Goal: Task Accomplishment & Management: Use online tool/utility

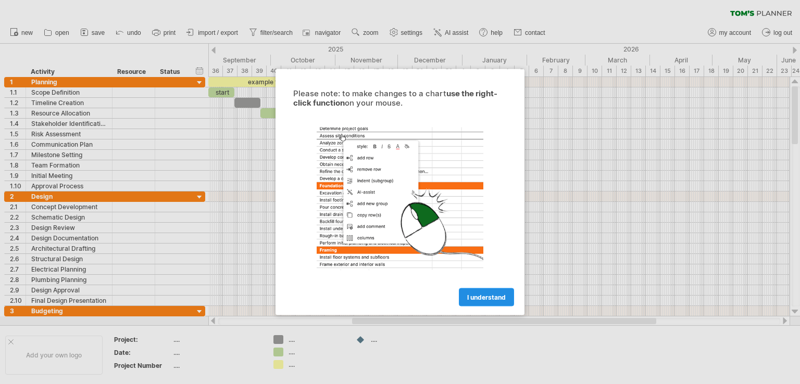
click at [488, 298] on span "I understand" at bounding box center [486, 298] width 39 height 8
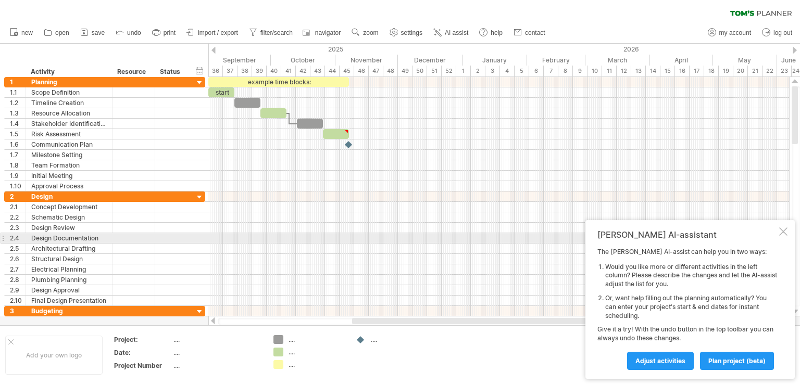
click at [787, 234] on div at bounding box center [783, 232] width 8 height 8
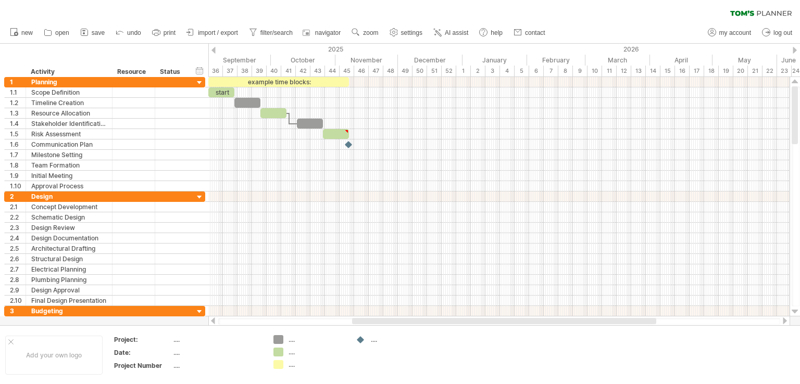
click at [734, 16] on div "clear filter reapply filter" at bounding box center [400, 11] width 800 height 22
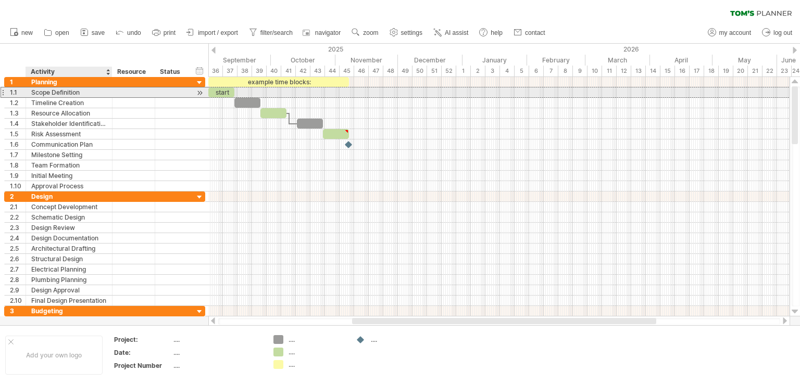
click at [43, 94] on div "Scope Definition" at bounding box center [69, 92] width 76 height 10
click at [82, 91] on input "**********" at bounding box center [69, 92] width 76 height 10
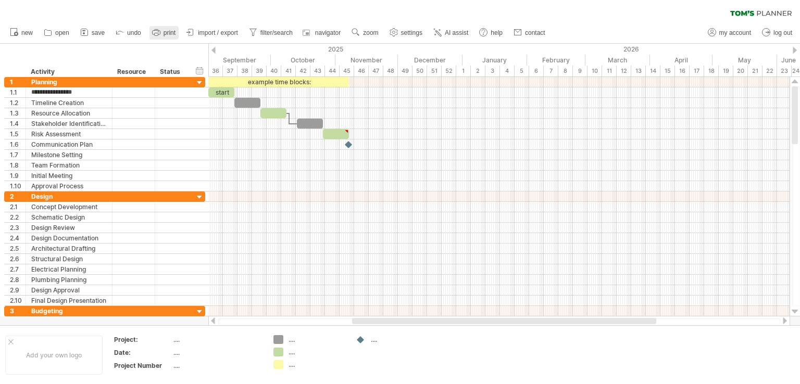
click at [162, 34] on link "print" at bounding box center [163, 33] width 29 height 14
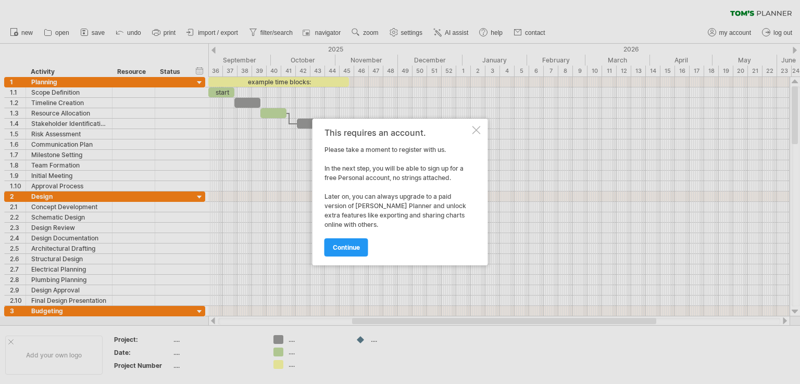
click at [471, 128] on div "This requires an account. Please take a moment to register with us. In the next…" at bounding box center [399, 192] width 175 height 147
click at [476, 131] on div at bounding box center [476, 130] width 8 height 8
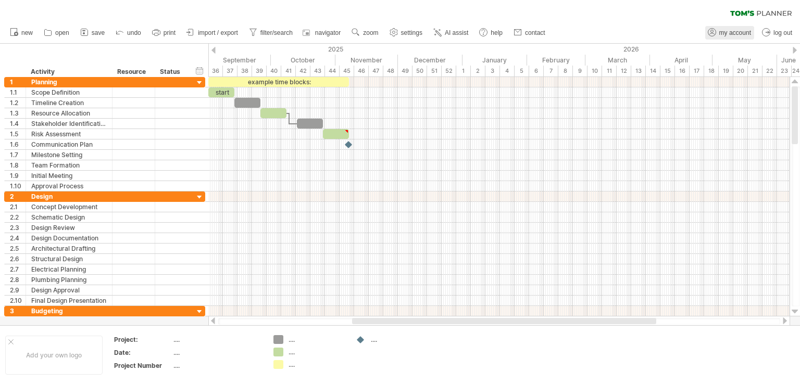
click at [744, 34] on span "my account" at bounding box center [735, 32] width 32 height 7
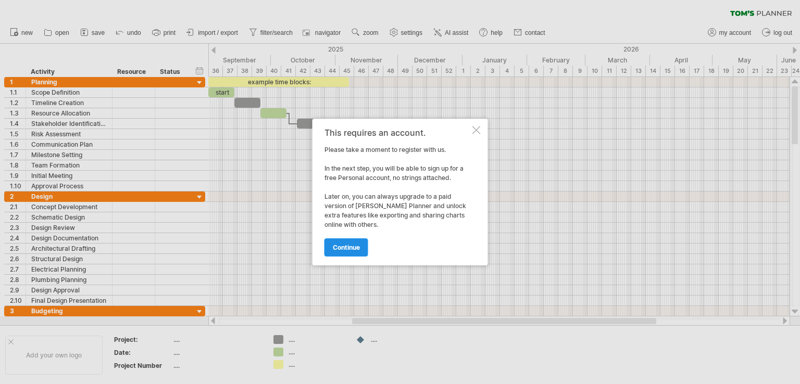
click at [348, 248] on span "continue" at bounding box center [346, 248] width 27 height 8
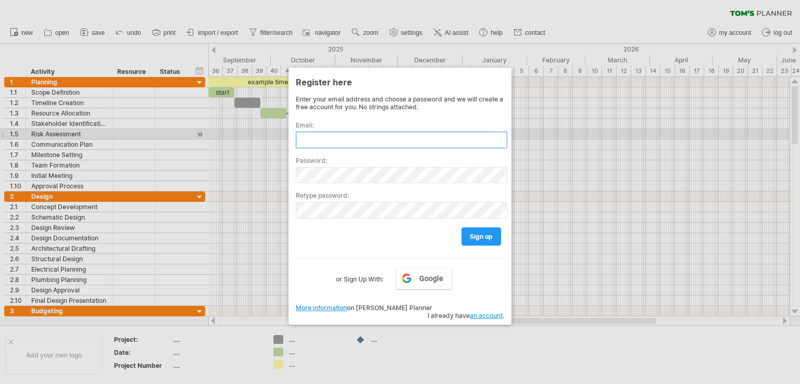
click at [350, 132] on input "text" at bounding box center [401, 140] width 211 height 17
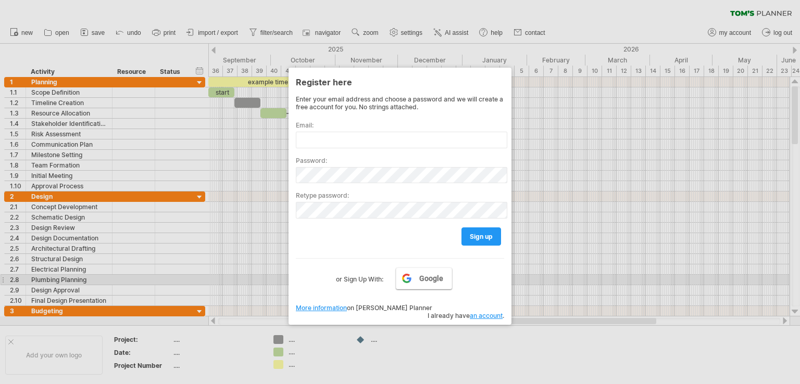
click at [420, 277] on span "Google" at bounding box center [431, 278] width 24 height 8
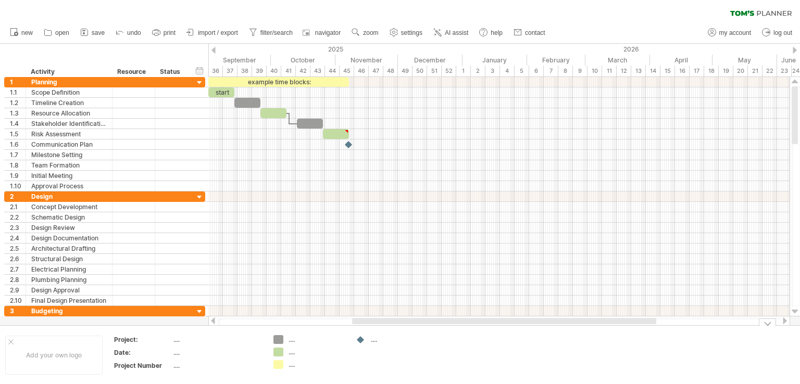
click at [196, 340] on div "...." at bounding box center [216, 339] width 87 height 9
click at [174, 340] on div "...." at bounding box center [216, 339] width 87 height 9
click at [214, 335] on div "...." at bounding box center [216, 339] width 87 height 9
type input "**********"
click at [216, 350] on div "...." at bounding box center [216, 352] width 87 height 9
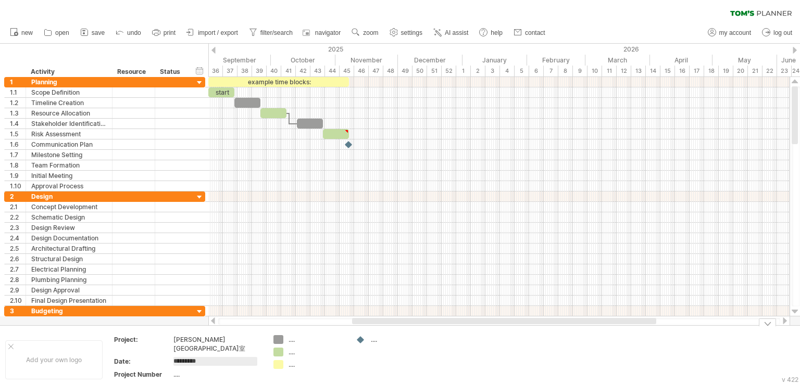
type input "**********"
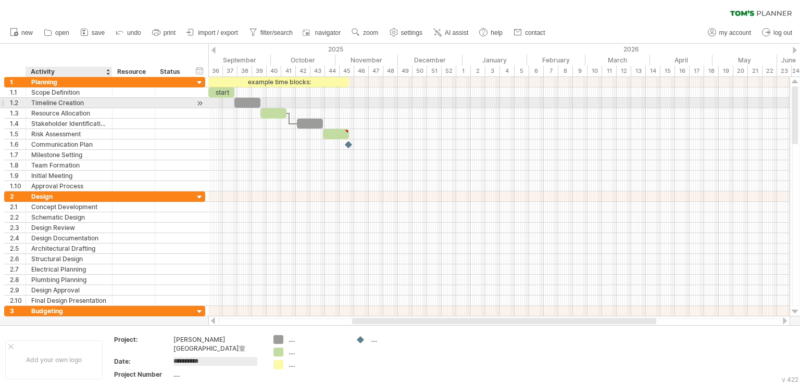
click at [65, 101] on div "Timeline Creation" at bounding box center [69, 103] width 76 height 10
click at [65, 101] on input "**********" at bounding box center [69, 103] width 76 height 10
click at [88, 107] on input "**********" at bounding box center [69, 103] width 76 height 10
click at [92, 102] on input "**********" at bounding box center [69, 103] width 76 height 10
click at [94, 103] on input "**********" at bounding box center [69, 103] width 76 height 10
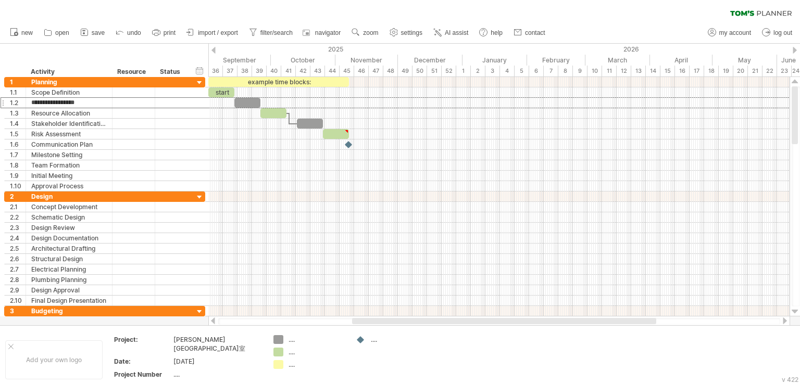
click at [215, 51] on div at bounding box center [213, 50] width 4 height 7
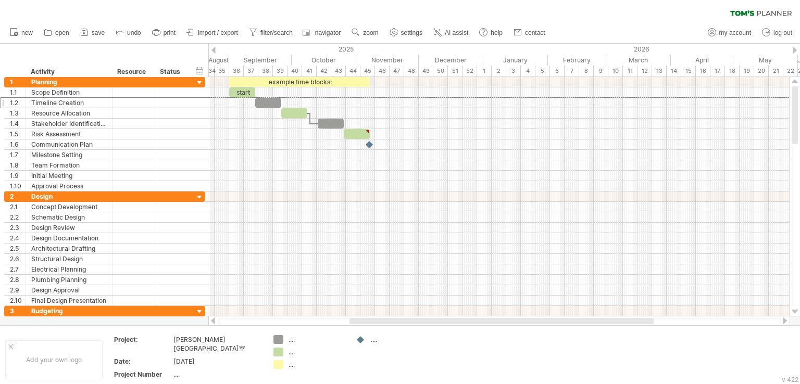
click at [215, 51] on div at bounding box center [213, 50] width 4 height 7
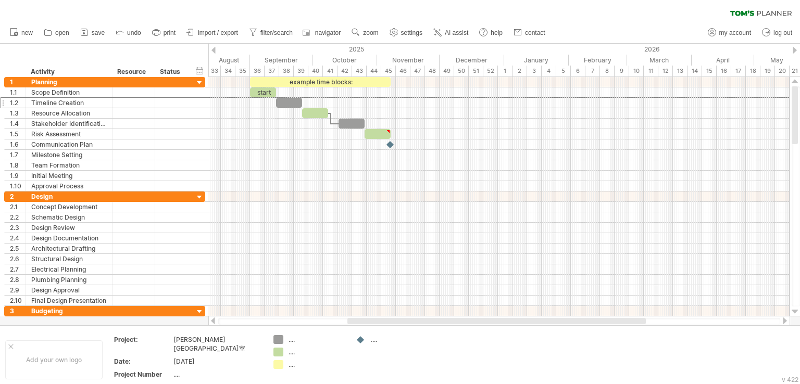
click at [215, 51] on div at bounding box center [213, 50] width 4 height 7
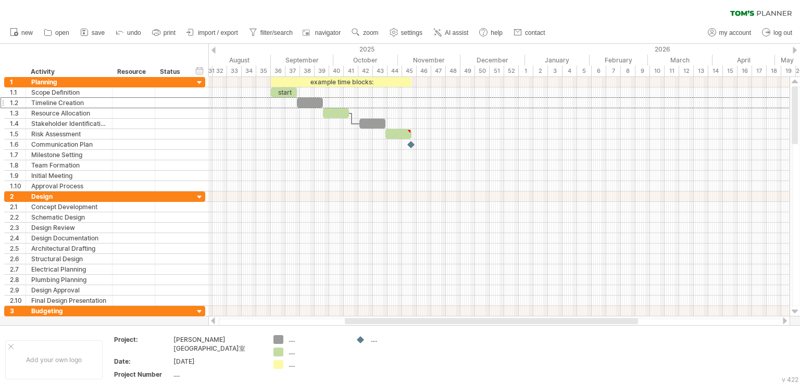
click at [215, 51] on div at bounding box center [213, 50] width 4 height 7
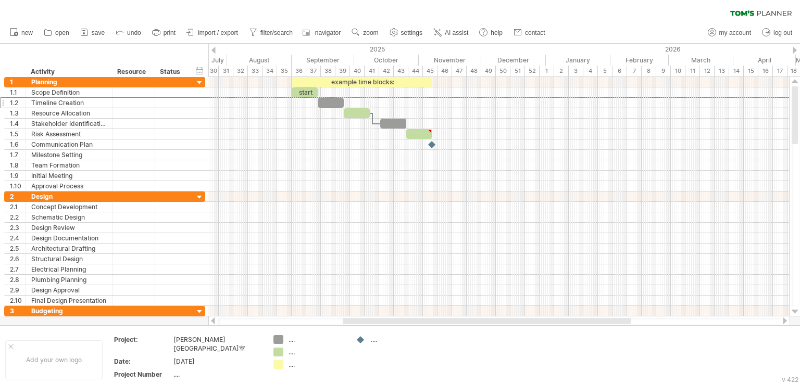
click at [215, 51] on div at bounding box center [213, 50] width 4 height 7
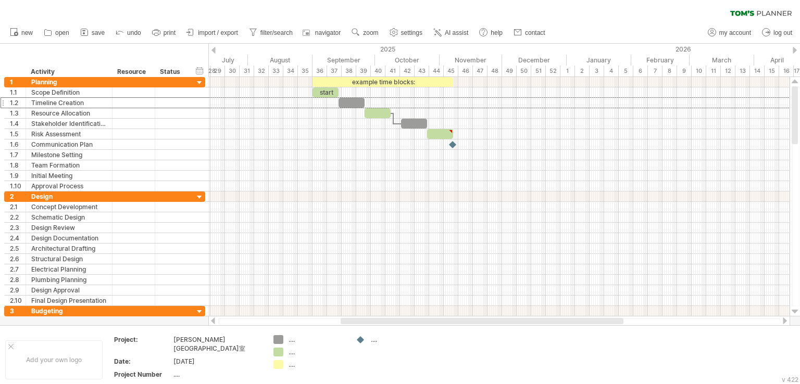
click at [215, 51] on div at bounding box center [213, 50] width 4 height 7
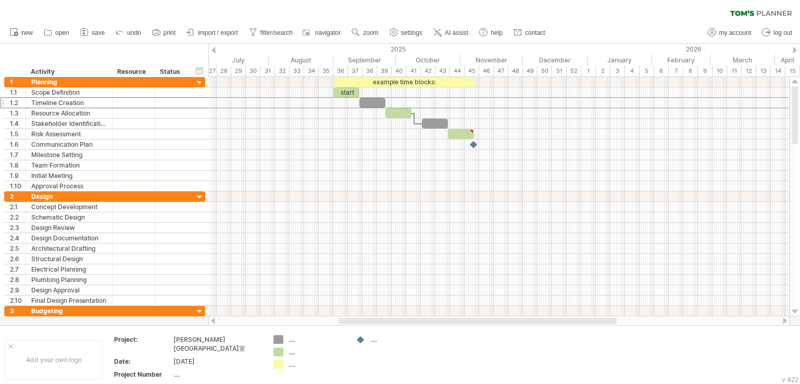
click at [215, 51] on div at bounding box center [213, 50] width 4 height 7
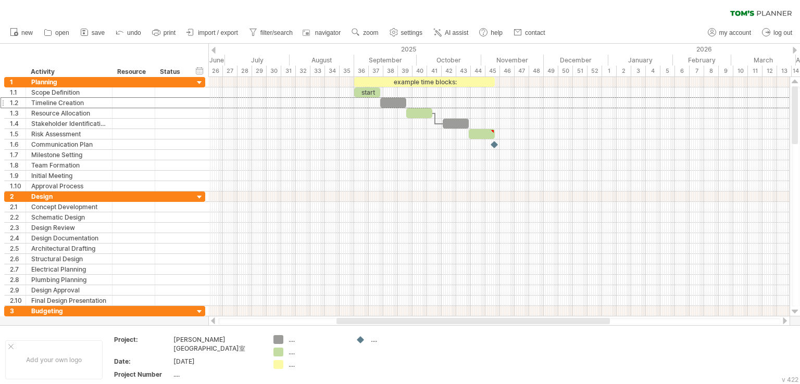
click at [215, 51] on div at bounding box center [213, 50] width 4 height 7
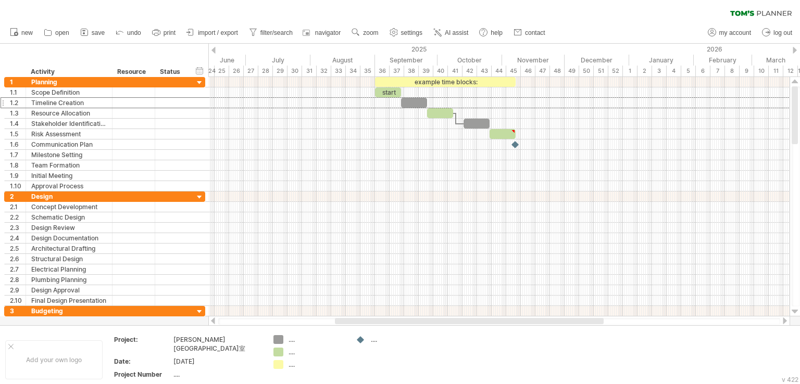
click at [215, 51] on div at bounding box center [213, 50] width 4 height 7
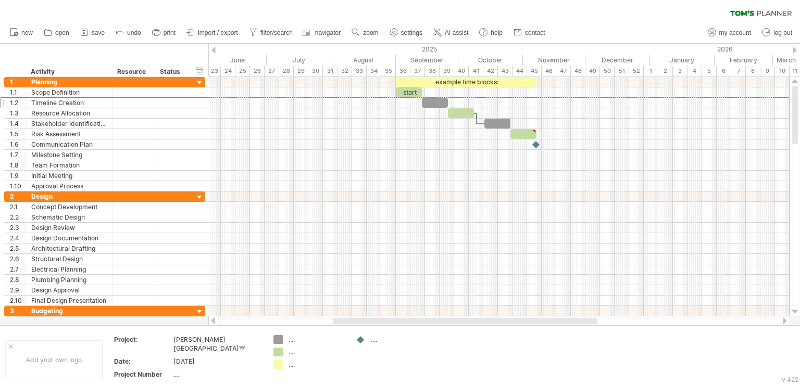
click at [215, 51] on div at bounding box center [213, 50] width 4 height 7
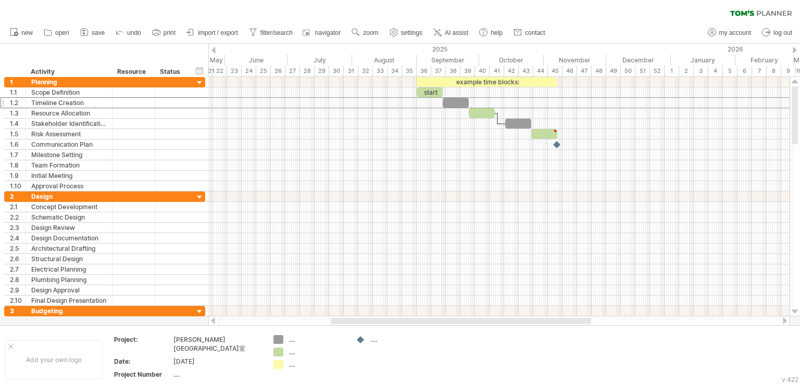
click at [215, 51] on div at bounding box center [213, 50] width 4 height 7
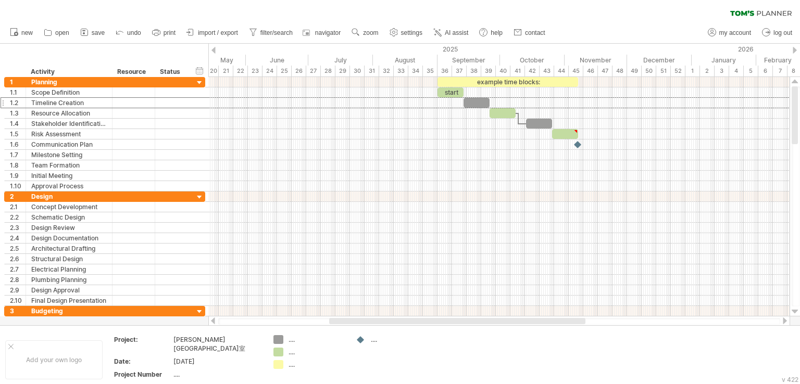
click at [215, 51] on div at bounding box center [213, 50] width 4 height 7
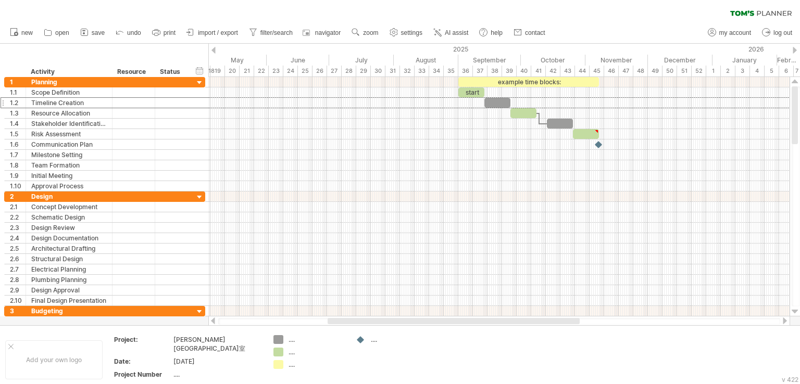
click at [215, 51] on div at bounding box center [213, 50] width 4 height 7
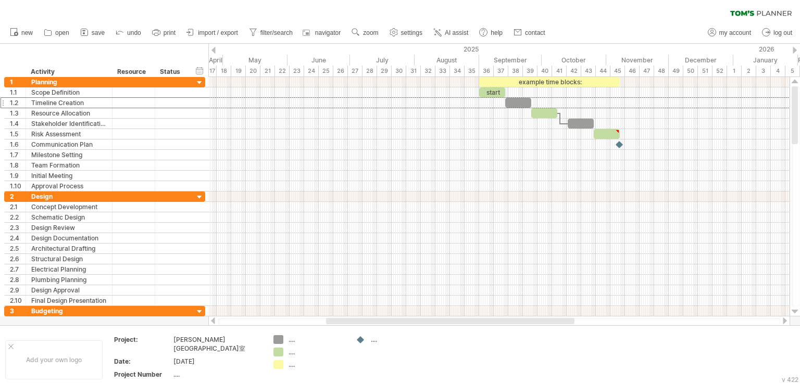
click at [215, 51] on div at bounding box center [213, 50] width 4 height 7
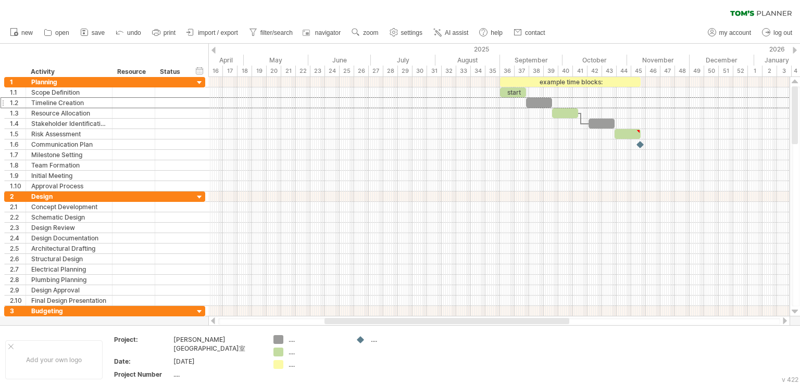
click at [215, 51] on div at bounding box center [213, 50] width 4 height 7
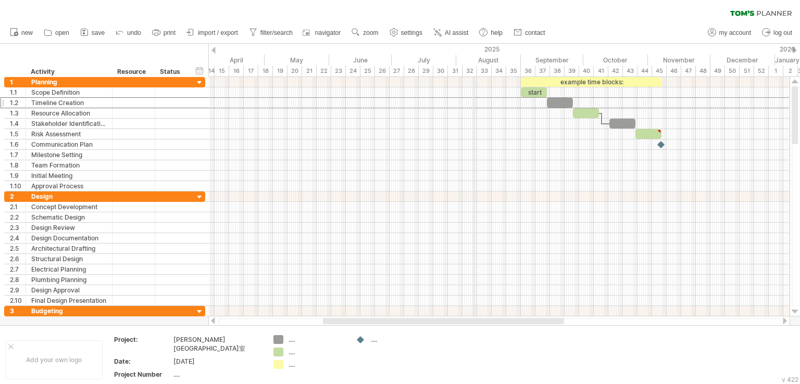
click at [474, 59] on div "August" at bounding box center [488, 60] width 65 height 11
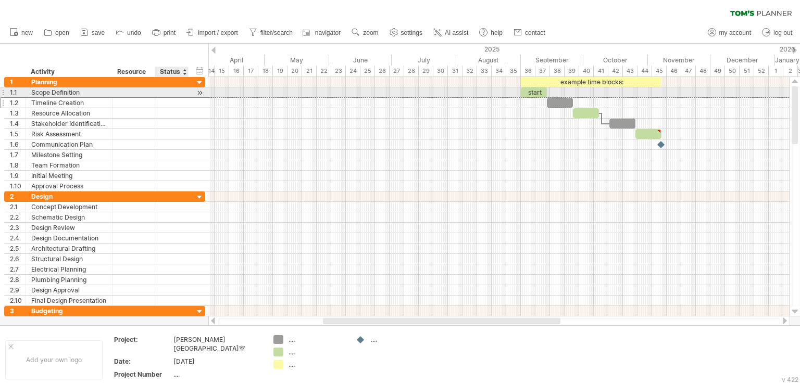
click at [202, 93] on div at bounding box center [200, 92] width 10 height 11
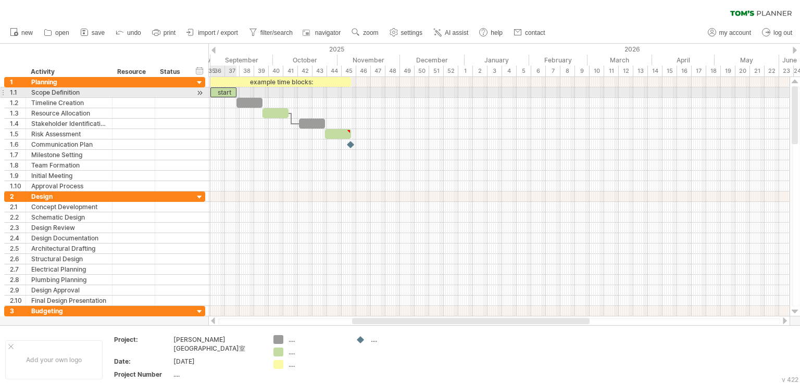
click at [225, 93] on div "start" at bounding box center [223, 92] width 26 height 10
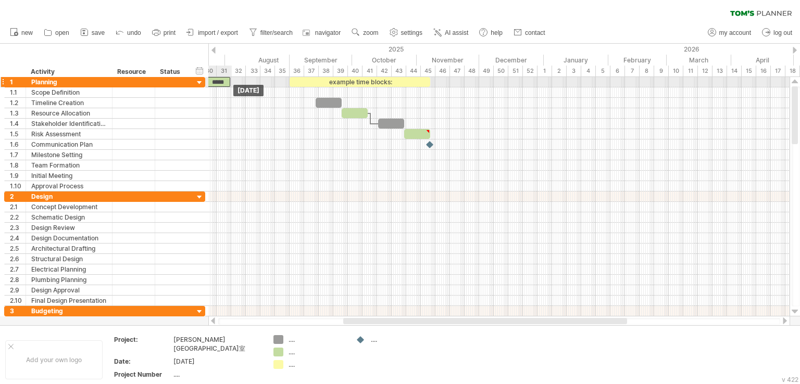
drag, startPoint x: 215, startPoint y: 93, endPoint x: 204, endPoint y: 83, distance: 15.1
click at [235, 81] on div at bounding box center [498, 82] width 581 height 10
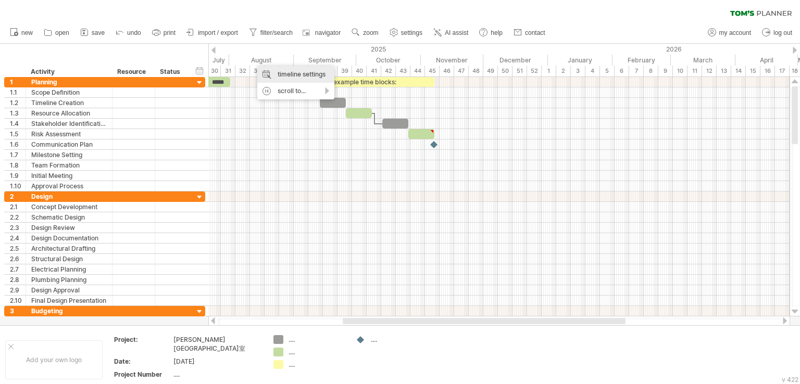
click at [272, 74] on div "timeline settings" at bounding box center [295, 74] width 77 height 17
select select "*"
select select "**"
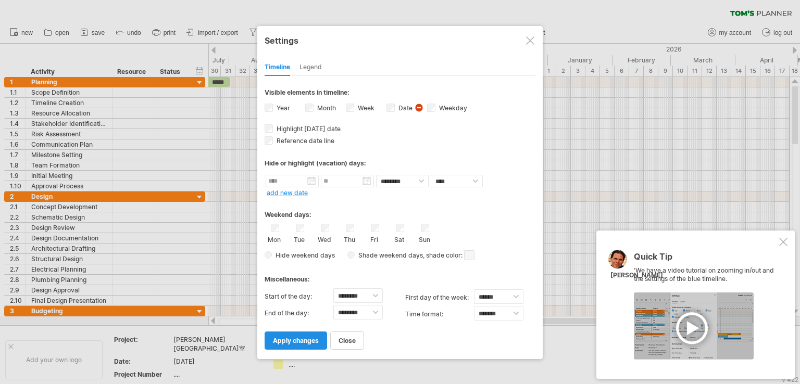
click at [298, 344] on link "apply changes" at bounding box center [296, 341] width 62 height 18
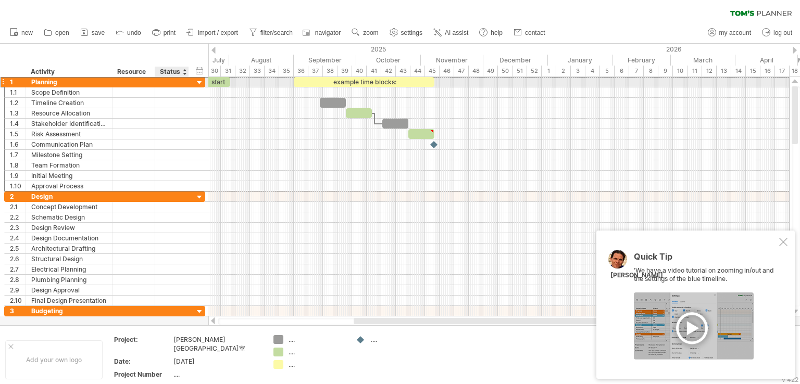
click at [166, 82] on div at bounding box center [171, 82] width 23 height 10
click at [141, 82] on div at bounding box center [134, 82] width 32 height 10
click at [80, 85] on div "Planning" at bounding box center [69, 82] width 76 height 10
click at [228, 78] on span at bounding box center [230, 82] width 4 height 10
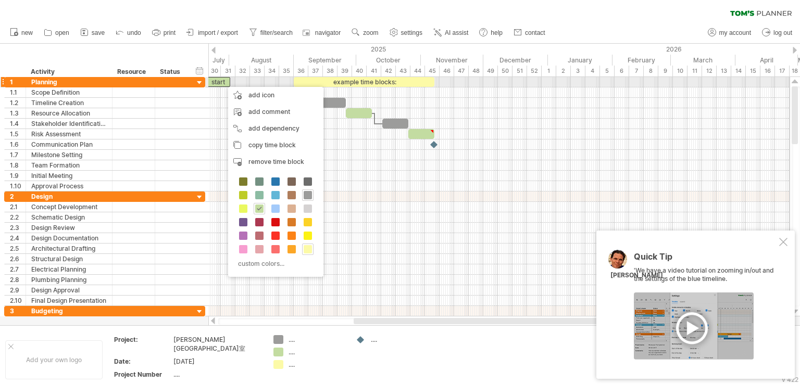
click at [223, 82] on div "start" at bounding box center [217, 82] width 26 height 10
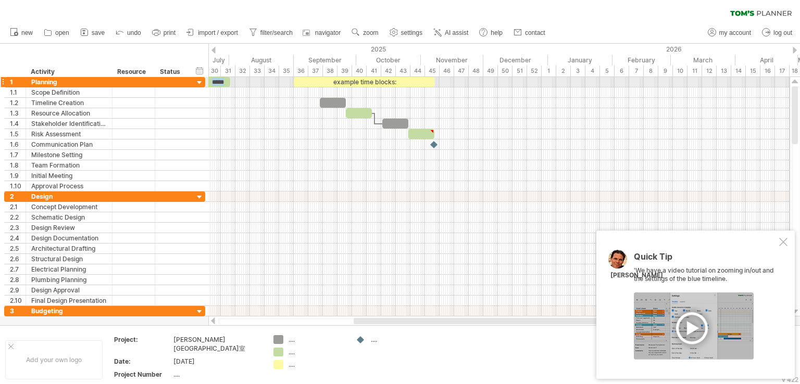
click at [223, 82] on div "*****" at bounding box center [217, 82] width 26 height 10
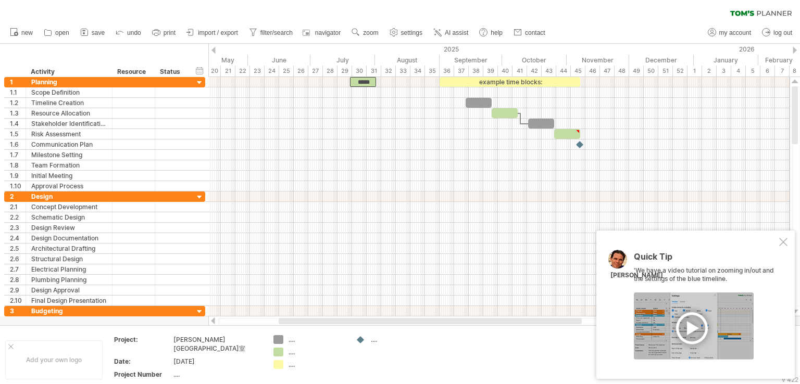
drag, startPoint x: 469, startPoint y: 320, endPoint x: 394, endPoint y: 326, distance: 75.2
click at [394, 326] on div "Trying to reach [DOMAIN_NAME] Connected again... 0% clear filter new 1" at bounding box center [400, 192] width 800 height 384
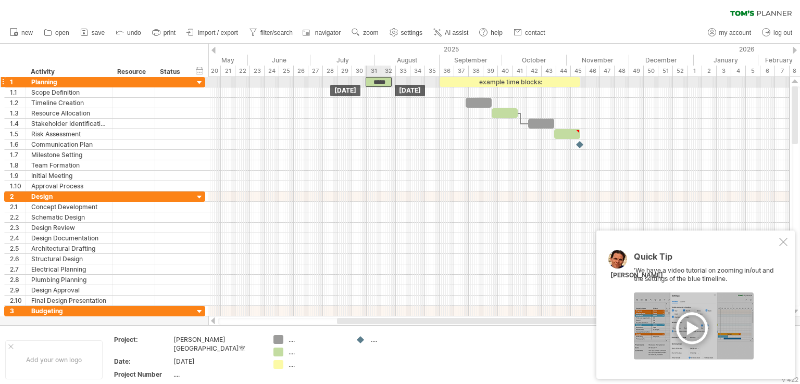
drag, startPoint x: 367, startPoint y: 84, endPoint x: 382, endPoint y: 82, distance: 15.2
click at [382, 82] on div "*****" at bounding box center [379, 82] width 26 height 10
drag, startPoint x: 382, startPoint y: 82, endPoint x: 391, endPoint y: 83, distance: 9.0
click at [391, 83] on div "*****" at bounding box center [388, 82] width 26 height 10
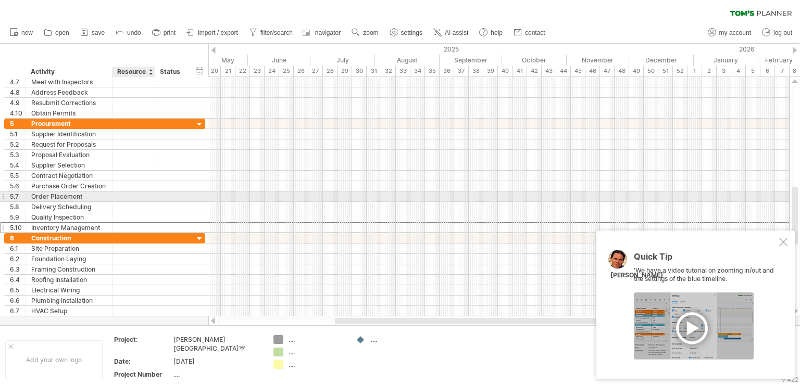
drag, startPoint x: 124, startPoint y: 225, endPoint x: 132, endPoint y: 225, distance: 7.3
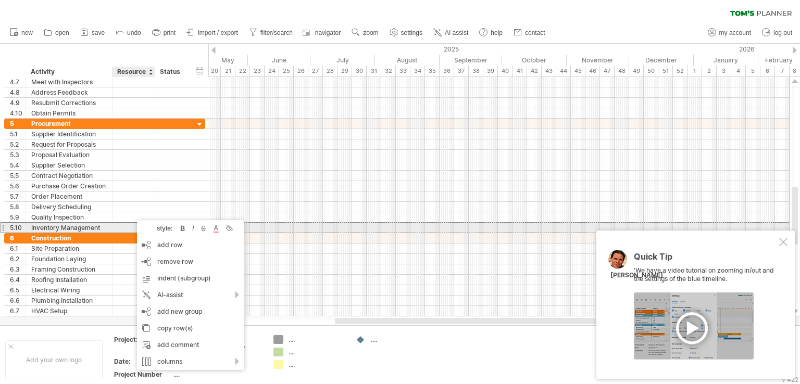
click at [115, 228] on div at bounding box center [133, 228] width 43 height 10
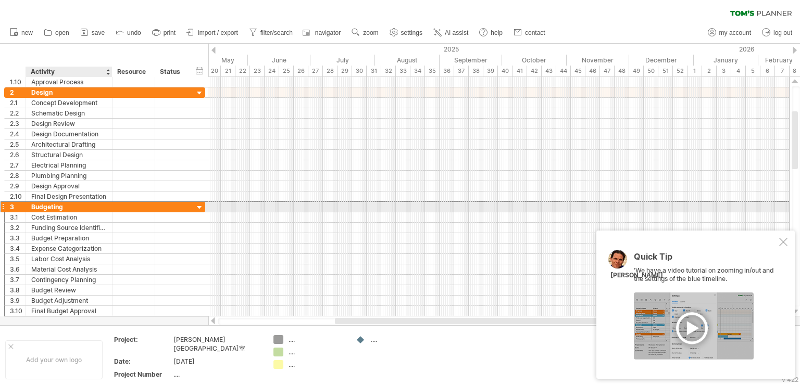
click at [81, 206] on div "Budgeting" at bounding box center [69, 207] width 76 height 10
click at [196, 208] on div at bounding box center [200, 208] width 10 height 10
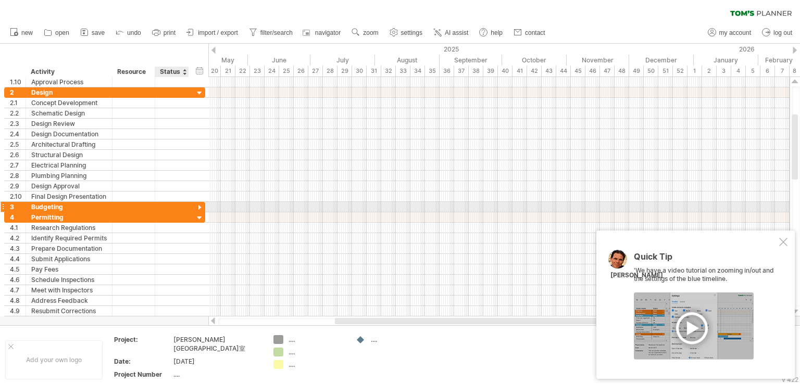
click at [197, 207] on div at bounding box center [200, 208] width 10 height 10
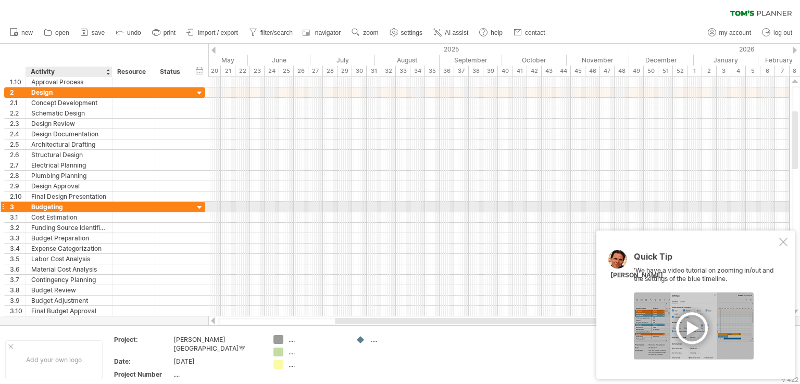
click at [198, 209] on div at bounding box center [200, 208] width 10 height 10
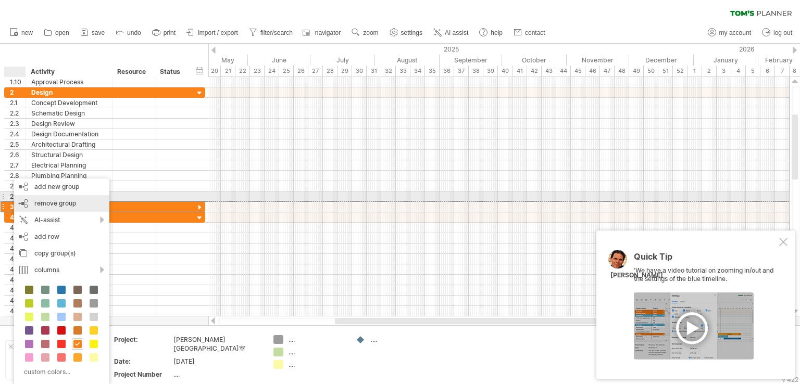
click at [31, 202] on div "remove group remove selected groups" at bounding box center [61, 203] width 95 height 17
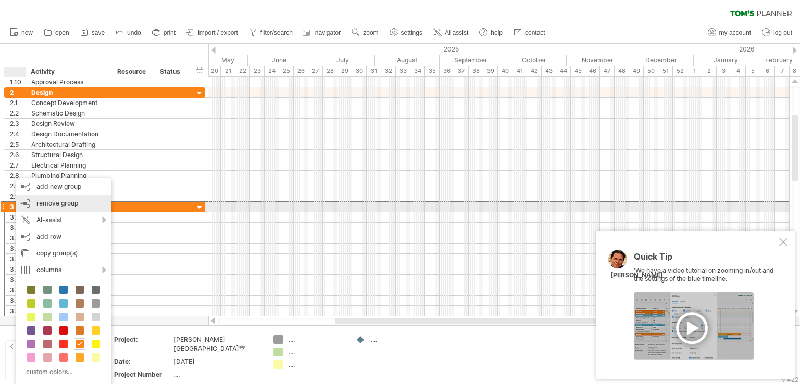
click at [37, 207] on div "remove group remove selected groups" at bounding box center [63, 203] width 95 height 17
click at [34, 208] on div "remove group remove selected groups" at bounding box center [62, 203] width 95 height 17
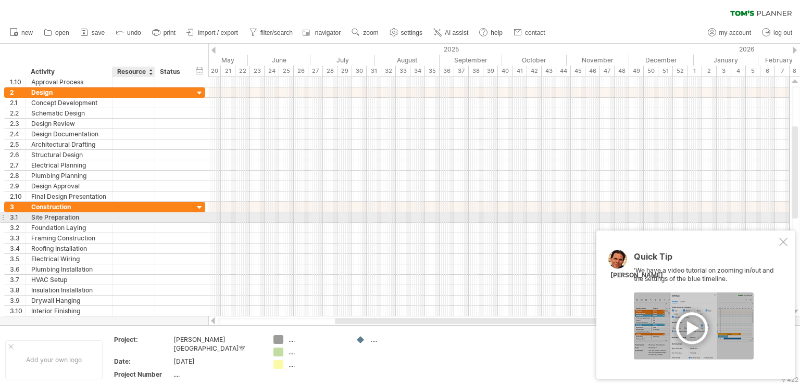
click at [152, 220] on div at bounding box center [153, 217] width 5 height 10
click at [141, 217] on div at bounding box center [134, 217] width 32 height 10
click at [150, 72] on div at bounding box center [150, 72] width 4 height 10
click at [161, 215] on div at bounding box center [171, 217] width 23 height 10
click at [161, 215] on input "text" at bounding box center [171, 217] width 23 height 10
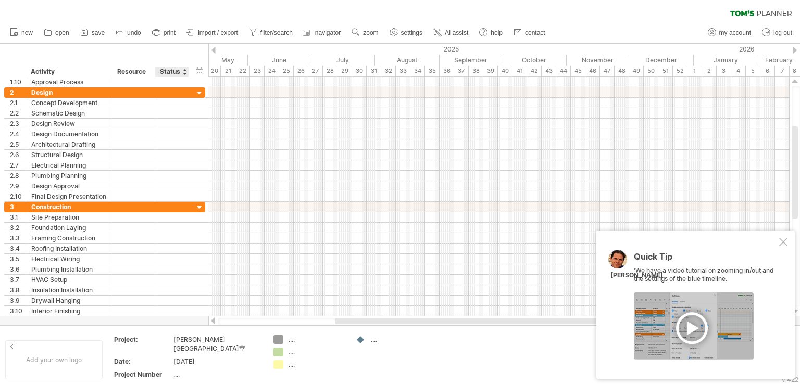
click at [185, 71] on div at bounding box center [184, 72] width 4 height 10
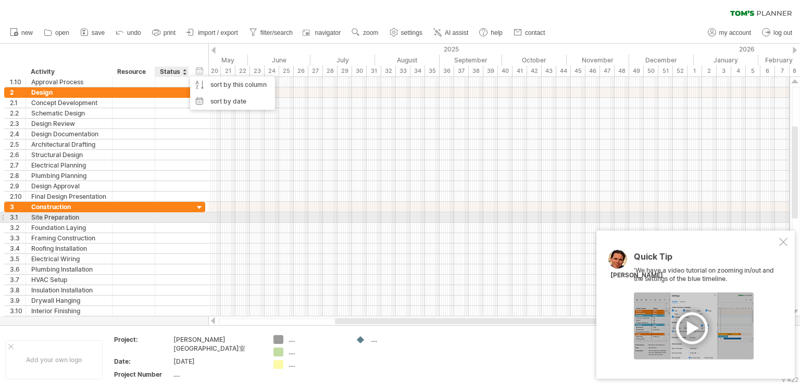
click at [186, 217] on div at bounding box center [187, 217] width 5 height 10
click at [51, 219] on div "Site Preparation" at bounding box center [69, 217] width 76 height 10
click at [51, 219] on input "**********" at bounding box center [69, 217] width 76 height 10
click at [127, 219] on div at bounding box center [134, 217] width 32 height 10
click at [183, 220] on div at bounding box center [172, 217] width 34 height 10
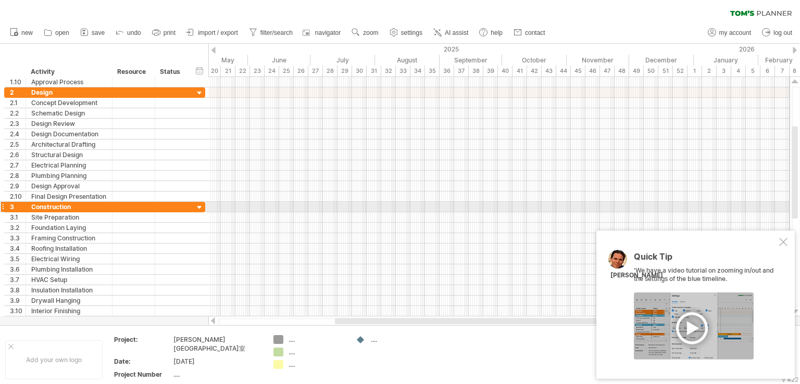
click at [205, 208] on div "**********" at bounding box center [104, 207] width 201 height 10
click at [495, 205] on div at bounding box center [498, 207] width 581 height 10
drag, startPoint x: 495, startPoint y: 205, endPoint x: 526, endPoint y: 215, distance: 32.8
click at [526, 215] on div at bounding box center [498, 259] width 581 height 115
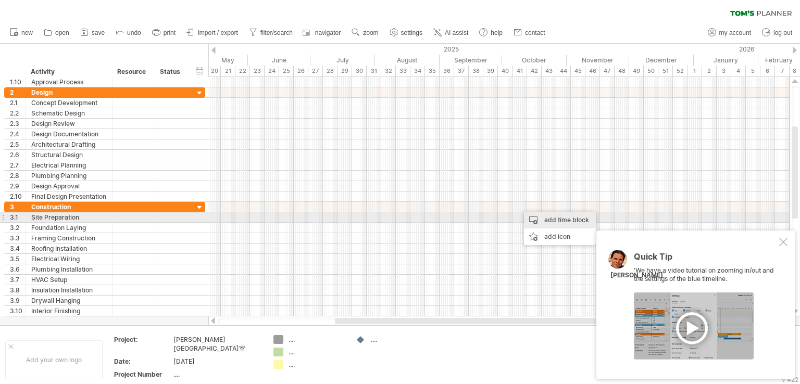
click at [537, 221] on div "add time block" at bounding box center [560, 220] width 72 height 17
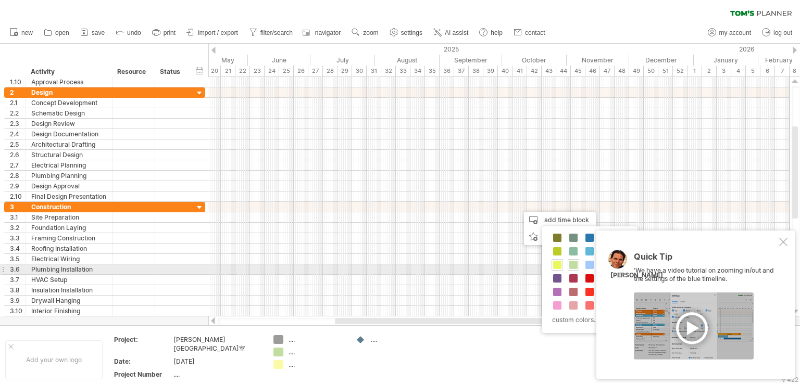
click at [557, 266] on span at bounding box center [557, 265] width 8 height 8
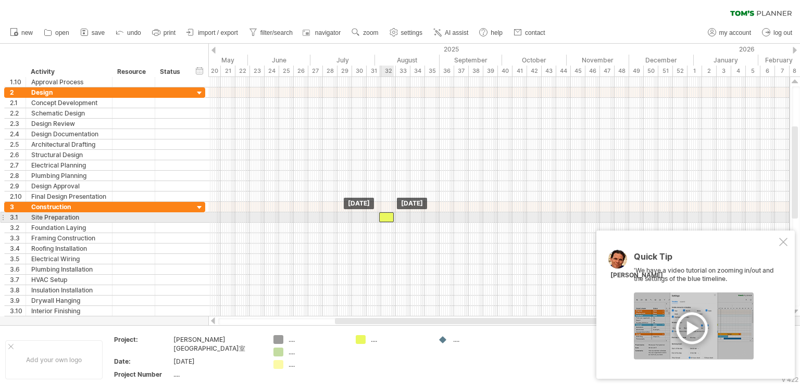
drag, startPoint x: 527, startPoint y: 209, endPoint x: 387, endPoint y: 218, distance: 139.9
drag, startPoint x: 394, startPoint y: 217, endPoint x: 402, endPoint y: 219, distance: 8.6
click at [402, 219] on span at bounding box center [402, 217] width 4 height 10
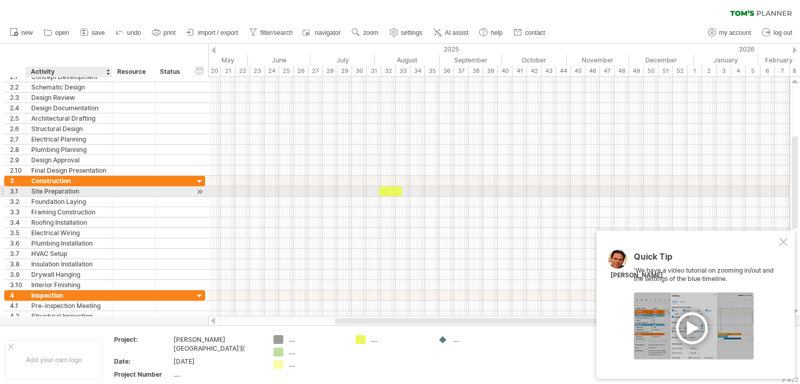
click at [85, 191] on div "Site Preparation" at bounding box center [69, 191] width 76 height 10
click at [85, 191] on input "**********" at bounding box center [69, 191] width 76 height 10
drag, startPoint x: 81, startPoint y: 190, endPoint x: 29, endPoint y: 191, distance: 52.1
click at [29, 191] on div "**********" at bounding box center [69, 191] width 86 height 10
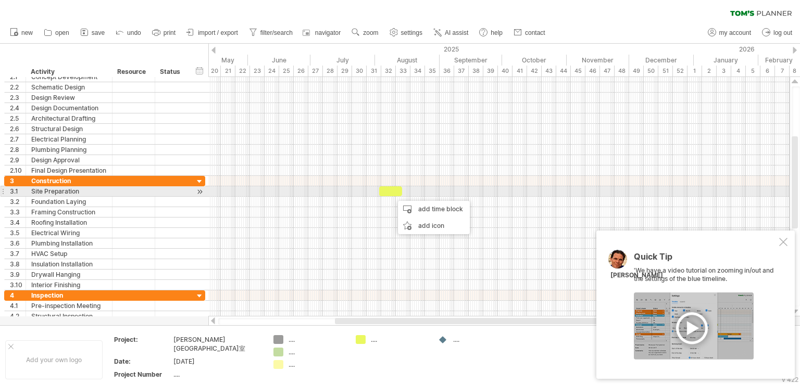
click at [78, 190] on div "Site Preparation" at bounding box center [69, 191] width 76 height 10
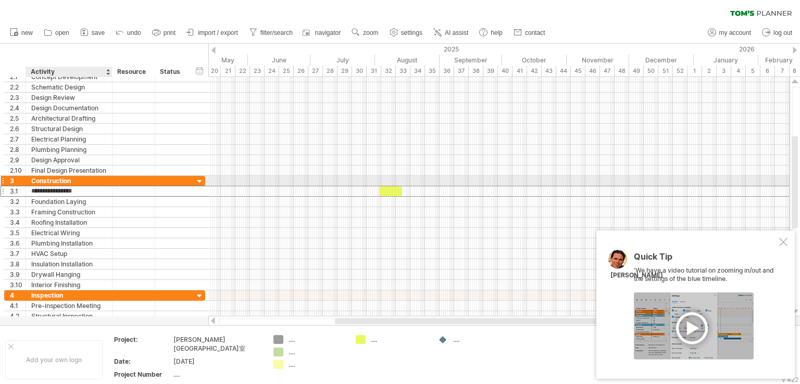
click at [77, 178] on div "Construction" at bounding box center [69, 181] width 76 height 10
drag, startPoint x: 77, startPoint y: 178, endPoint x: 37, endPoint y: 178, distance: 39.6
click at [37, 178] on input "**********" at bounding box center [69, 181] width 76 height 10
type input "*"
type input "**"
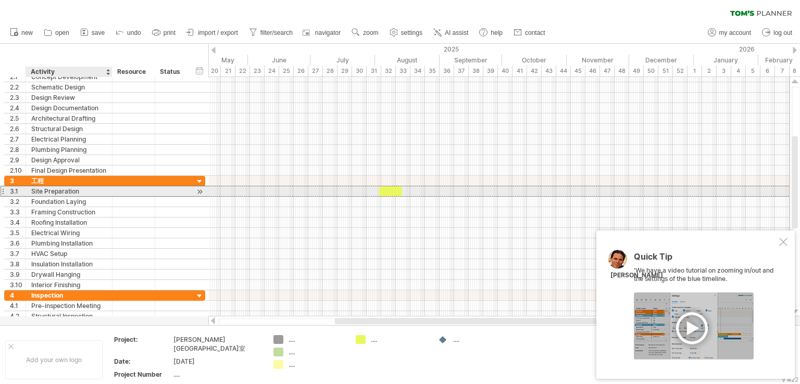
click at [69, 190] on div "Site Preparation" at bounding box center [69, 191] width 76 height 10
drag, startPoint x: 90, startPoint y: 192, endPoint x: 11, endPoint y: 188, distance: 79.3
click at [11, 188] on div "**********" at bounding box center [104, 191] width 201 height 11
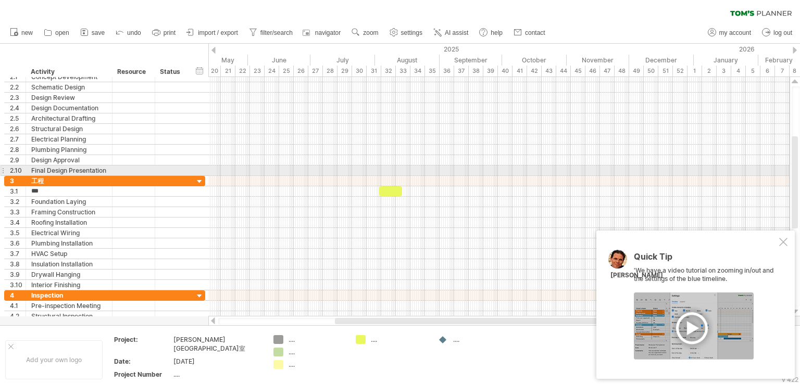
type input "****"
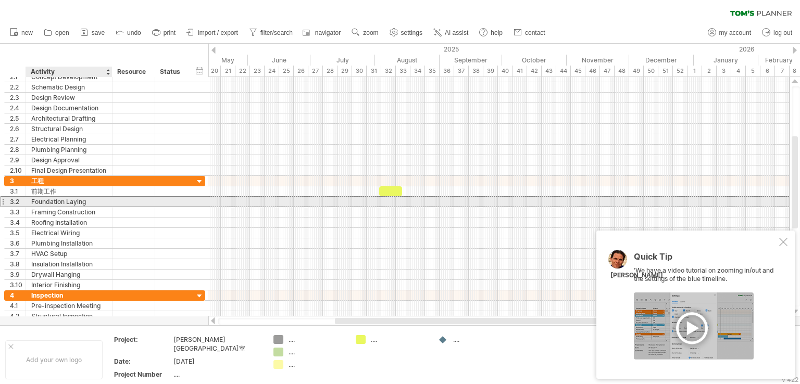
click at [53, 204] on div "Foundation Laying" at bounding box center [69, 202] width 76 height 10
click at [86, 201] on input "**********" at bounding box center [69, 202] width 76 height 10
drag, startPoint x: 88, startPoint y: 203, endPoint x: 32, endPoint y: 203, distance: 56.2
click at [32, 203] on input "**********" at bounding box center [69, 202] width 76 height 10
type input "****"
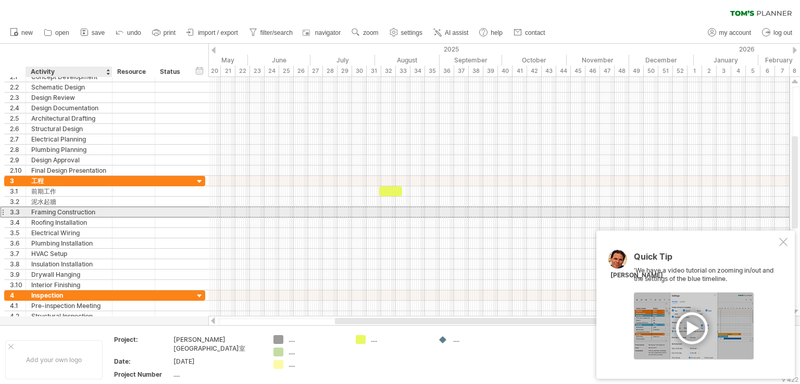
click at [51, 209] on div "Framing Construction" at bounding box center [69, 212] width 76 height 10
click at [67, 211] on input "**********" at bounding box center [69, 212] width 76 height 10
click at [98, 214] on input "**********" at bounding box center [69, 212] width 76 height 10
drag, startPoint x: 98, startPoint y: 210, endPoint x: 30, endPoint y: 209, distance: 68.2
click at [30, 209] on div "**********" at bounding box center [69, 212] width 86 height 10
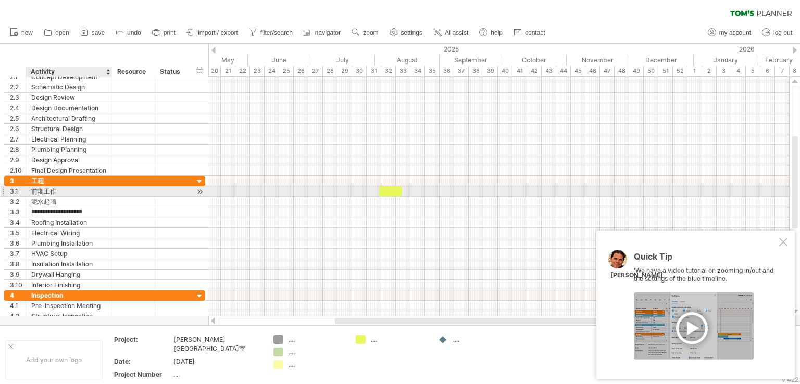
click at [53, 192] on div "前期工作" at bounding box center [69, 191] width 76 height 10
click at [61, 190] on input "****" at bounding box center [69, 191] width 76 height 10
type input "**********"
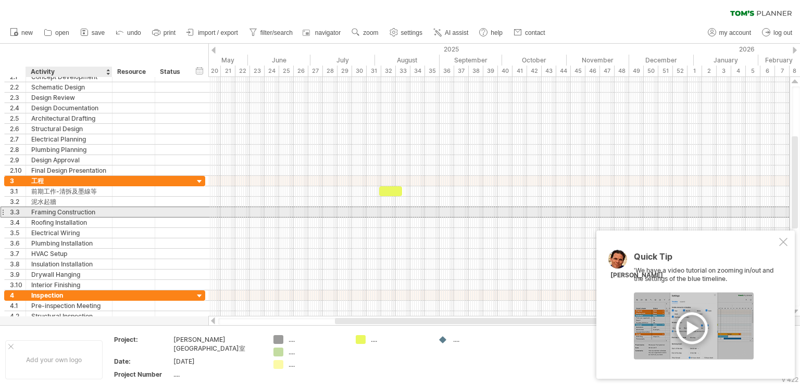
click at [66, 209] on div "Framing Construction" at bounding box center [69, 212] width 76 height 10
drag, startPoint x: 100, startPoint y: 209, endPoint x: 32, endPoint y: 213, distance: 68.3
click at [32, 213] on input "**********" at bounding box center [69, 212] width 76 height 10
type input "****"
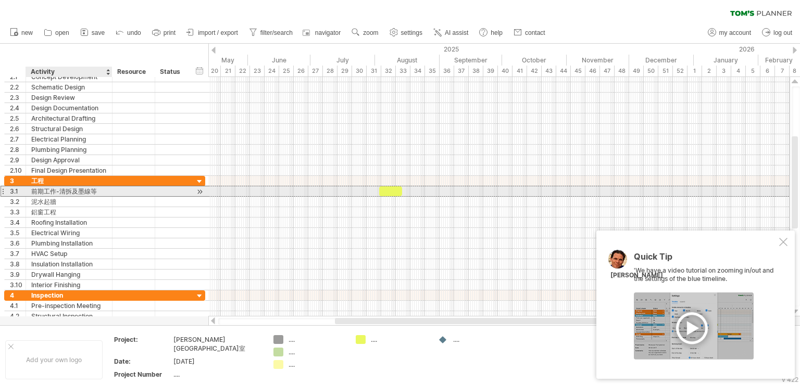
click at [77, 190] on div "前期工作-清拆及墨線等" at bounding box center [69, 191] width 76 height 10
click at [70, 190] on input "**********" at bounding box center [69, 191] width 76 height 10
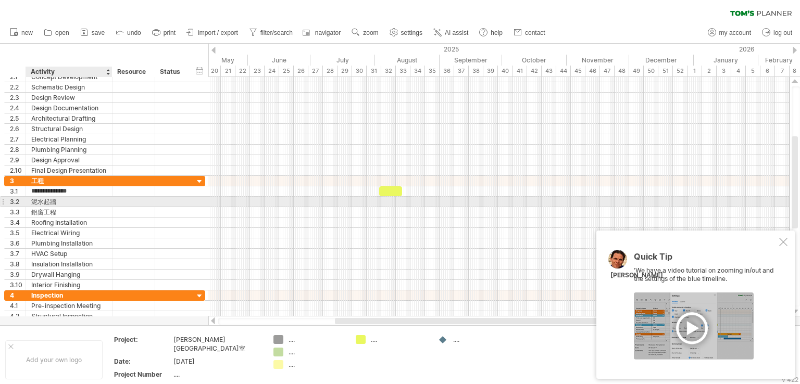
click at [71, 200] on div "泥水起牆" at bounding box center [69, 202] width 76 height 10
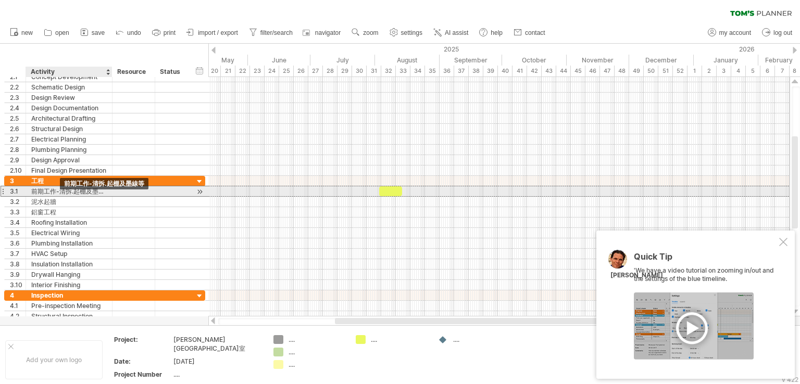
click at [54, 192] on div "前期工作-清拆.起棚及墨線等" at bounding box center [69, 191] width 76 height 10
type input "**********"
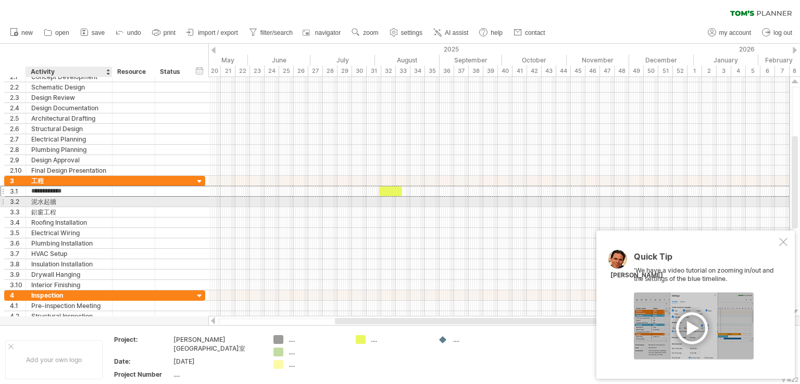
click at [87, 200] on div "泥水起牆" at bounding box center [69, 202] width 76 height 10
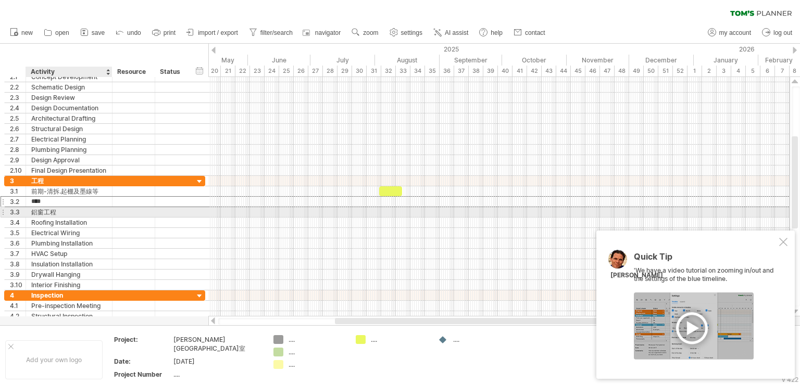
click at [81, 211] on div "鋁窗工程" at bounding box center [69, 212] width 76 height 10
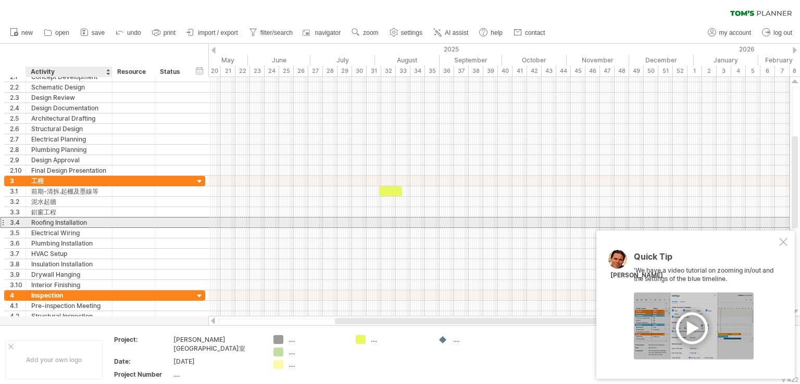
click at [83, 223] on div "Roofing Installation" at bounding box center [69, 223] width 76 height 10
drag, startPoint x: 94, startPoint y: 225, endPoint x: 33, endPoint y: 225, distance: 60.9
click at [33, 225] on input "**********" at bounding box center [69, 223] width 76 height 10
type input "****"
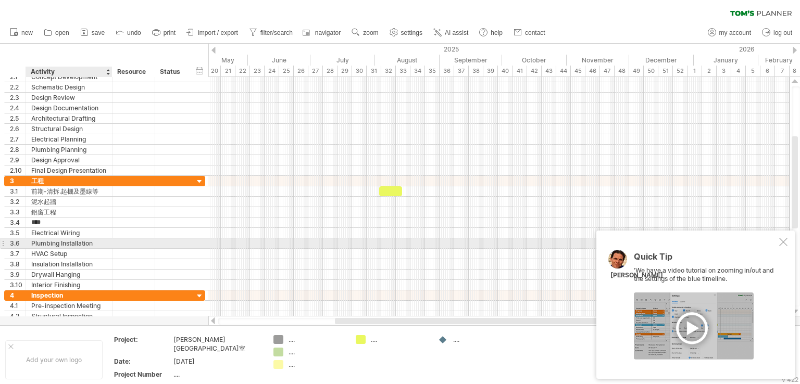
click at [39, 246] on div "**********" at bounding box center [104, 244] width 201 height 10
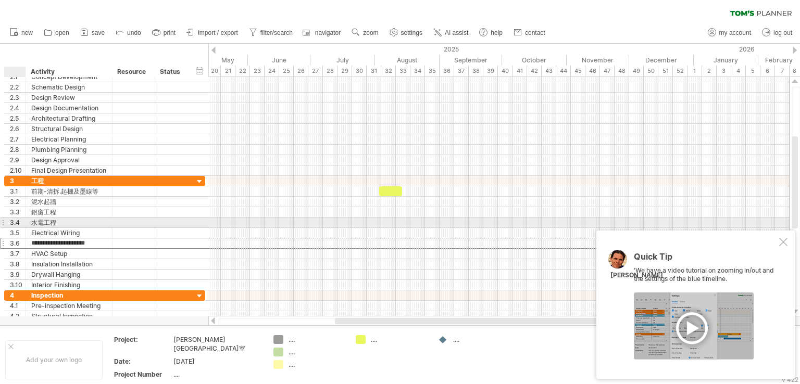
click at [23, 221] on div at bounding box center [24, 223] width 5 height 10
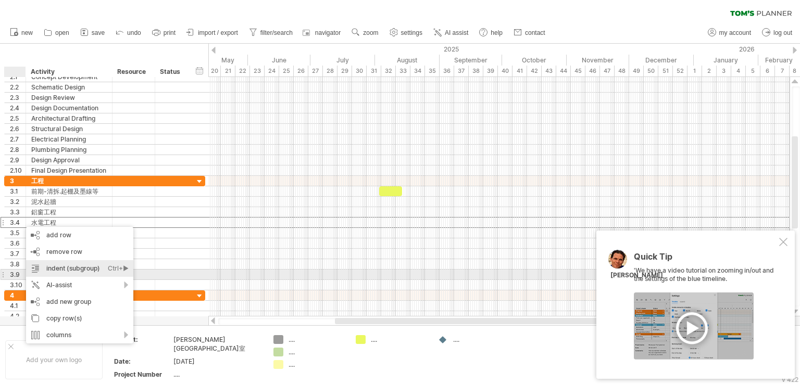
click at [78, 275] on div "indent (subgroup) Ctrl+► Cmd+►" at bounding box center [79, 268] width 107 height 17
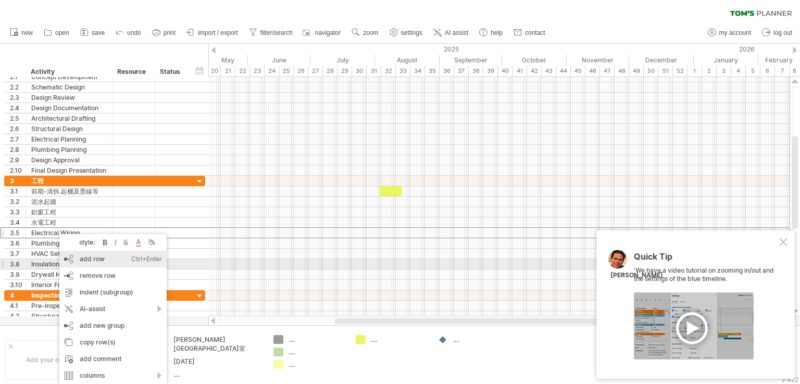
click at [100, 264] on div "add row Ctrl+Enter Cmd+Enter" at bounding box center [112, 259] width 107 height 17
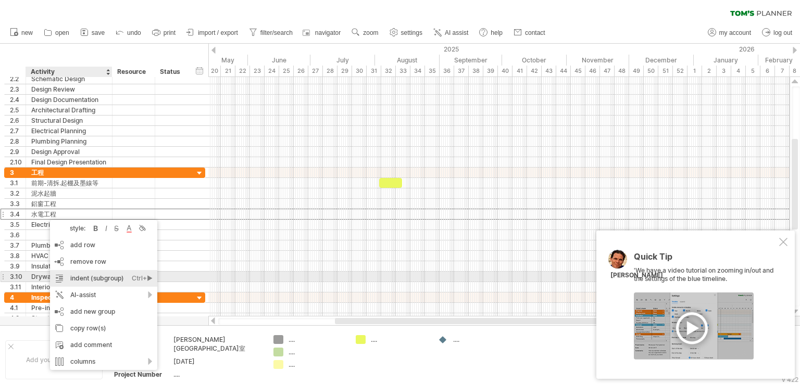
click at [75, 273] on div "indent (subgroup) Ctrl+► Cmd+►" at bounding box center [103, 278] width 107 height 17
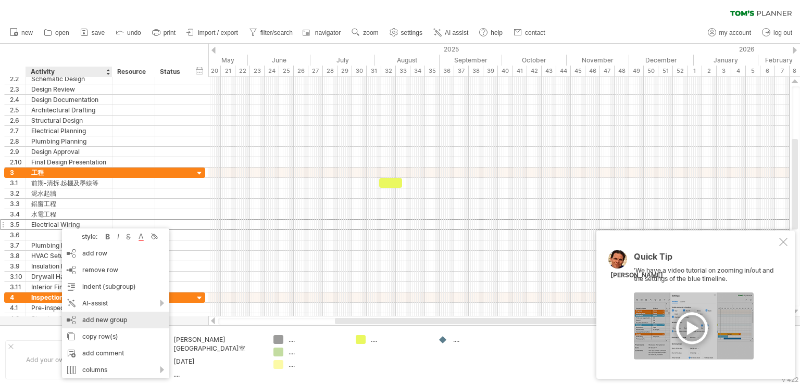
click at [88, 319] on div "add new group" at bounding box center [115, 320] width 107 height 17
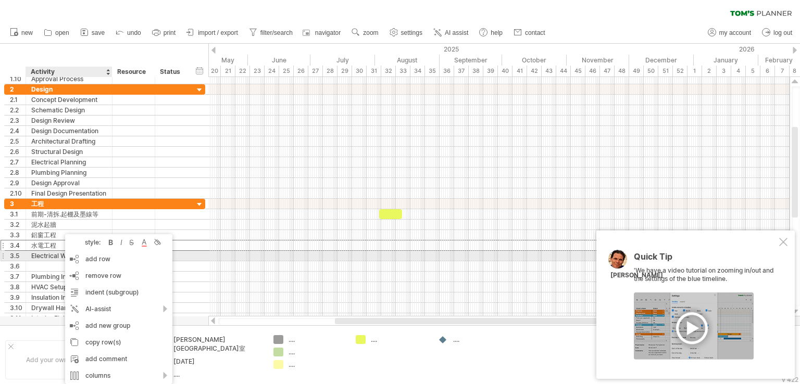
click at [48, 251] on div "Electrical Wiring" at bounding box center [69, 256] width 76 height 10
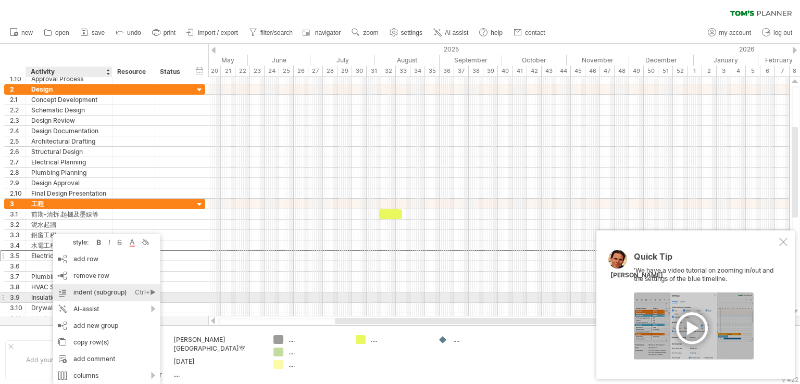
click at [108, 293] on div "indent (subgroup) Ctrl+► Cmd+►" at bounding box center [106, 292] width 107 height 17
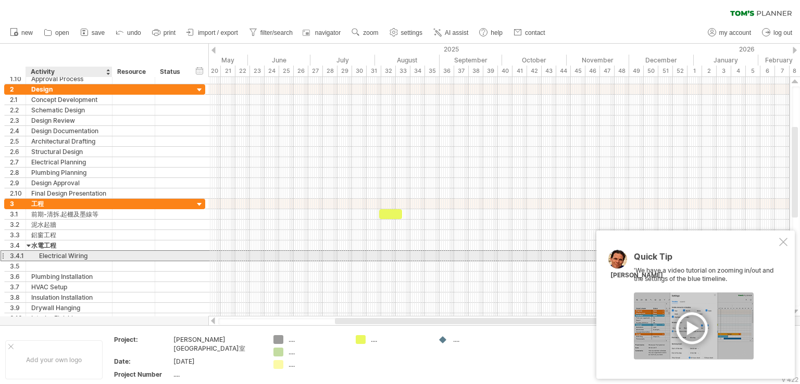
click at [60, 257] on div "Electrical Wiring" at bounding box center [69, 256] width 76 height 10
drag, startPoint x: 95, startPoint y: 256, endPoint x: 39, endPoint y: 254, distance: 56.3
click at [39, 254] on input "**********" at bounding box center [69, 256] width 76 height 10
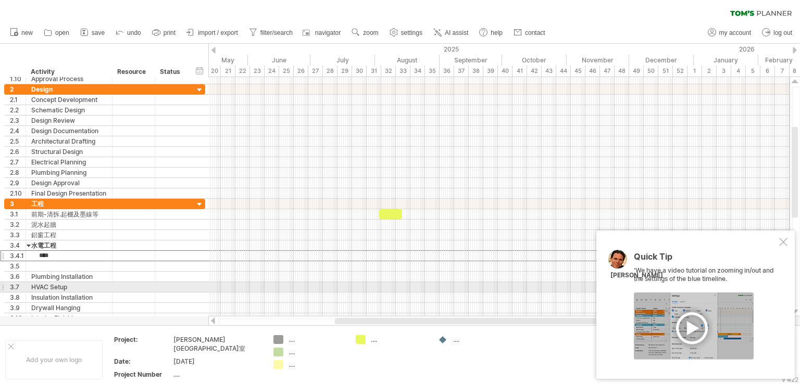
type input "****"
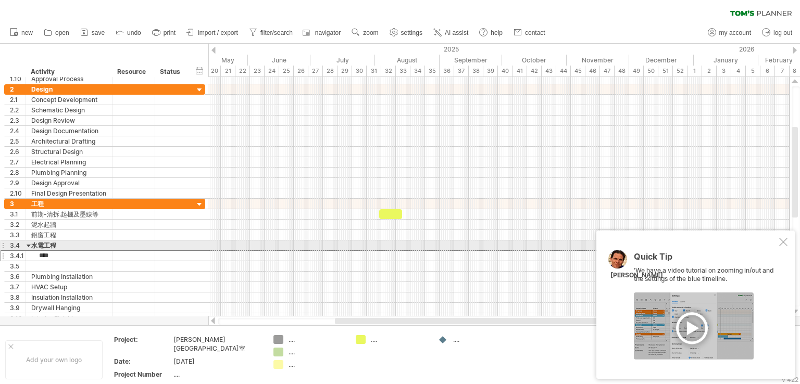
click at [779, 242] on div at bounding box center [783, 242] width 8 height 8
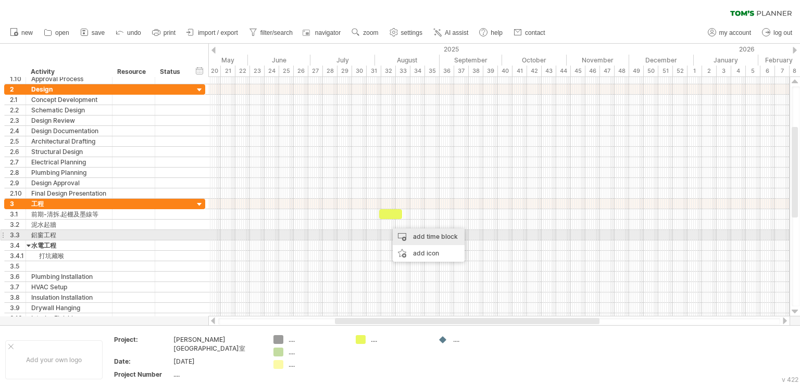
click at [405, 236] on div "add time block" at bounding box center [429, 237] width 72 height 17
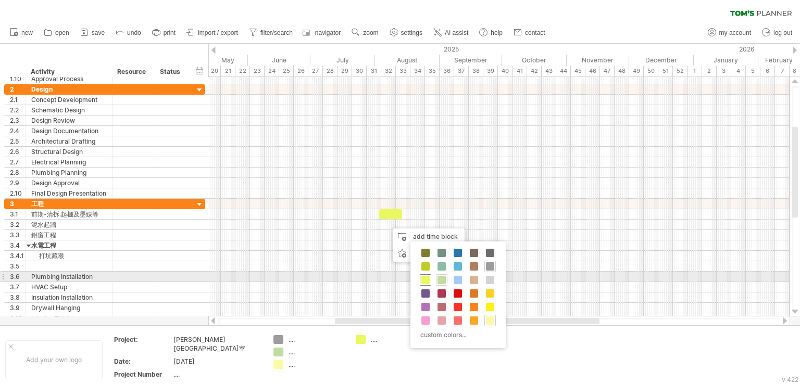
click at [426, 279] on span at bounding box center [425, 280] width 8 height 8
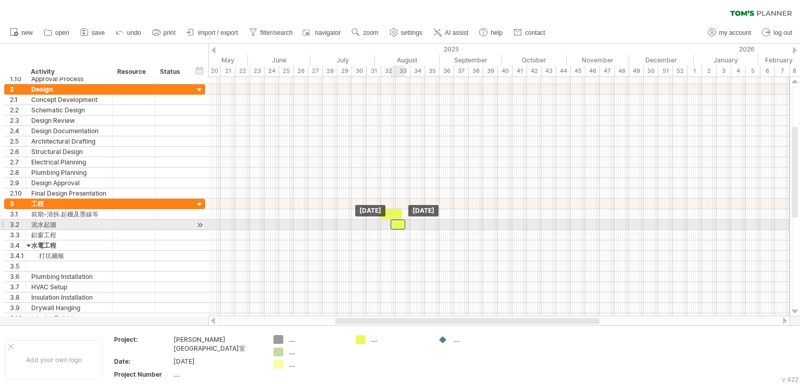
click at [395, 221] on div at bounding box center [398, 225] width 15 height 10
click at [407, 223] on span at bounding box center [407, 225] width 4 height 10
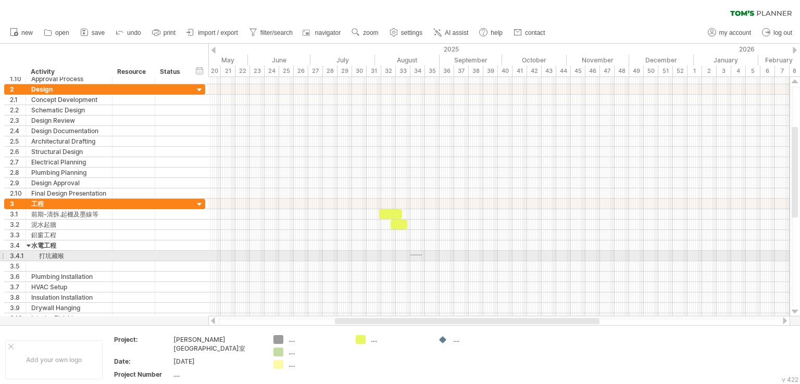
drag, startPoint x: 410, startPoint y: 255, endPoint x: 422, endPoint y: 256, distance: 11.5
click at [422, 256] on div at bounding box center [498, 256] width 581 height 10
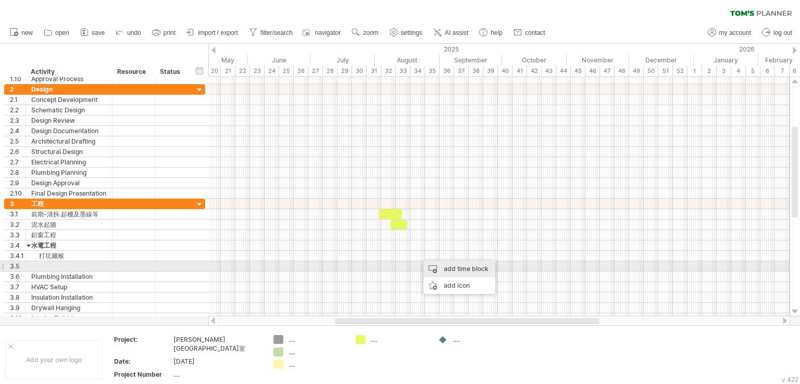
click at [435, 267] on div "add time block" at bounding box center [459, 269] width 72 height 17
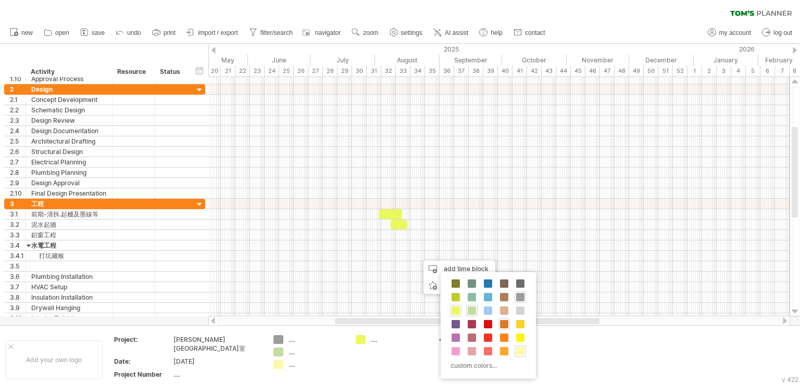
click at [507, 324] on span at bounding box center [504, 324] width 8 height 8
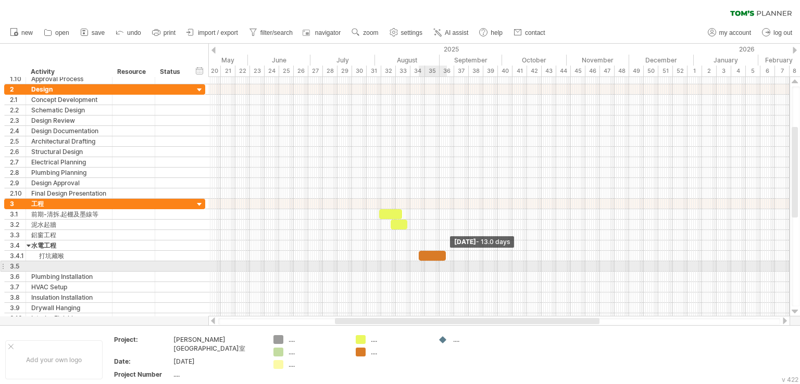
drag, startPoint x: 431, startPoint y: 255, endPoint x: 444, endPoint y: 263, distance: 14.7
click at [444, 263] on div "example time blocks: start [DATE] - 13.0 days [DATE]" at bounding box center [498, 197] width 581 height 240
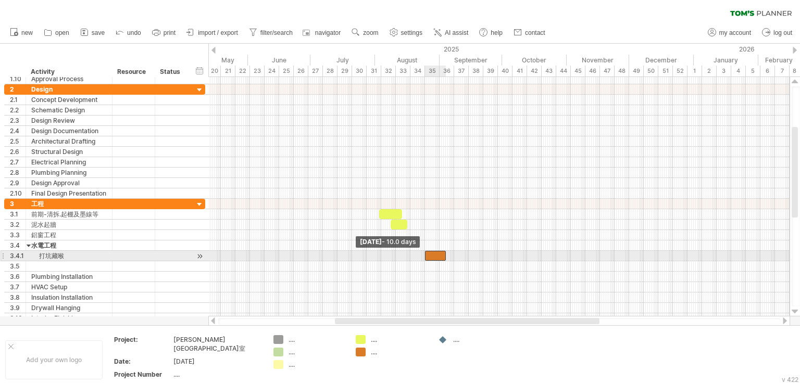
drag, startPoint x: 419, startPoint y: 257, endPoint x: 425, endPoint y: 254, distance: 6.8
click at [425, 254] on span at bounding box center [425, 256] width 4 height 10
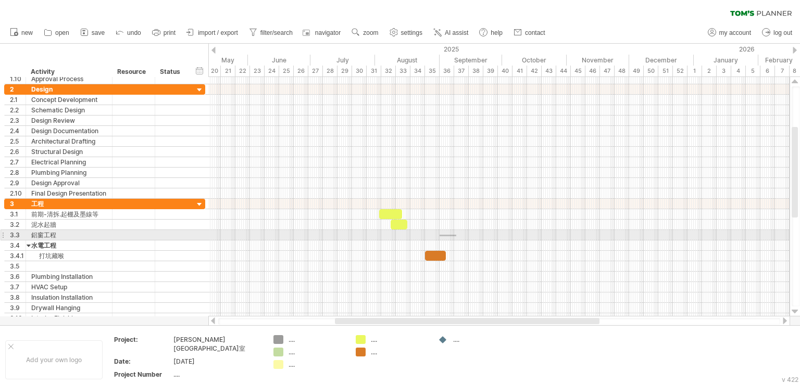
drag, startPoint x: 440, startPoint y: 235, endPoint x: 456, endPoint y: 236, distance: 16.7
click at [456, 236] on div at bounding box center [498, 235] width 581 height 10
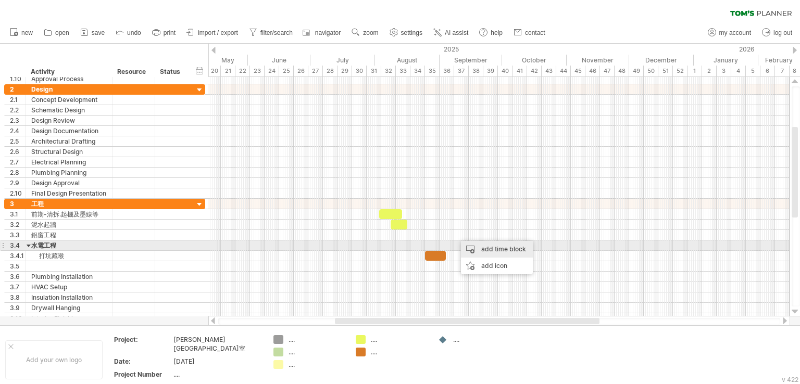
click at [472, 249] on div "add time block" at bounding box center [497, 249] width 72 height 17
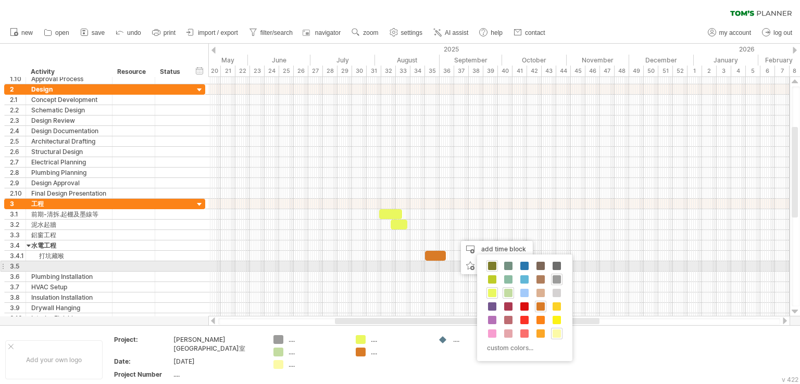
click at [495, 266] on span at bounding box center [492, 266] width 8 height 8
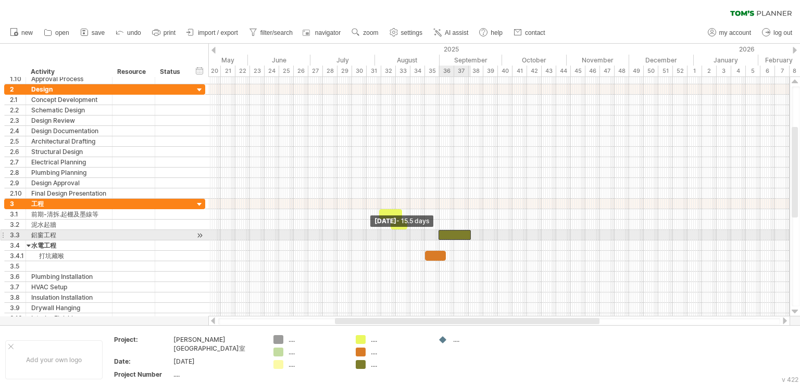
drag, startPoint x: 457, startPoint y: 236, endPoint x: 440, endPoint y: 236, distance: 17.7
click at [440, 236] on span at bounding box center [438, 235] width 4 height 10
drag, startPoint x: 470, startPoint y: 233, endPoint x: 479, endPoint y: 234, distance: 8.3
click at [479, 234] on span at bounding box center [479, 235] width 4 height 10
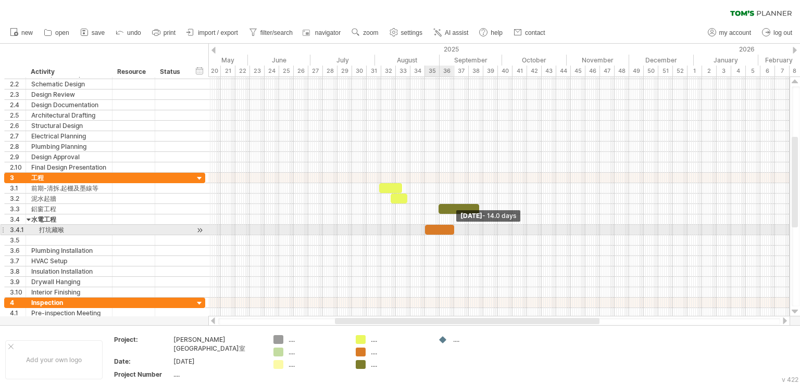
drag, startPoint x: 446, startPoint y: 230, endPoint x: 454, endPoint y: 231, distance: 7.9
click at [454, 231] on span at bounding box center [454, 230] width 4 height 10
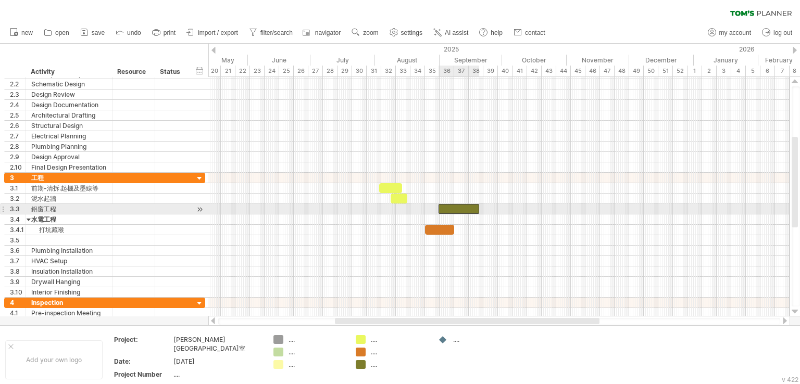
click at [469, 207] on div at bounding box center [458, 209] width 41 height 10
click at [480, 208] on span at bounding box center [479, 209] width 4 height 10
click at [475, 207] on div at bounding box center [458, 209] width 41 height 10
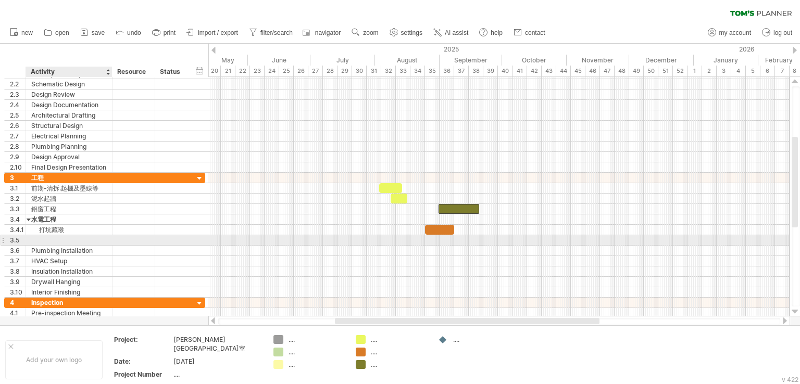
click at [32, 239] on div at bounding box center [69, 240] width 76 height 10
click at [106, 254] on div "**********" at bounding box center [104, 251] width 201 height 10
click at [102, 239] on div "泥水" at bounding box center [69, 240] width 76 height 10
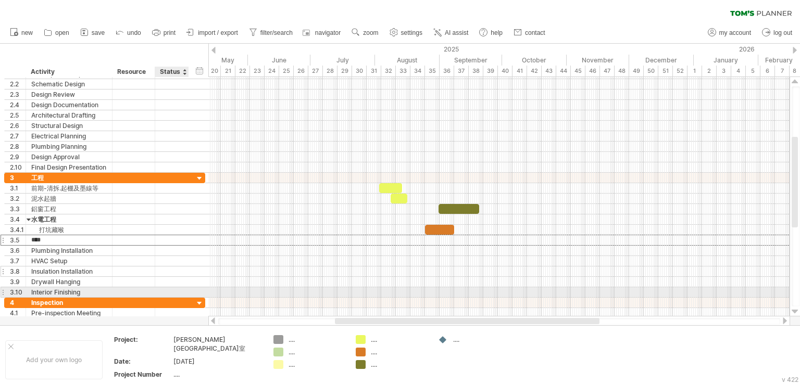
type input "****"
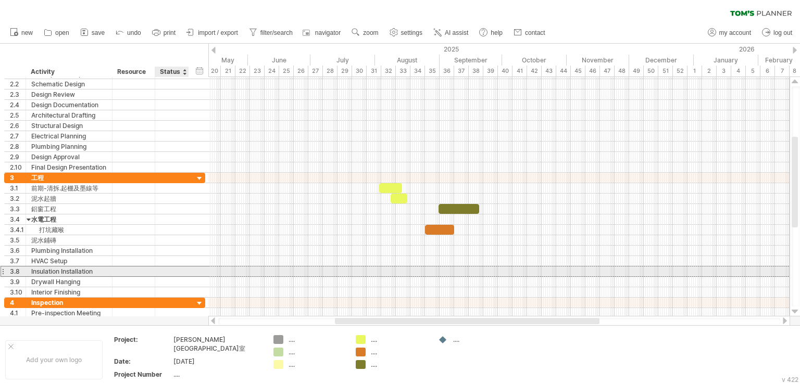
click at [172, 270] on div at bounding box center [171, 272] width 23 height 10
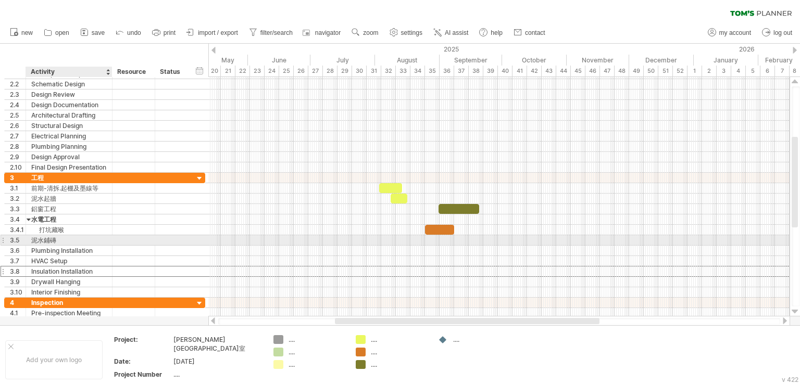
click at [92, 237] on div "泥水鋪磚" at bounding box center [69, 240] width 76 height 10
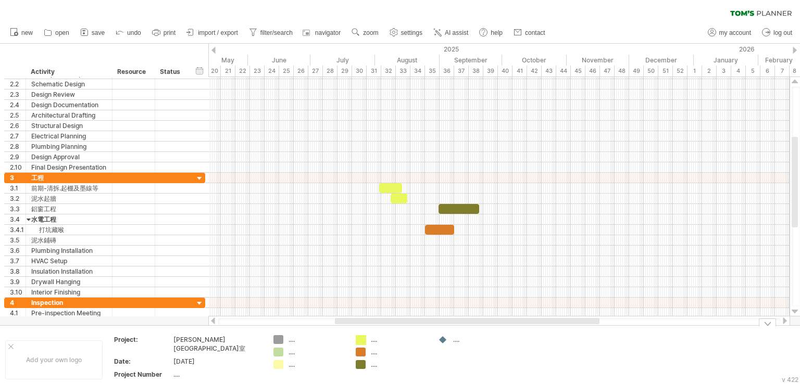
click at [361, 342] on div "Trying to reach [DOMAIN_NAME] Connected again... 0% clear filter new 1" at bounding box center [400, 192] width 800 height 384
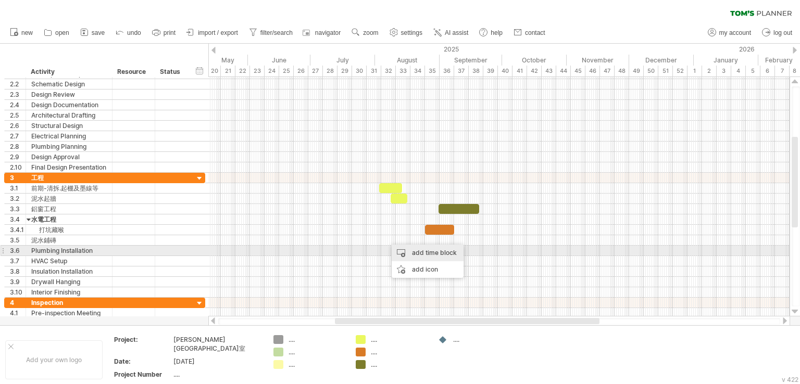
click at [411, 255] on div "add time block" at bounding box center [428, 253] width 72 height 17
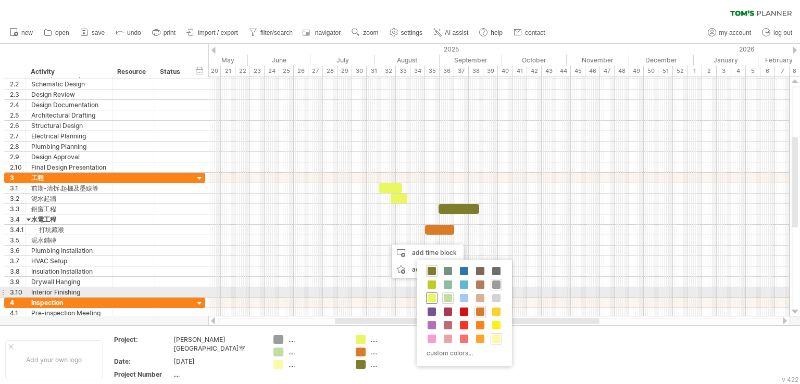
click at [430, 296] on span at bounding box center [432, 298] width 8 height 8
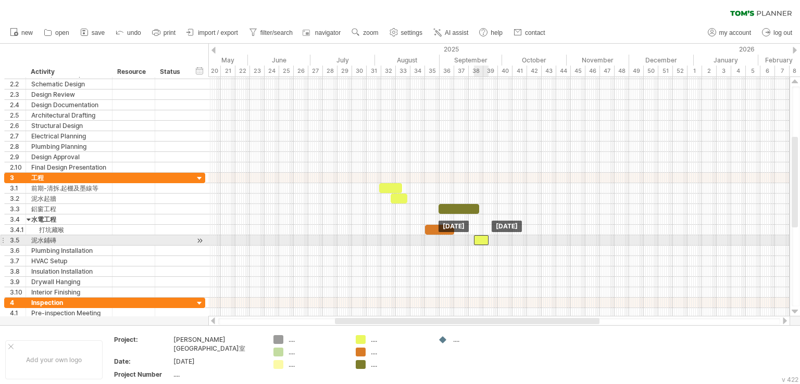
drag, startPoint x: 391, startPoint y: 240, endPoint x: 478, endPoint y: 244, distance: 87.0
click at [478, 244] on div "example time blocks: start [DATE] [DATE]" at bounding box center [498, 197] width 581 height 240
click at [472, 242] on span at bounding box center [472, 240] width 4 height 10
click at [492, 240] on span at bounding box center [494, 240] width 4 height 10
click at [497, 242] on span at bounding box center [497, 240] width 4 height 10
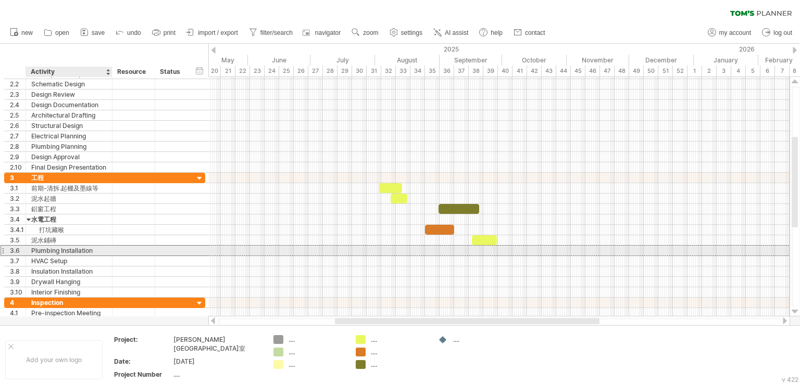
click at [73, 248] on div "Plumbing Installation" at bounding box center [69, 251] width 76 height 10
click at [96, 246] on input "**********" at bounding box center [69, 251] width 76 height 10
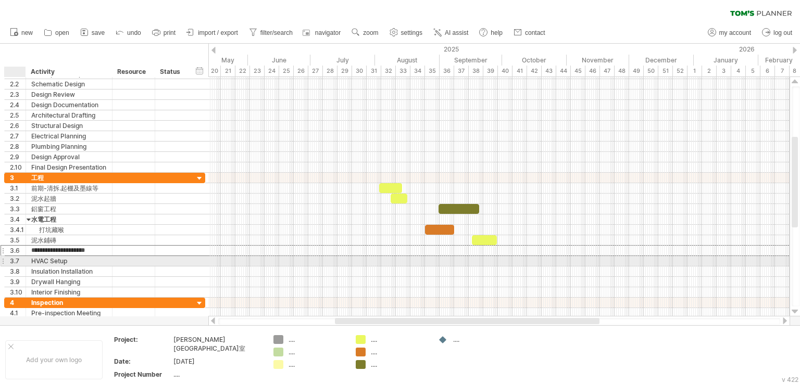
drag, startPoint x: 96, startPoint y: 248, endPoint x: 28, endPoint y: 259, distance: 69.6
click at [28, 259] on div "**********" at bounding box center [104, 235] width 201 height 125
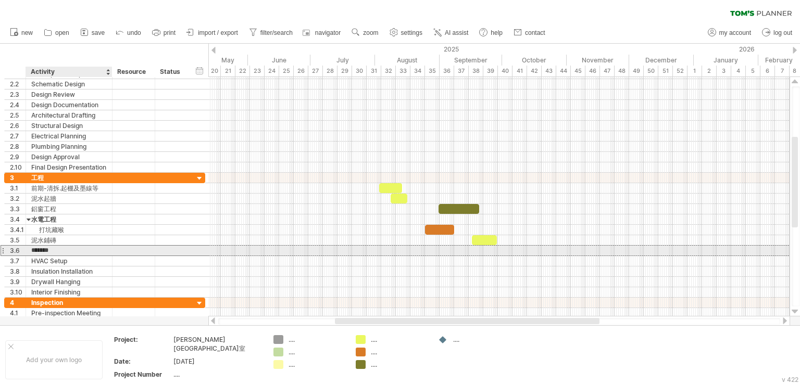
click at [47, 248] on input "*******" at bounding box center [69, 251] width 76 height 10
drag, startPoint x: 50, startPoint y: 249, endPoint x: 34, endPoint y: 253, distance: 16.4
click at [34, 253] on input "*******" at bounding box center [69, 251] width 76 height 10
click at [56, 249] on input "****" at bounding box center [69, 251] width 76 height 10
paste input "***"
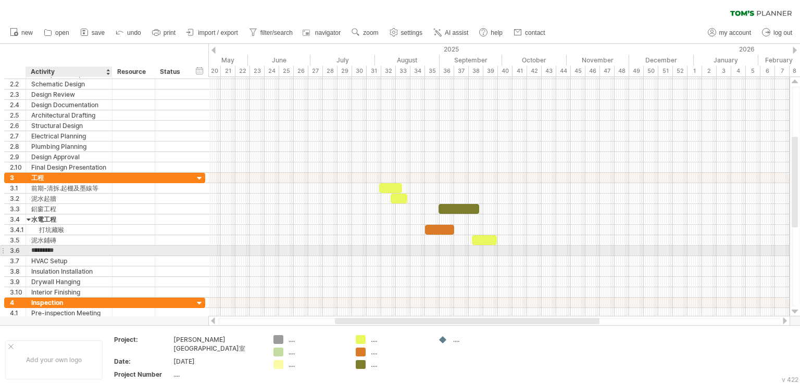
click at [59, 250] on input "*********" at bounding box center [69, 251] width 76 height 10
type input "*********"
click at [498, 250] on div at bounding box center [498, 251] width 581 height 10
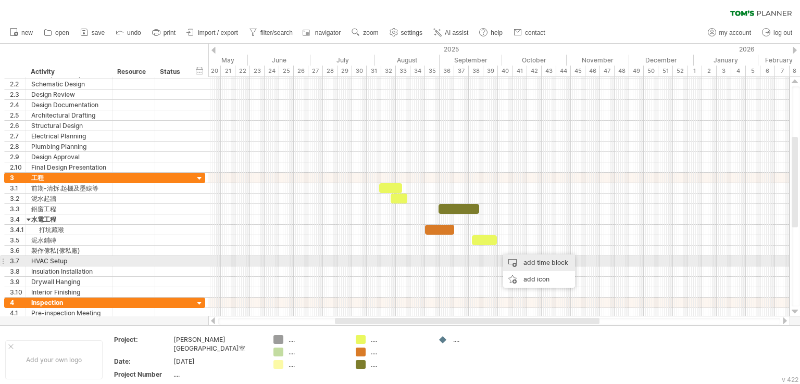
click at [512, 260] on div "add time block" at bounding box center [539, 263] width 72 height 17
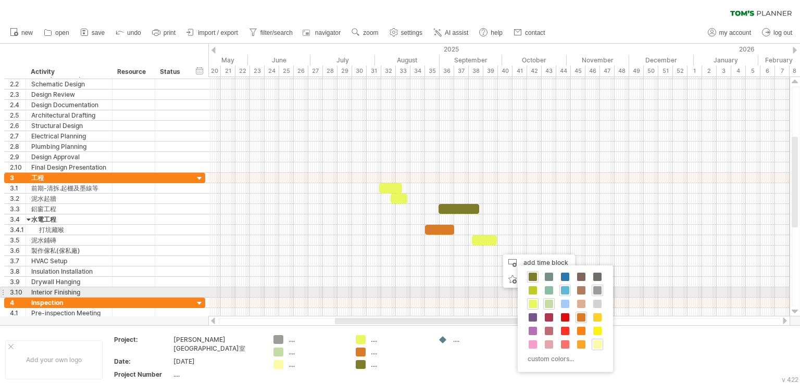
click at [562, 292] on span at bounding box center [565, 290] width 8 height 8
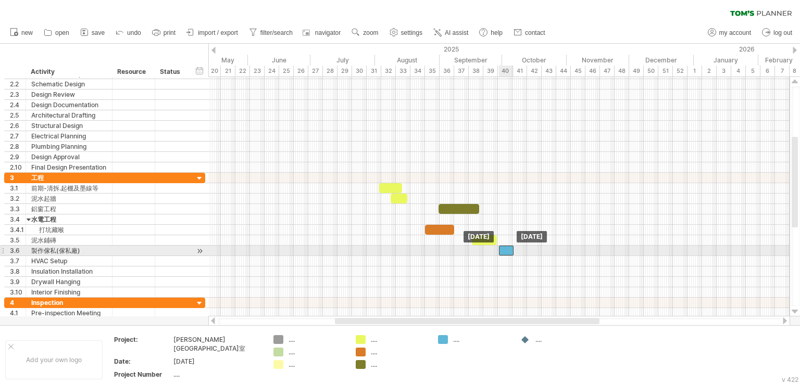
click at [506, 250] on div at bounding box center [506, 251] width 15 height 10
drag, startPoint x: 514, startPoint y: 250, endPoint x: 542, endPoint y: 248, distance: 27.1
click at [542, 248] on span at bounding box center [540, 251] width 4 height 10
click at [525, 249] on div at bounding box center [520, 251] width 42 height 10
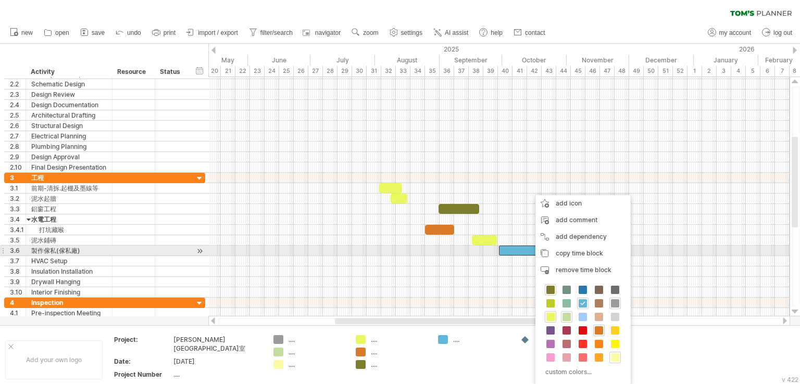
click at [518, 250] on div at bounding box center [520, 251] width 42 height 10
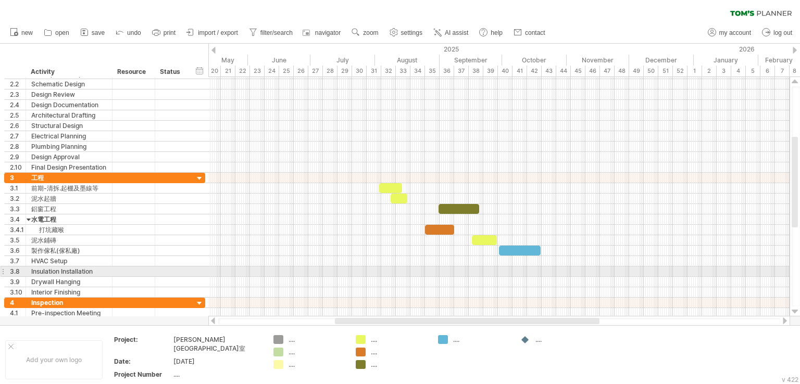
click at [522, 269] on div at bounding box center [498, 272] width 581 height 10
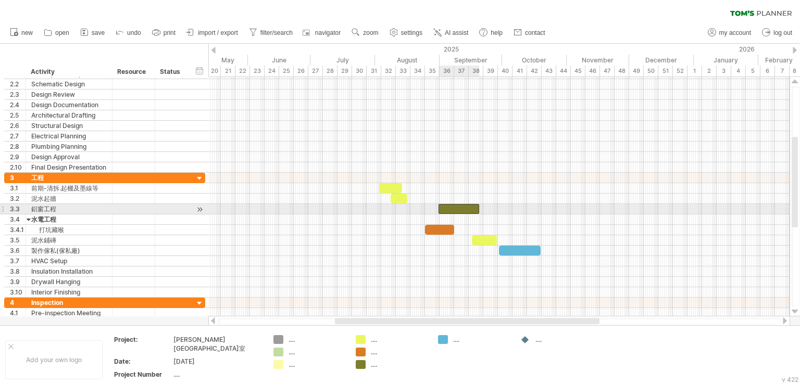
click at [471, 211] on div at bounding box center [458, 209] width 41 height 10
drag, startPoint x: 479, startPoint y: 209, endPoint x: 471, endPoint y: 211, distance: 8.0
click at [471, 211] on span at bounding box center [472, 209] width 4 height 10
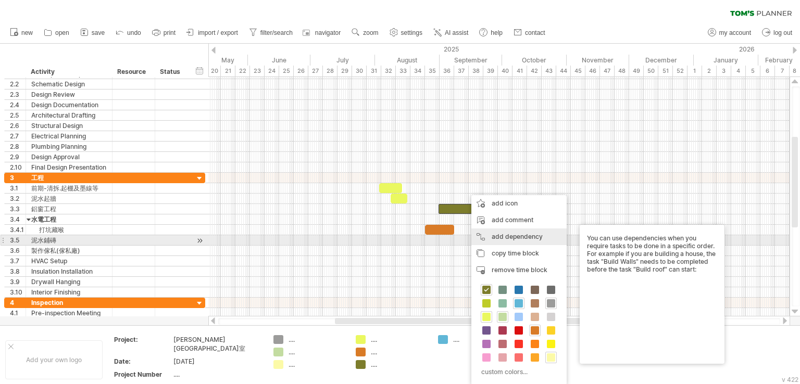
click at [488, 240] on div "add dependency You can use dependencies when you require tasks to be done in a …" at bounding box center [518, 237] width 95 height 17
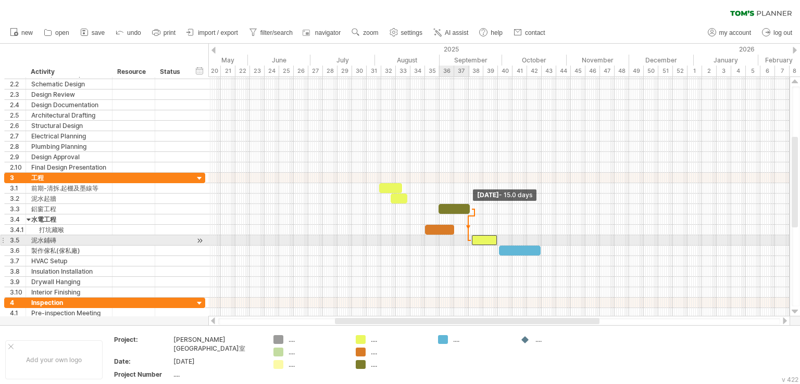
drag, startPoint x: 473, startPoint y: 210, endPoint x: 471, endPoint y: 241, distance: 30.3
click at [381, 241] on div at bounding box center [381, 235] width 0 height 125
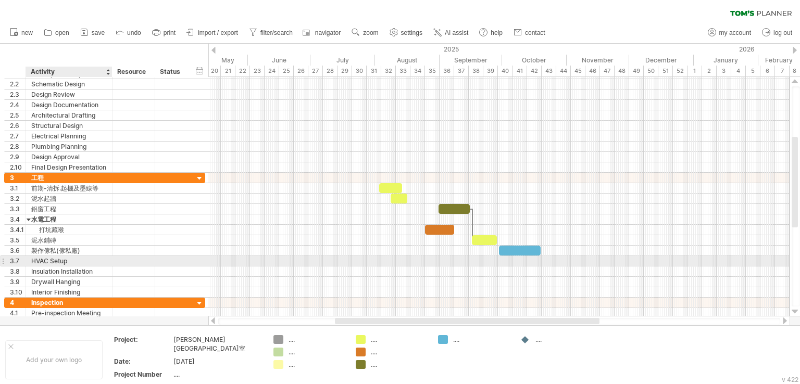
click at [68, 262] on div "HVAC Setup" at bounding box center [69, 261] width 76 height 10
drag, startPoint x: 73, startPoint y: 261, endPoint x: 33, endPoint y: 264, distance: 40.2
click at [33, 264] on div "**********" at bounding box center [104, 235] width 201 height 125
type input "**********"
click at [63, 260] on div "HVAC Setup" at bounding box center [69, 261] width 76 height 10
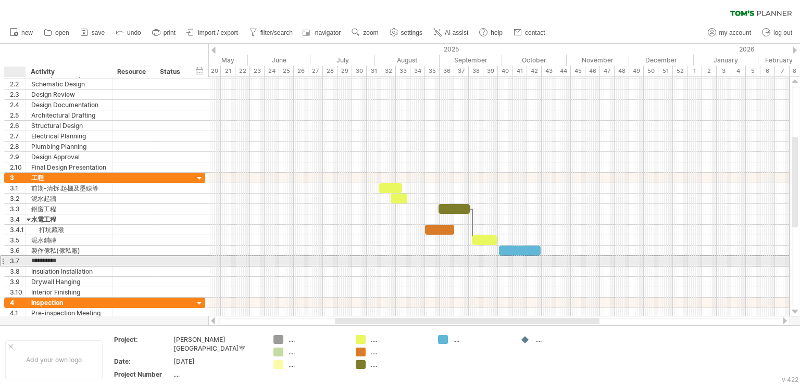
drag, startPoint x: 71, startPoint y: 260, endPoint x: 21, endPoint y: 259, distance: 50.0
click at [21, 259] on div "**********" at bounding box center [104, 261] width 201 height 11
type input "****"
click at [505, 259] on div at bounding box center [498, 261] width 581 height 10
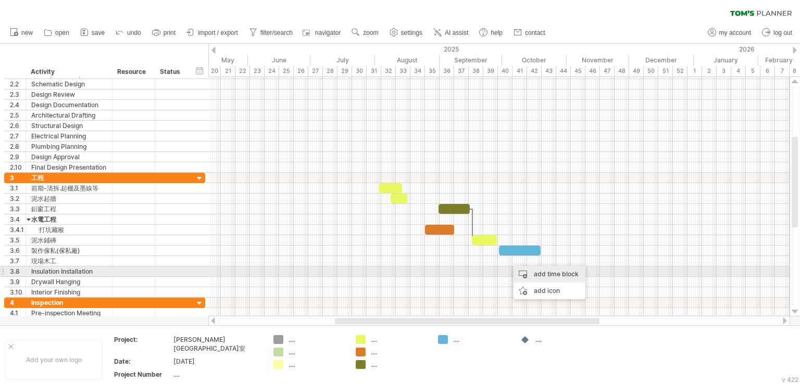
click at [529, 274] on div "add time block" at bounding box center [549, 274] width 72 height 17
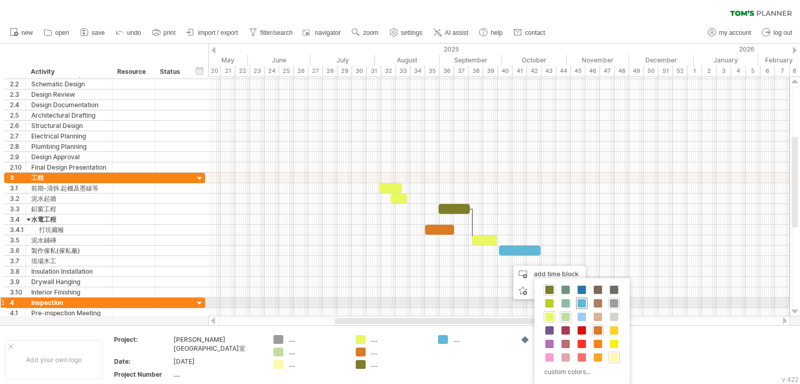
click at [582, 305] on span at bounding box center [582, 303] width 8 height 8
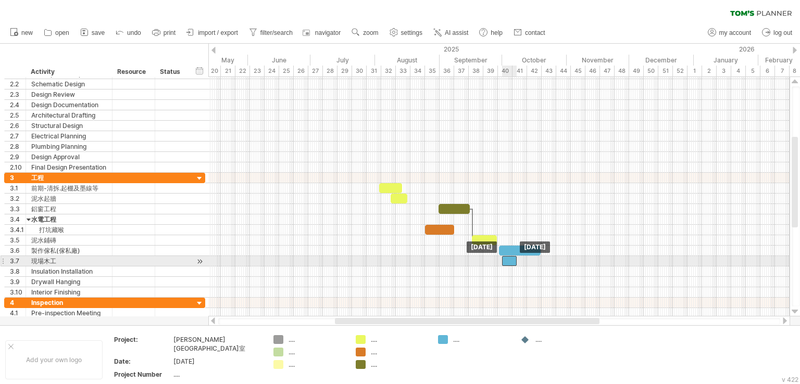
drag, startPoint x: 514, startPoint y: 260, endPoint x: 508, endPoint y: 262, distance: 6.6
click at [508, 262] on div at bounding box center [509, 261] width 15 height 10
drag, startPoint x: 516, startPoint y: 260, endPoint x: 525, endPoint y: 261, distance: 9.4
click at [525, 261] on span at bounding box center [526, 261] width 4 height 10
click at [526, 262] on span at bounding box center [527, 261] width 4 height 10
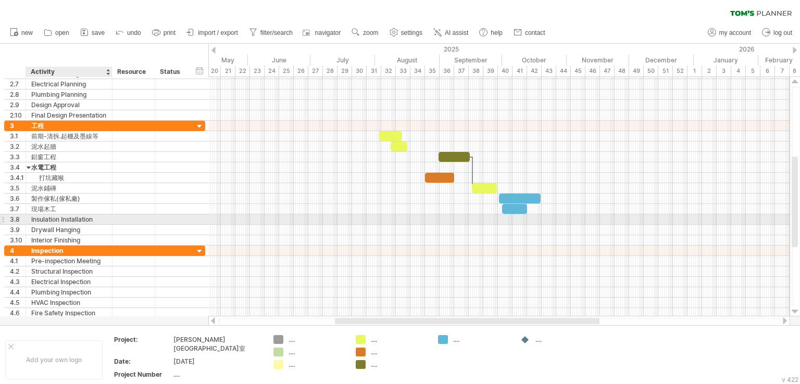
click at [83, 219] on div "Insulation Installation" at bounding box center [69, 220] width 76 height 10
click at [94, 217] on input "**********" at bounding box center [69, 220] width 76 height 10
drag, startPoint x: 95, startPoint y: 217, endPoint x: 29, endPoint y: 216, distance: 66.2
click at [29, 216] on div "**********" at bounding box center [69, 220] width 86 height 10
type input "**"
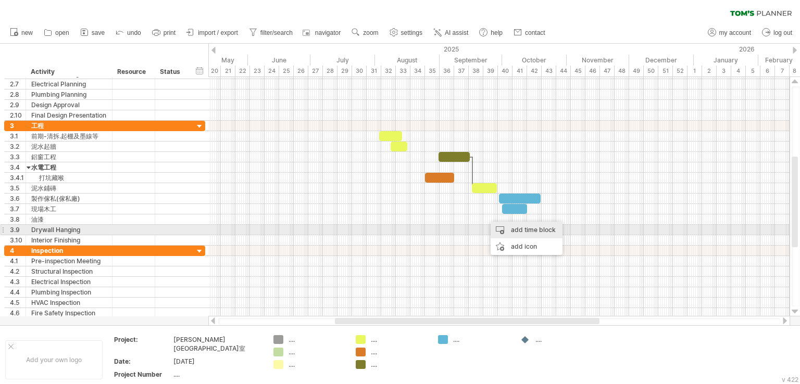
click at [503, 228] on div "add time block" at bounding box center [527, 230] width 72 height 17
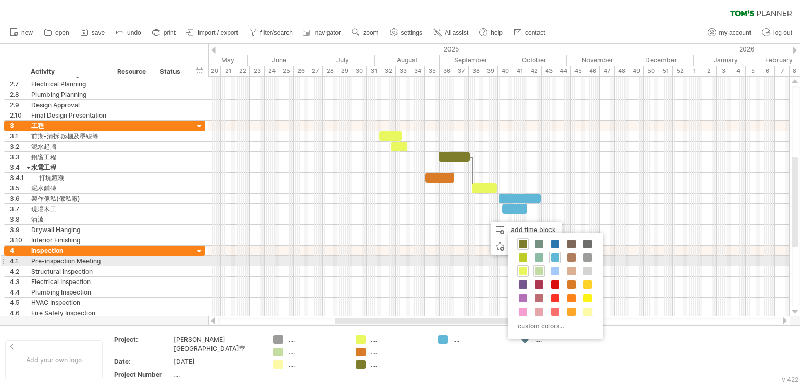
click at [570, 257] on span at bounding box center [571, 258] width 8 height 8
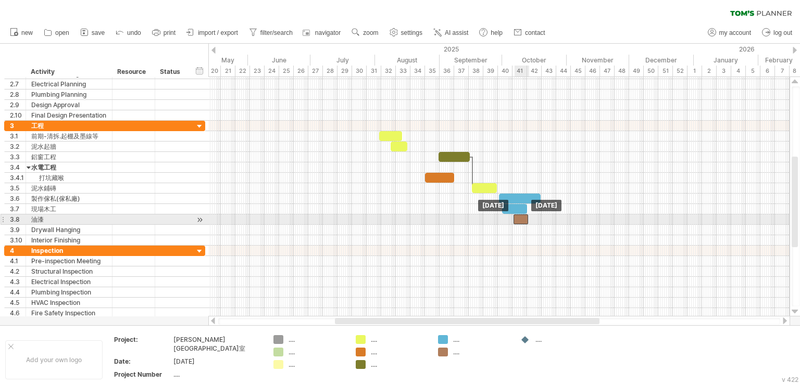
drag, startPoint x: 490, startPoint y: 220, endPoint x: 518, endPoint y: 224, distance: 28.4
click at [518, 224] on div "example time blocks: start [DATE] [DATE]" at bounding box center [498, 197] width 581 height 240
click at [517, 217] on div at bounding box center [520, 220] width 15 height 10
drag, startPoint x: 527, startPoint y: 217, endPoint x: 535, endPoint y: 217, distance: 8.3
click at [535, 217] on span at bounding box center [536, 220] width 4 height 10
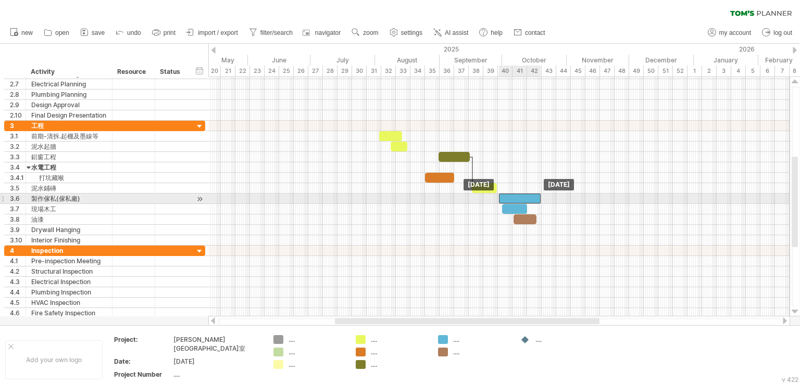
click at [537, 199] on div at bounding box center [520, 199] width 42 height 10
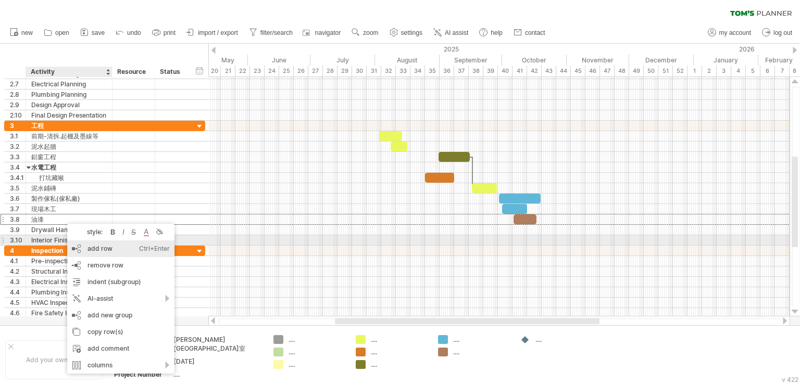
click at [90, 244] on div "add row Ctrl+Enter Cmd+Enter" at bounding box center [120, 249] width 107 height 17
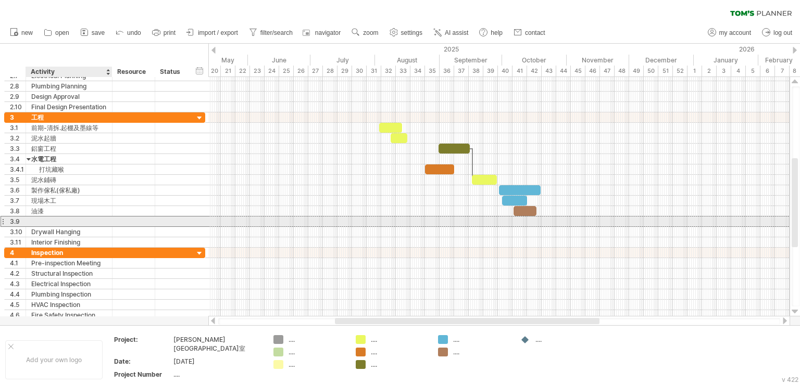
click at [55, 221] on div at bounding box center [69, 222] width 76 height 10
type input "****"
click at [544, 221] on div at bounding box center [498, 221] width 581 height 11
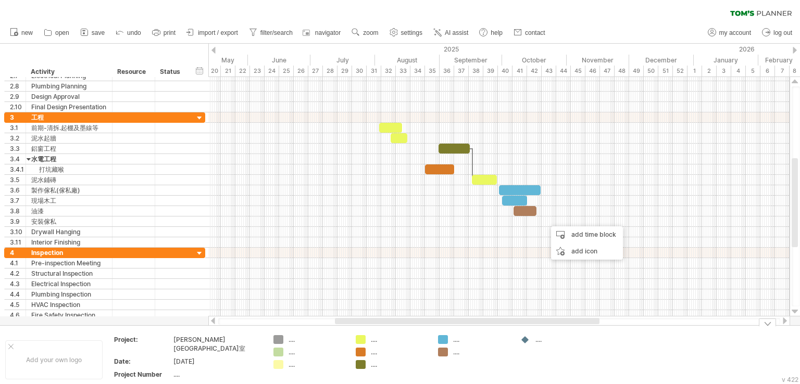
click at [444, 340] on div "Trying to reach [DOMAIN_NAME] Connected again... 0% clear filter new 1" at bounding box center [400, 192] width 800 height 384
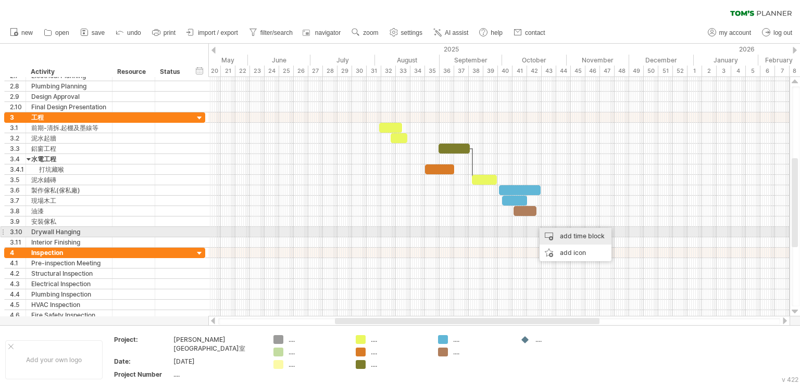
click at [546, 236] on div "add time block" at bounding box center [575, 236] width 72 height 17
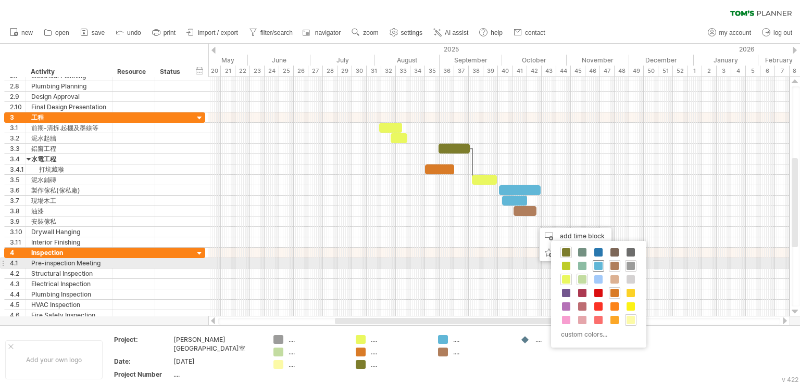
click at [596, 267] on span at bounding box center [598, 266] width 8 height 8
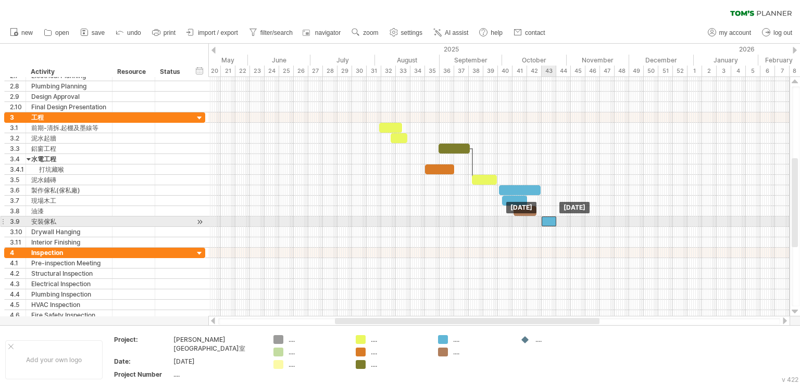
drag, startPoint x: 541, startPoint y: 221, endPoint x: 548, endPoint y: 223, distance: 7.1
click at [548, 223] on div at bounding box center [549, 222] width 15 height 10
drag, startPoint x: 555, startPoint y: 221, endPoint x: 563, endPoint y: 222, distance: 8.9
click at [563, 222] on span at bounding box center [565, 222] width 4 height 10
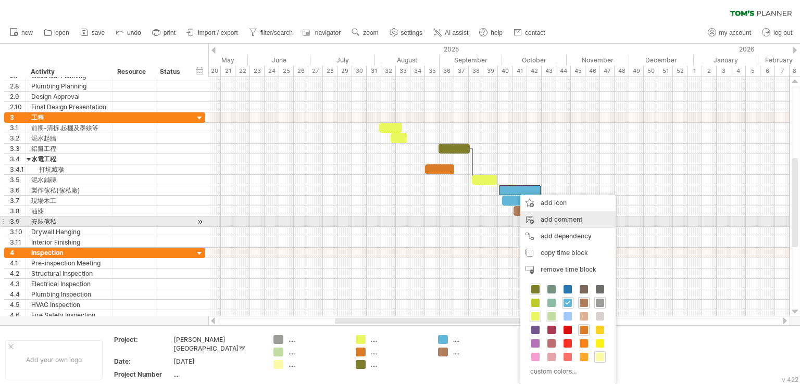
click at [543, 220] on div "add comment" at bounding box center [567, 219] width 95 height 17
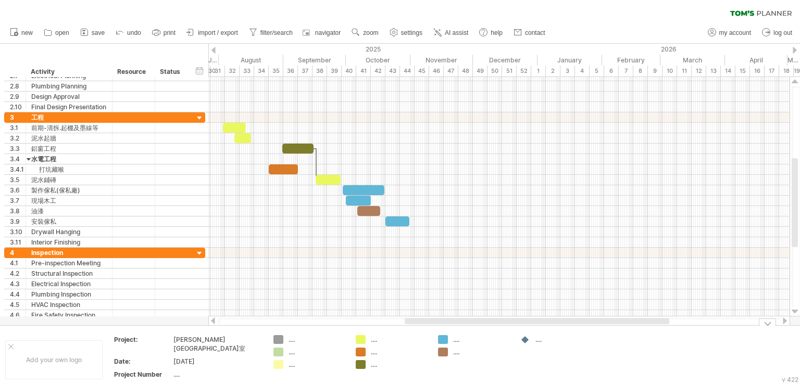
drag, startPoint x: 358, startPoint y: 321, endPoint x: 428, endPoint y: 336, distance: 71.3
click at [428, 336] on div "Trying to reach [DOMAIN_NAME] Connected again... 0% clear filter new 1" at bounding box center [400, 192] width 800 height 384
click at [290, 73] on div "timeline settings" at bounding box center [304, 72] width 77 height 17
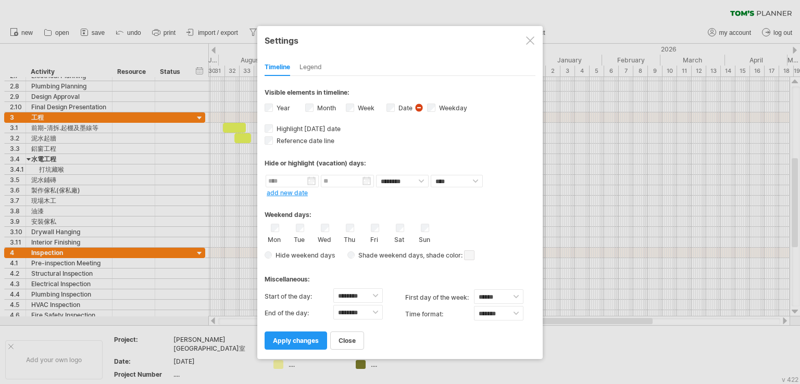
click at [319, 73] on div "Legend" at bounding box center [310, 67] width 22 height 17
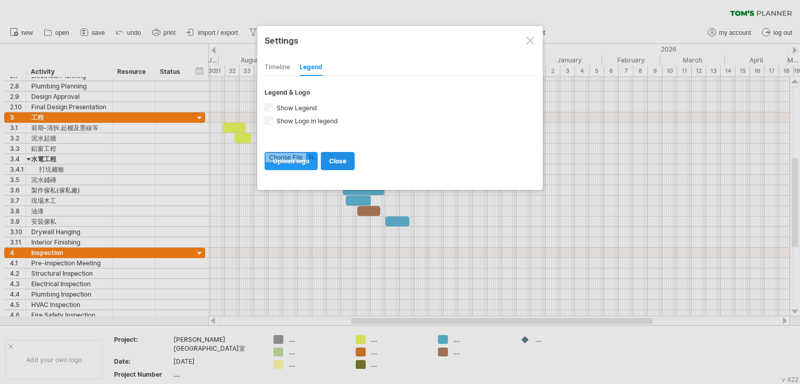
click at [335, 162] on span "close" at bounding box center [337, 161] width 17 height 8
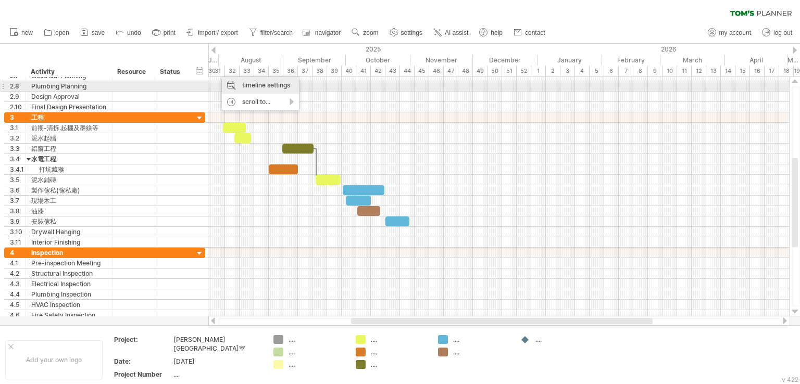
click at [261, 83] on div "timeline settings" at bounding box center [260, 85] width 77 height 17
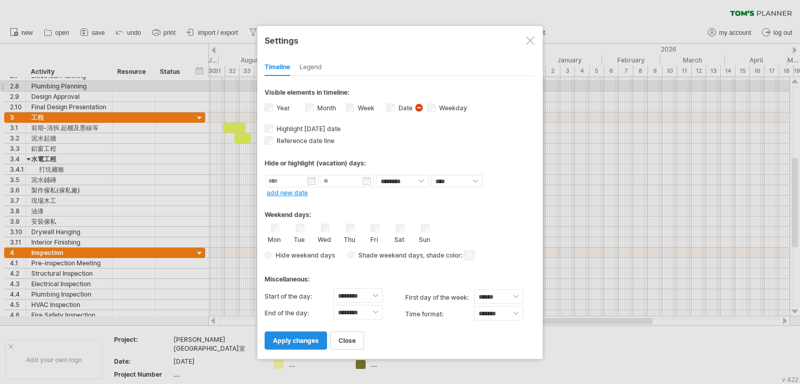
click at [309, 340] on span "apply changes" at bounding box center [296, 341] width 46 height 8
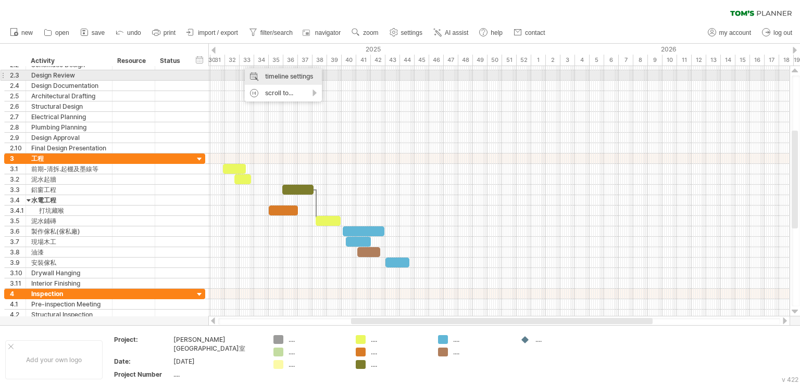
click at [275, 77] on div "timeline settings" at bounding box center [283, 76] width 77 height 17
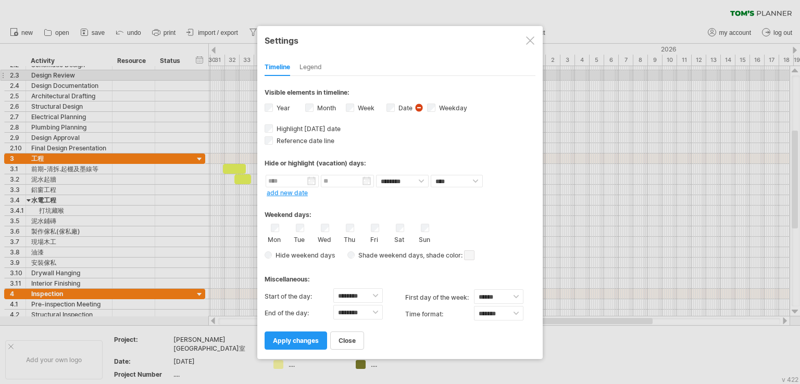
click at [315, 107] on label "Month" at bounding box center [325, 108] width 21 height 8
click at [273, 143] on div "Reference date line The reference dateline is a darker vertical line in the cha…" at bounding box center [400, 140] width 271 height 10
click at [286, 337] on span "apply changes" at bounding box center [296, 341] width 46 height 8
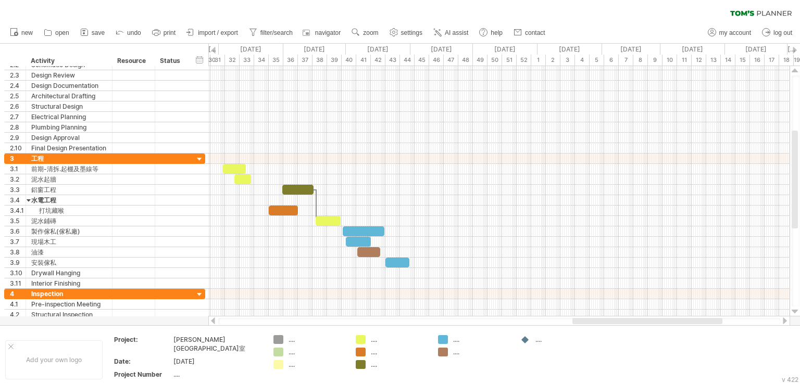
drag, startPoint x: 381, startPoint y: 321, endPoint x: 669, endPoint y: 321, distance: 288.0
click at [669, 321] on div at bounding box center [647, 321] width 150 height 6
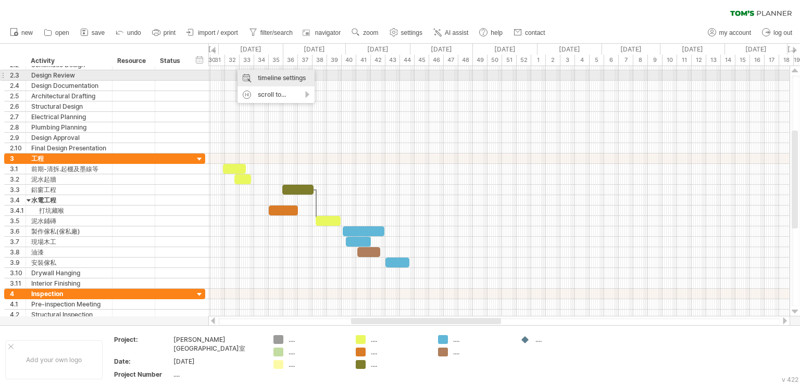
click at [275, 77] on div "timeline settings" at bounding box center [275, 78] width 77 height 17
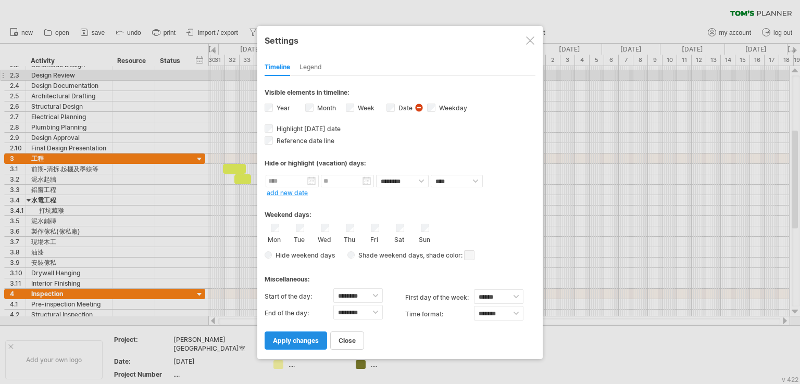
click at [304, 335] on link "apply changes" at bounding box center [296, 341] width 62 height 18
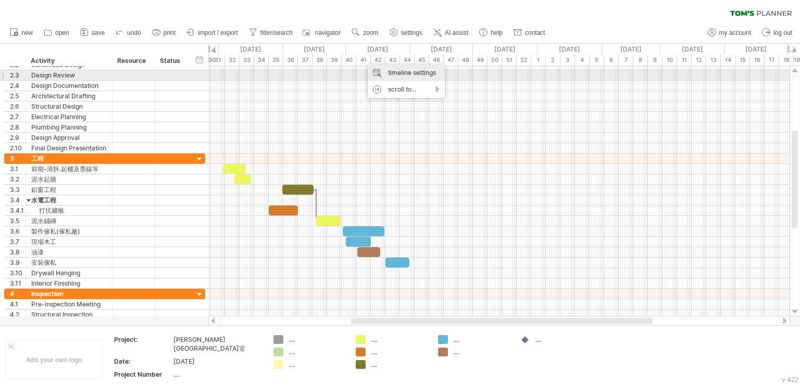
click at [393, 74] on div "timeline settings" at bounding box center [406, 73] width 77 height 17
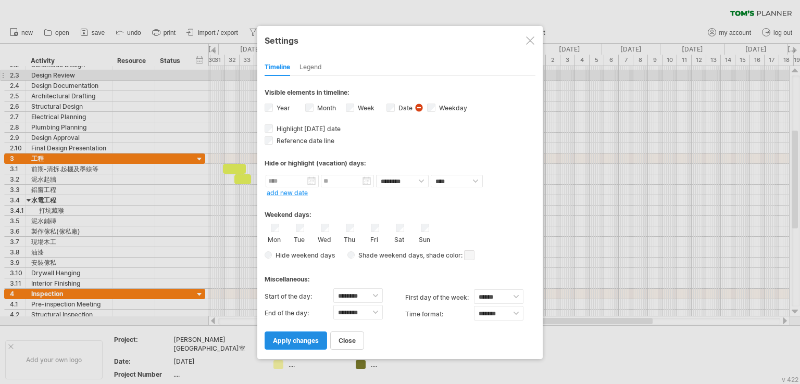
click at [295, 340] on span "apply changes" at bounding box center [296, 341] width 46 height 8
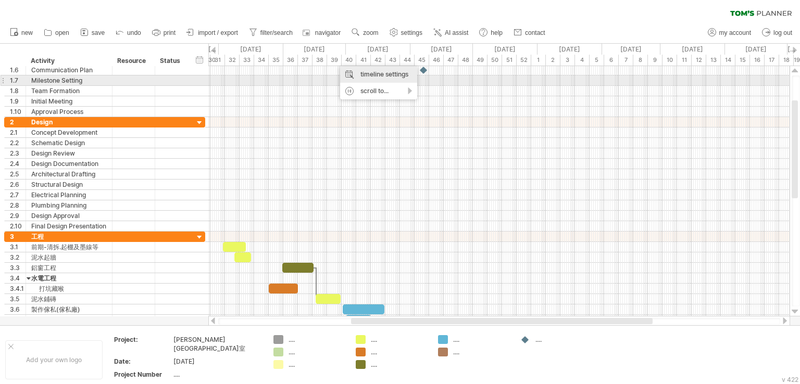
click at [365, 78] on div "timeline settings" at bounding box center [378, 74] width 77 height 17
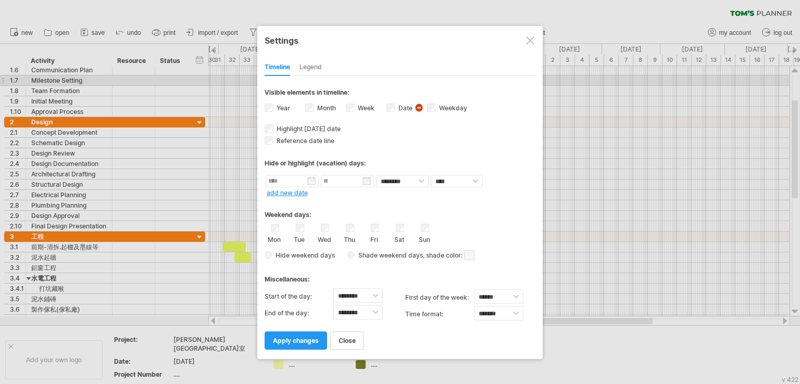
click at [417, 108] on span "visibility of date Currently there is not enough space horizontally to display …" at bounding box center [420, 108] width 11 height 11
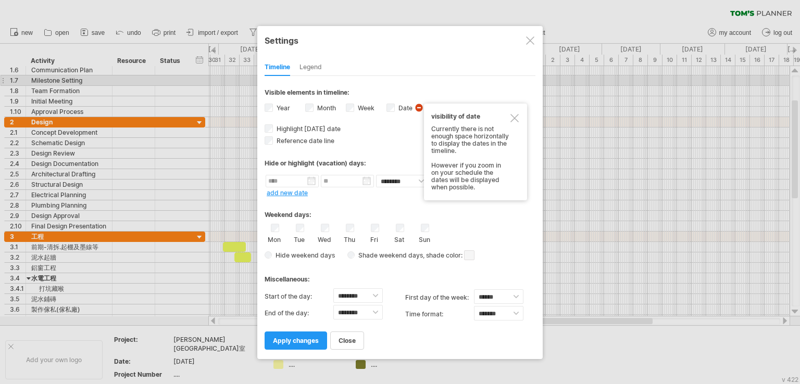
click at [513, 117] on div at bounding box center [514, 118] width 8 height 8
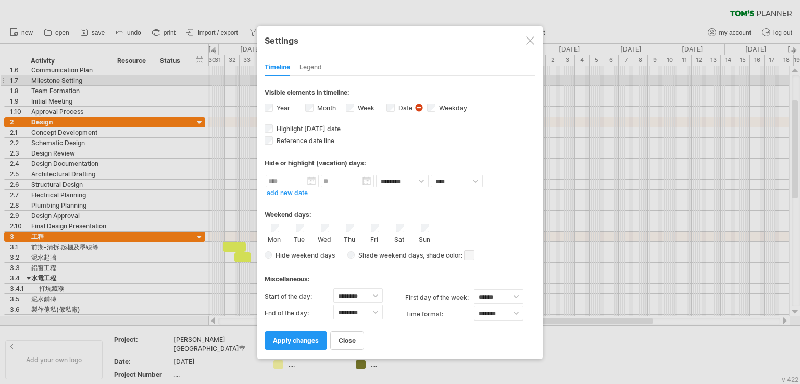
click at [529, 43] on div at bounding box center [530, 40] width 8 height 8
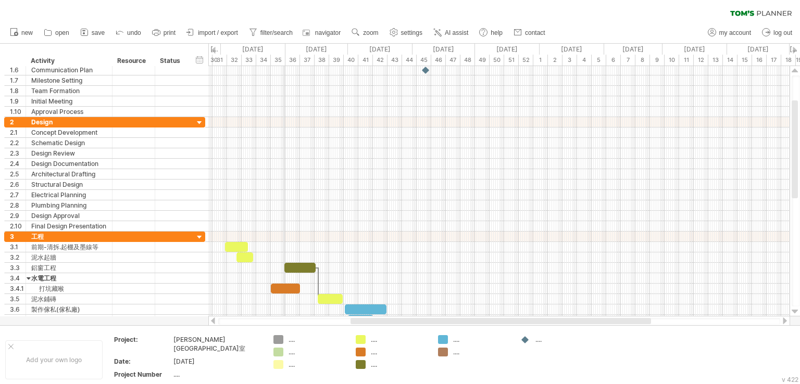
click at [284, 60] on div "35" at bounding box center [278, 60] width 15 height 11
click at [419, 29] on link "settings" at bounding box center [406, 33] width 39 height 14
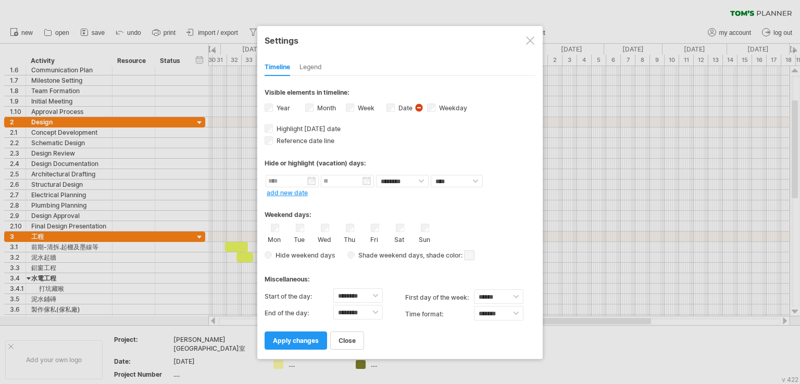
click at [319, 69] on div "Legend" at bounding box center [310, 67] width 22 height 17
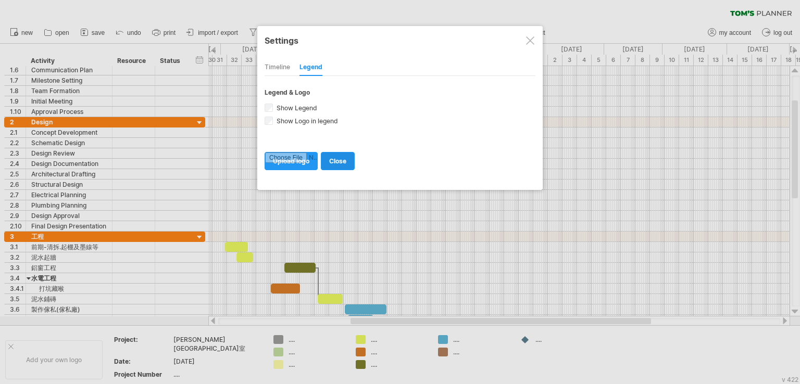
click at [347, 164] on link "close" at bounding box center [338, 161] width 34 height 18
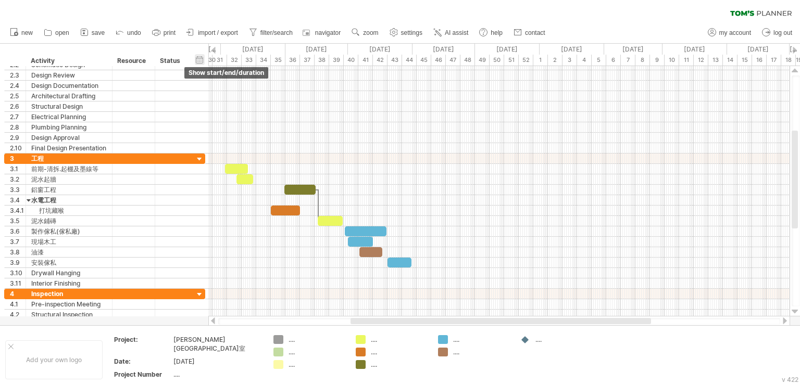
click at [202, 62] on div "hide start/end/duration show start/end/duration" at bounding box center [200, 59] width 10 height 11
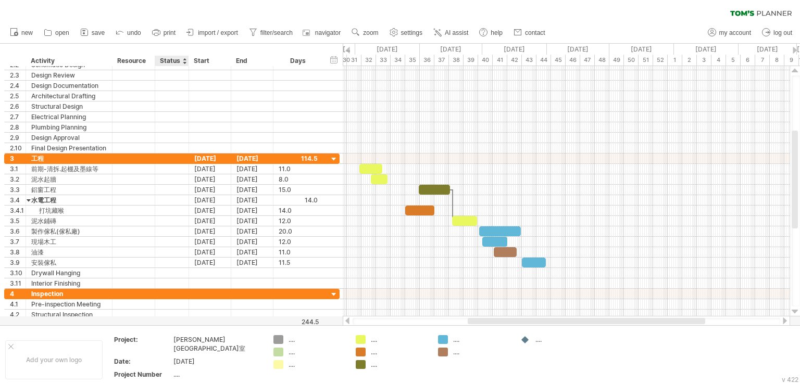
click at [189, 64] on div "Start" at bounding box center [210, 61] width 42 height 10
click at [187, 67] on div at bounding box center [187, 65] width 5 height 10
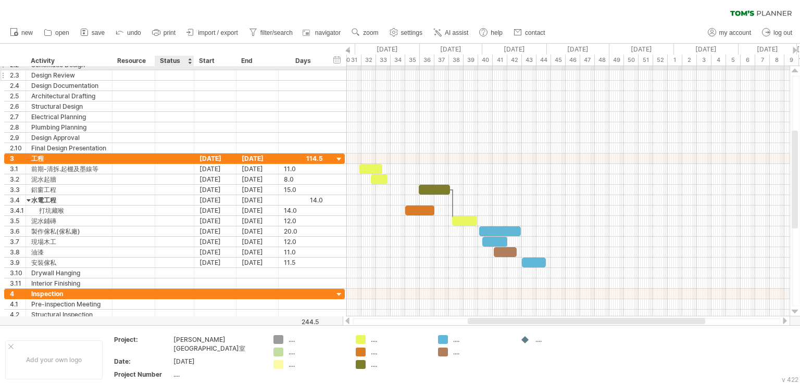
drag, startPoint x: 187, startPoint y: 67, endPoint x: 193, endPoint y: 70, distance: 6.5
click at [193, 70] on div "**********" at bounding box center [174, 107] width 341 height 94
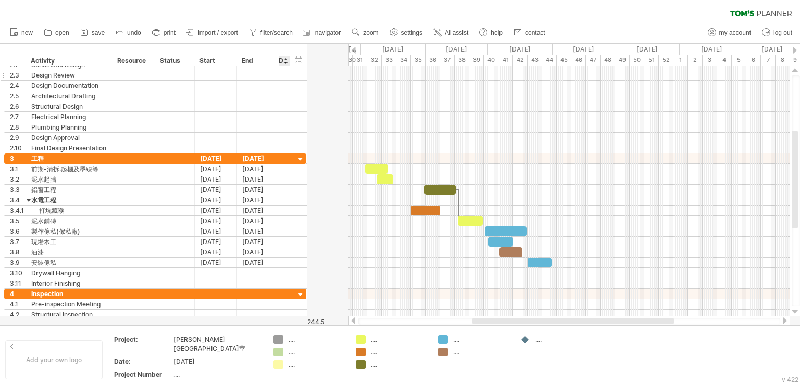
drag, startPoint x: 327, startPoint y: 64, endPoint x: 274, endPoint y: 70, distance: 52.9
click at [274, 70] on div "Trying to reach [DOMAIN_NAME] Connected again... 0% clear filter new 1" at bounding box center [400, 192] width 800 height 384
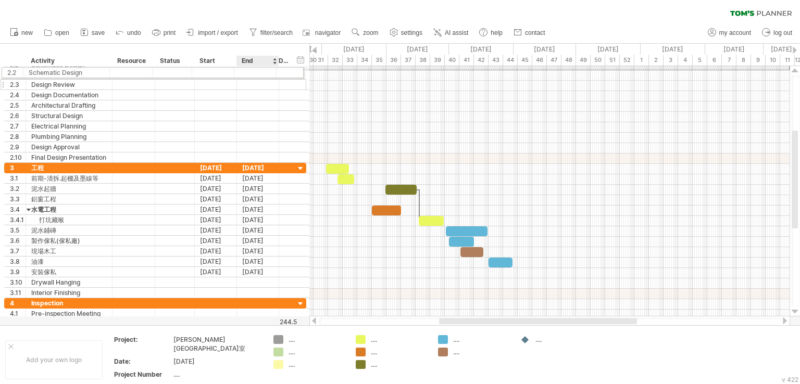
drag, startPoint x: 278, startPoint y: 67, endPoint x: 267, endPoint y: 70, distance: 11.9
click at [267, 70] on div "**********" at bounding box center [155, 111] width 302 height 104
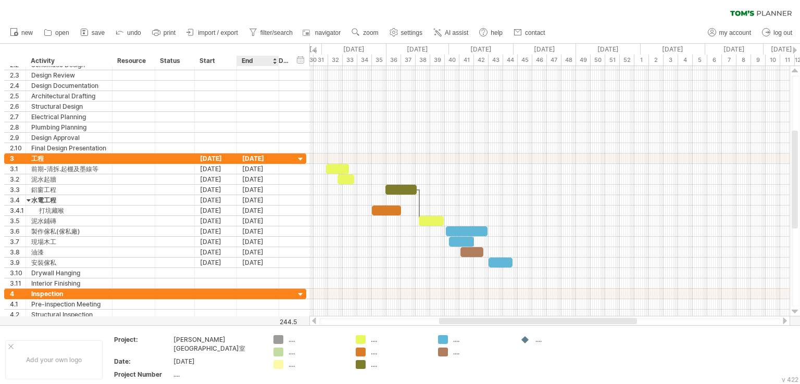
drag, startPoint x: 278, startPoint y: 59, endPoint x: 258, endPoint y: 56, distance: 19.5
click at [258, 56] on div "******** Activity ******** Resource ****** Status Start End Days" at bounding box center [146, 61] width 285 height 10
drag, startPoint x: 194, startPoint y: 65, endPoint x: 207, endPoint y: 66, distance: 13.0
click at [207, 66] on div "Start" at bounding box center [215, 61] width 42 height 10
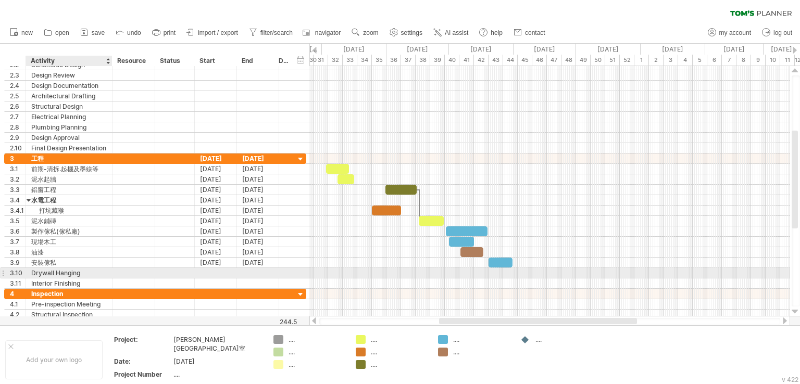
click at [56, 269] on div "Drywall Hanging" at bounding box center [69, 273] width 76 height 10
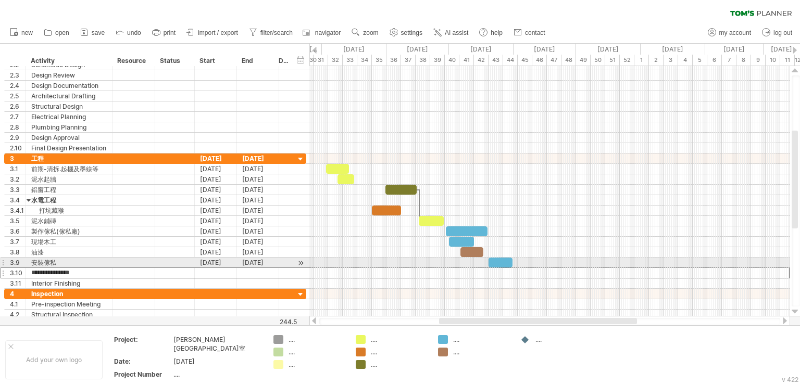
drag, startPoint x: 87, startPoint y: 271, endPoint x: 0, endPoint y: 258, distance: 88.5
click at [0, 258] on div "**********" at bounding box center [153, 122] width 307 height 396
type input "*"
type input "****"
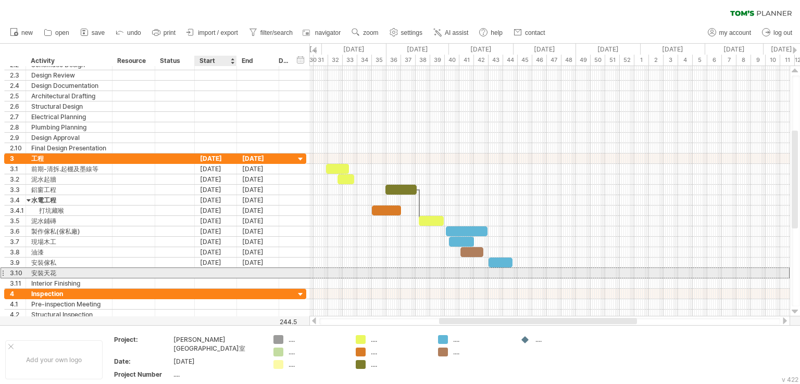
click at [230, 274] on div at bounding box center [216, 273] width 42 height 10
click at [217, 269] on div at bounding box center [216, 273] width 42 height 10
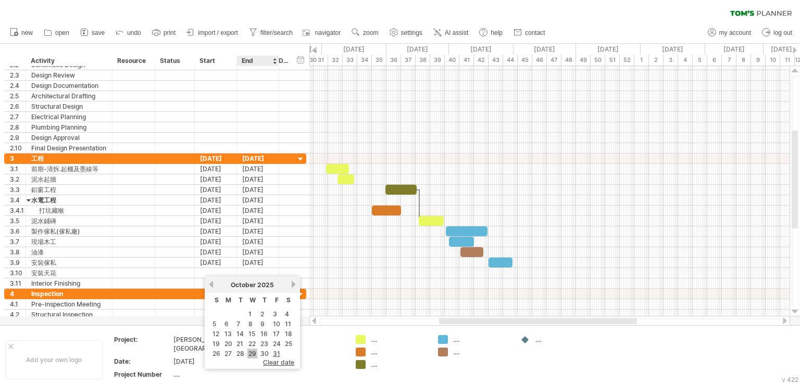
click at [253, 351] on link "29" at bounding box center [252, 354] width 10 height 10
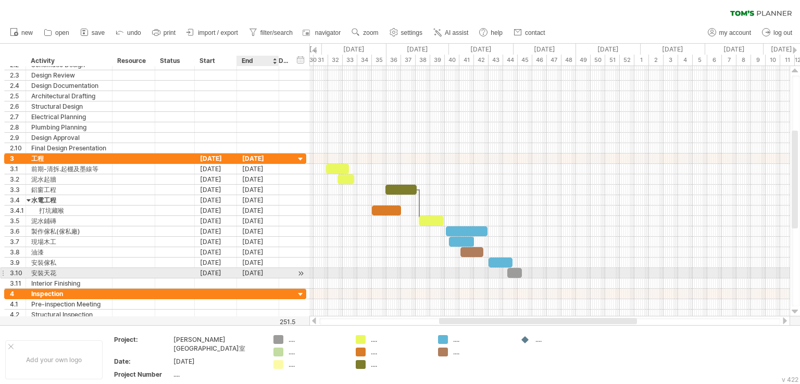
click at [268, 274] on div "[DATE]" at bounding box center [258, 273] width 42 height 10
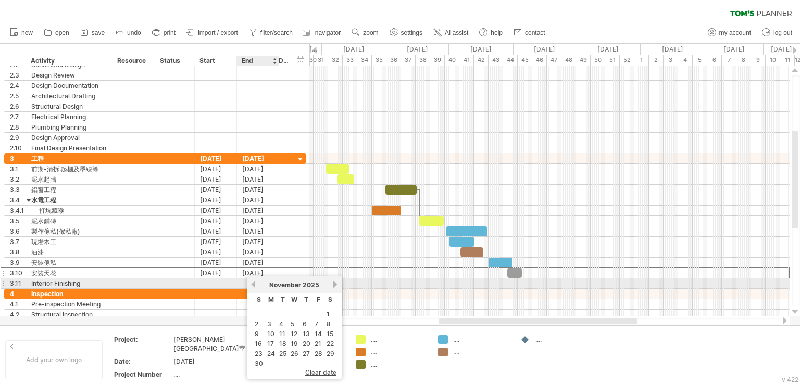
click at [256, 285] on link "previous" at bounding box center [253, 285] width 8 height 8
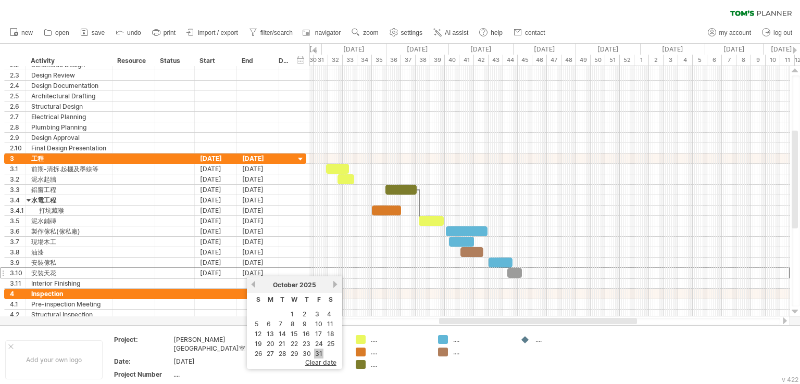
click at [314, 351] on link "31" at bounding box center [318, 354] width 9 height 10
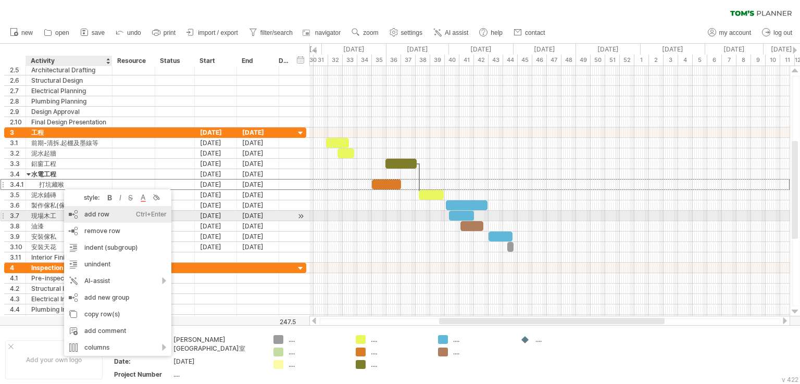
click at [88, 215] on div "add row Ctrl+Enter Cmd+Enter" at bounding box center [117, 214] width 107 height 17
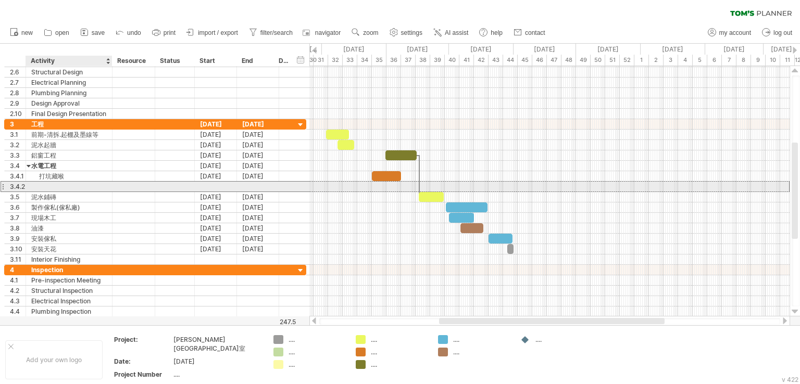
click at [65, 187] on div at bounding box center [69, 187] width 76 height 10
click at [52, 183] on input "****" at bounding box center [69, 187] width 76 height 10
type input "*******"
click at [200, 184] on div at bounding box center [216, 187] width 42 height 10
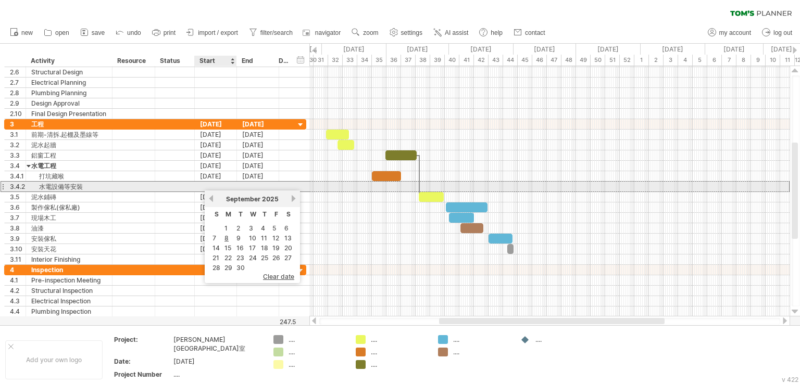
click at [200, 184] on div at bounding box center [216, 187] width 42 height 10
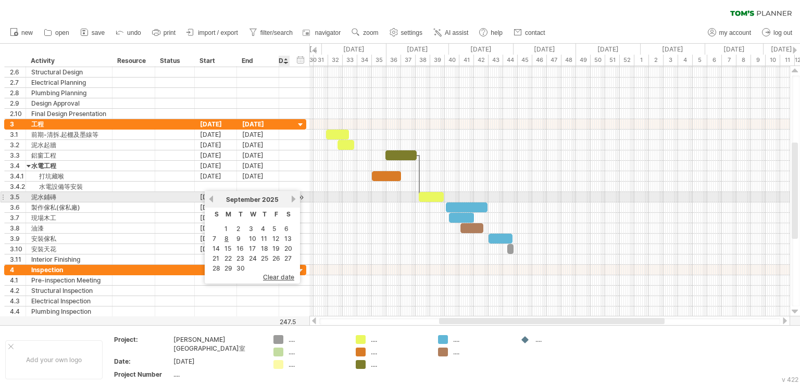
click at [292, 199] on link "next" at bounding box center [294, 199] width 8 height 8
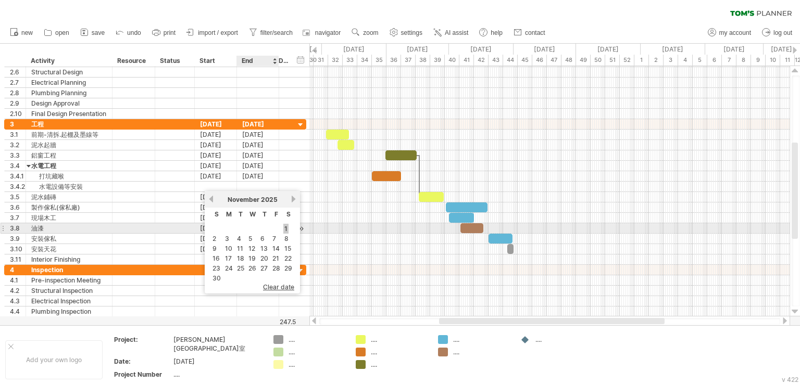
click at [283, 228] on link "1" at bounding box center [285, 229] width 5 height 10
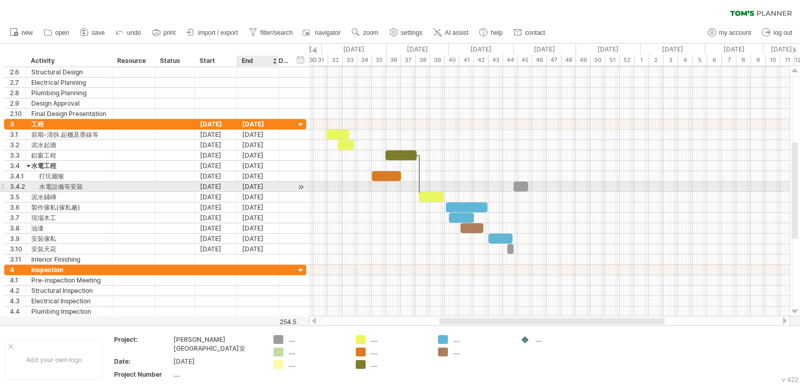
click at [259, 187] on div "[DATE]" at bounding box center [258, 187] width 42 height 10
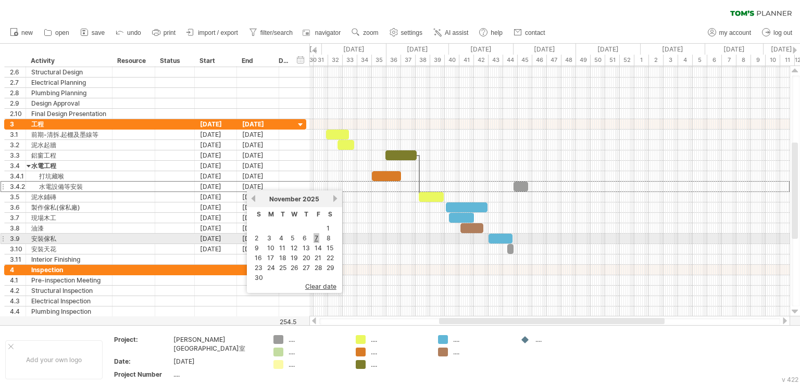
click at [315, 240] on link "7" at bounding box center [316, 238] width 6 height 10
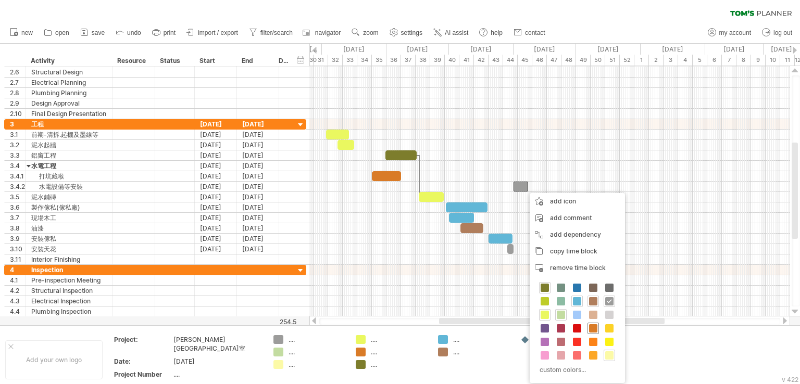
click at [590, 330] on span at bounding box center [593, 328] width 8 height 8
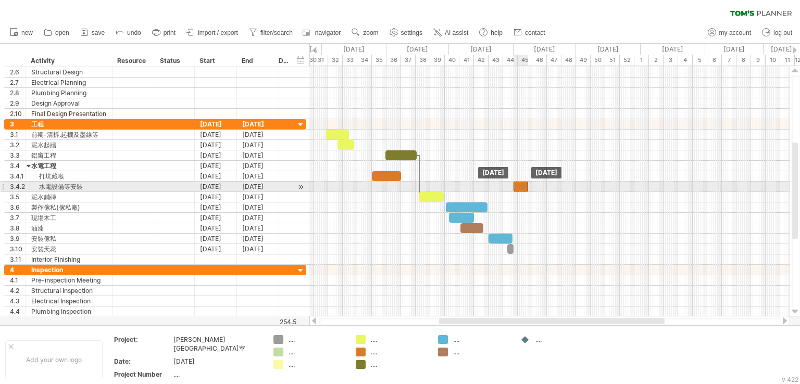
click at [519, 188] on div at bounding box center [520, 187] width 15 height 10
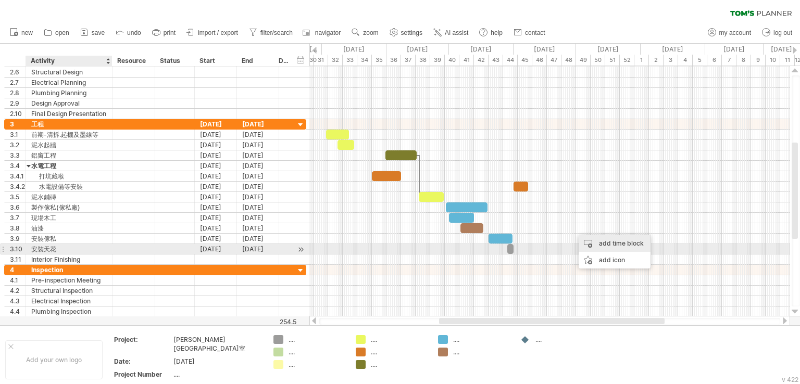
click at [604, 245] on div "add time block" at bounding box center [615, 243] width 72 height 17
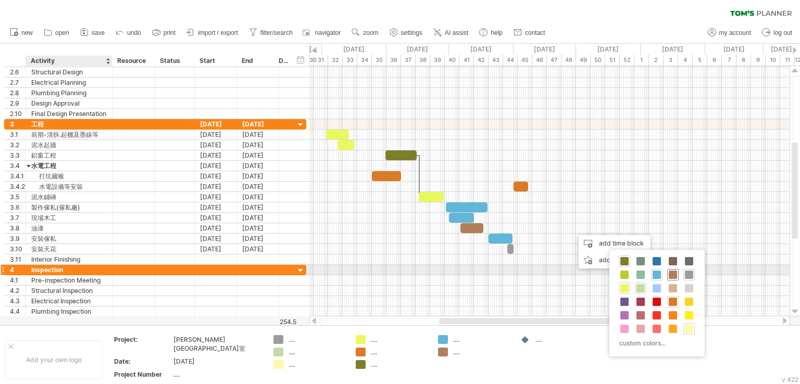
click at [671, 273] on span at bounding box center [673, 275] width 8 height 8
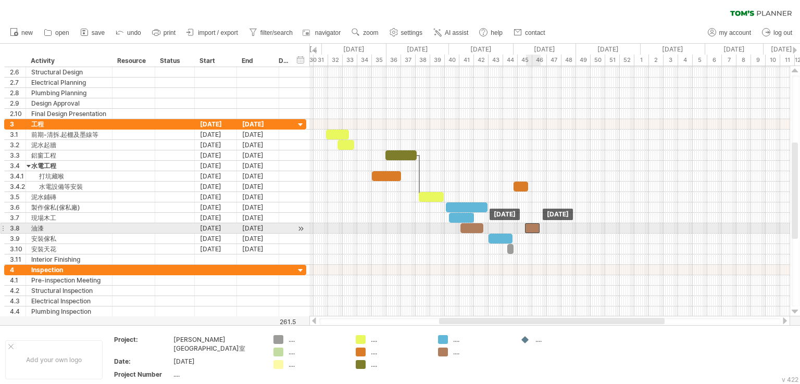
drag, startPoint x: 581, startPoint y: 229, endPoint x: 532, endPoint y: 228, distance: 49.0
click at [532, 228] on div at bounding box center [532, 228] width 15 height 10
click at [539, 227] on span at bounding box center [539, 228] width 4 height 10
click at [529, 225] on span at bounding box center [528, 228] width 4 height 10
click at [535, 229] on div at bounding box center [533, 228] width 11 height 10
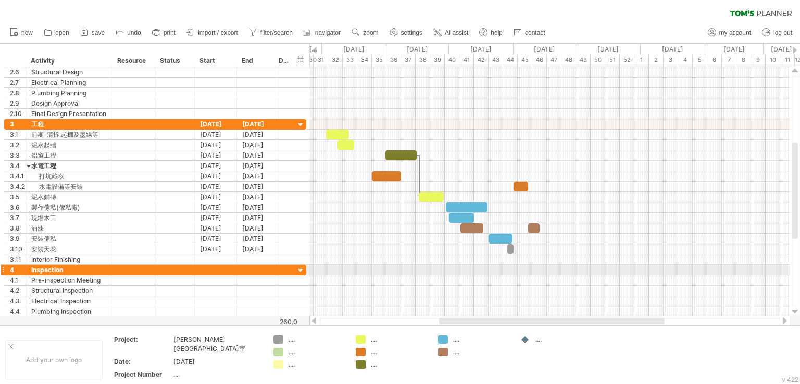
click at [467, 275] on div at bounding box center [549, 280] width 480 height 10
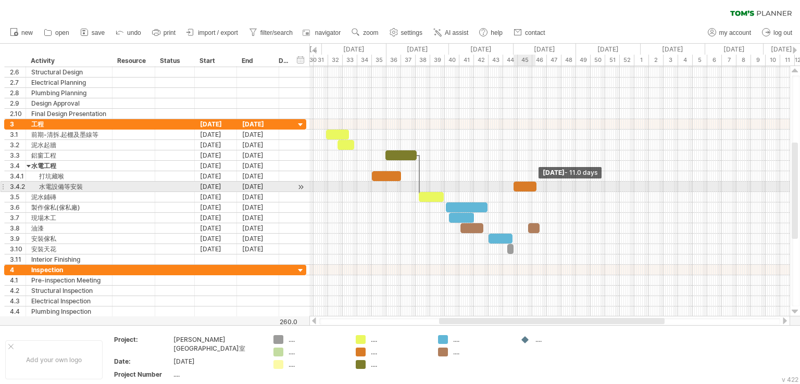
drag, startPoint x: 529, startPoint y: 186, endPoint x: 536, endPoint y: 186, distance: 7.8
click at [536, 186] on span at bounding box center [536, 187] width 4 height 10
click at [538, 187] on span at bounding box center [538, 187] width 4 height 10
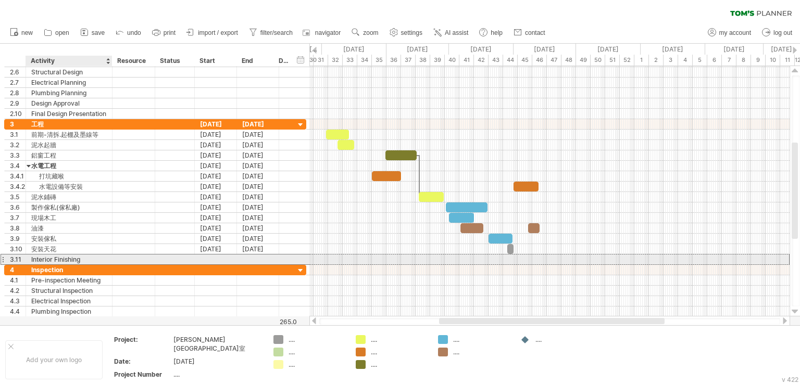
click at [61, 259] on div "Interior Finishing" at bounding box center [69, 260] width 76 height 10
click at [89, 258] on input "**********" at bounding box center [69, 260] width 76 height 10
drag, startPoint x: 88, startPoint y: 258, endPoint x: 12, endPoint y: 257, distance: 75.5
click at [12, 257] on div "**********" at bounding box center [155, 259] width 302 height 11
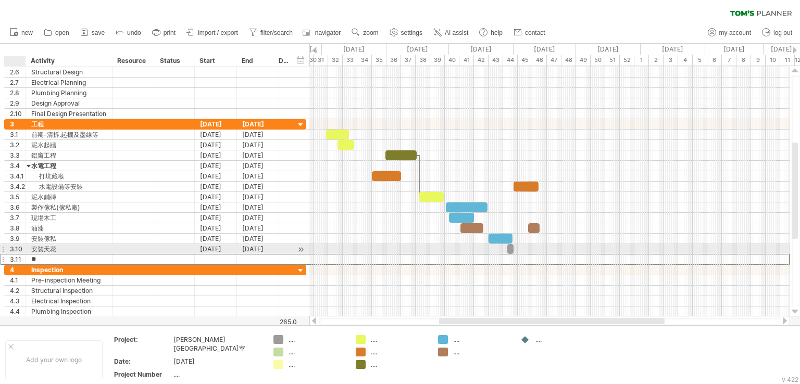
type input "*"
type input "******"
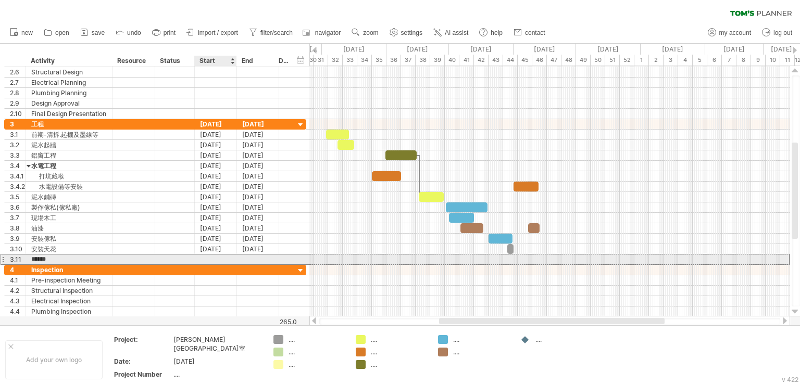
click at [204, 256] on div at bounding box center [216, 260] width 42 height 10
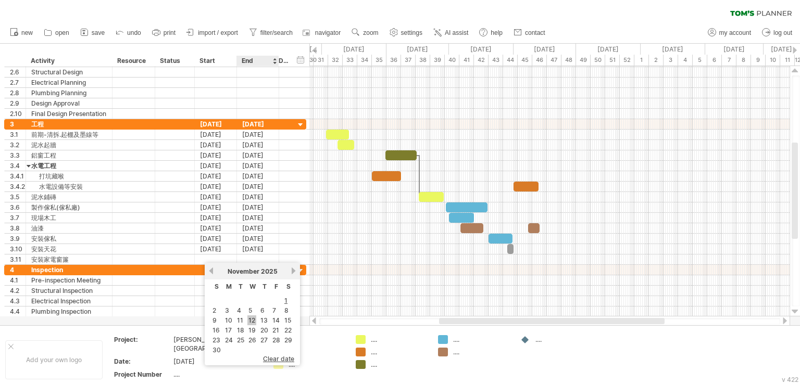
click at [253, 320] on link "12" at bounding box center [251, 321] width 9 height 10
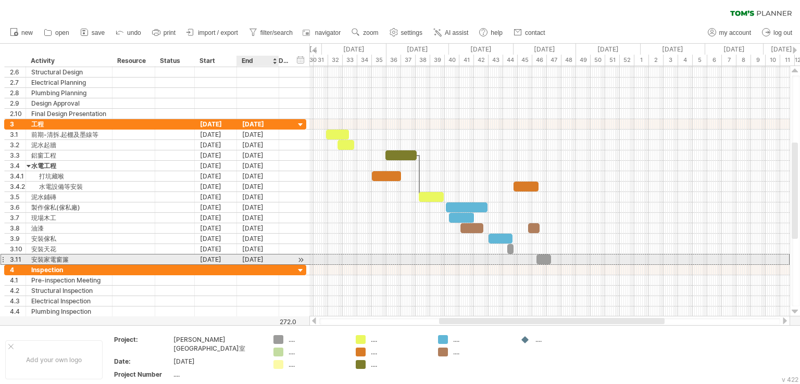
click at [267, 258] on div "[DATE]" at bounding box center [258, 260] width 42 height 10
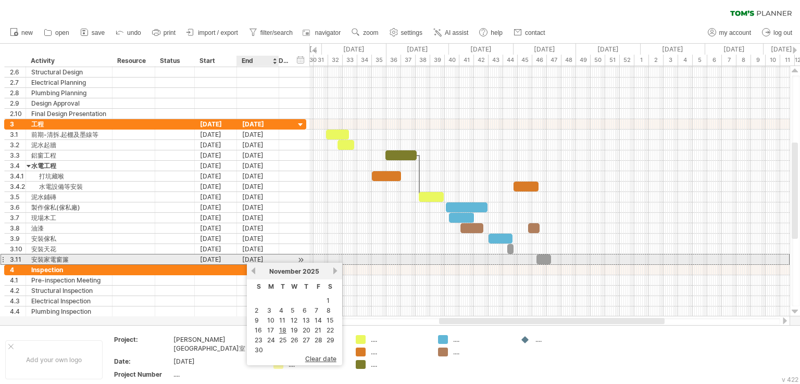
click at [260, 257] on div "[DATE]" at bounding box center [258, 260] width 42 height 10
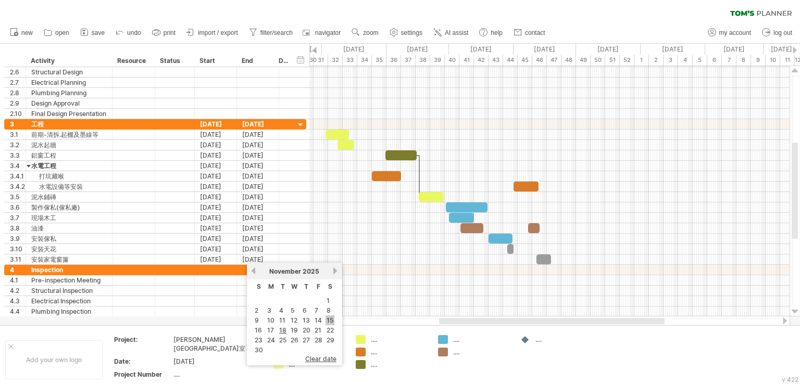
click at [328, 321] on link "15" at bounding box center [329, 321] width 9 height 10
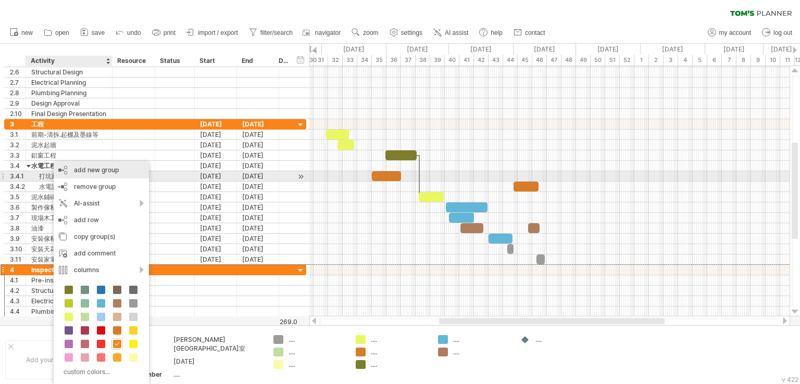
click at [92, 173] on div "add new group" at bounding box center [101, 170] width 95 height 17
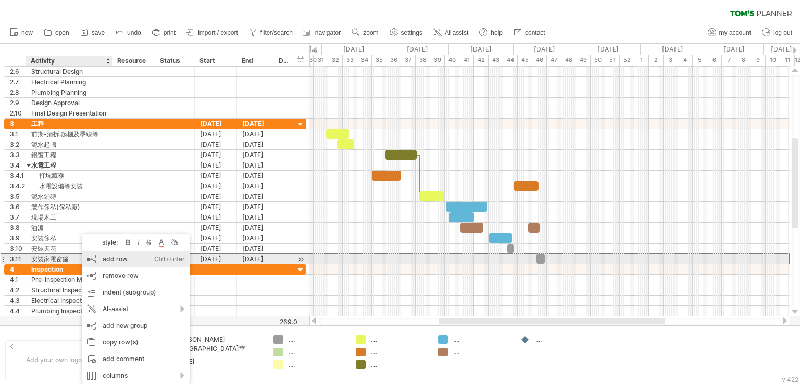
click at [112, 263] on div "add row Ctrl+Enter Cmd+Enter" at bounding box center [135, 259] width 107 height 17
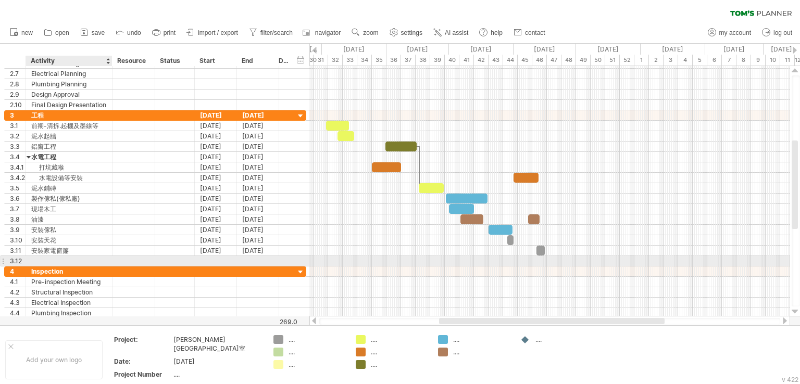
click at [77, 261] on div at bounding box center [69, 261] width 76 height 10
type input "*****"
click at [206, 257] on div at bounding box center [216, 261] width 42 height 10
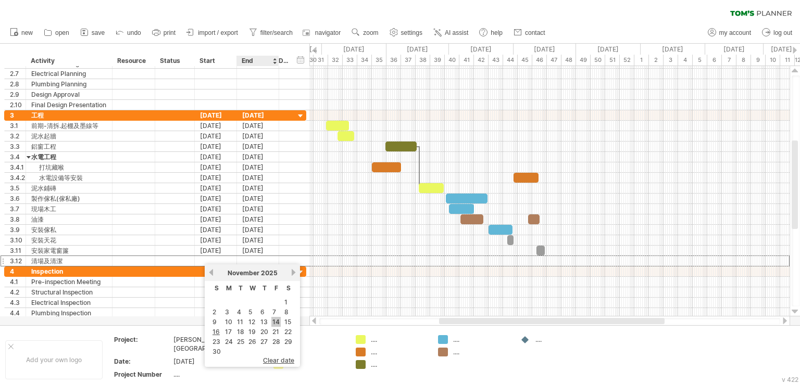
click at [279, 323] on link "14" at bounding box center [275, 322] width 9 height 10
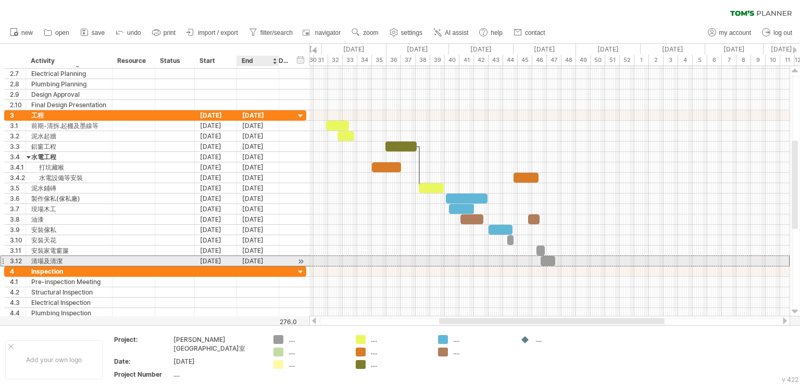
click at [264, 259] on div "[DATE]" at bounding box center [258, 261] width 42 height 10
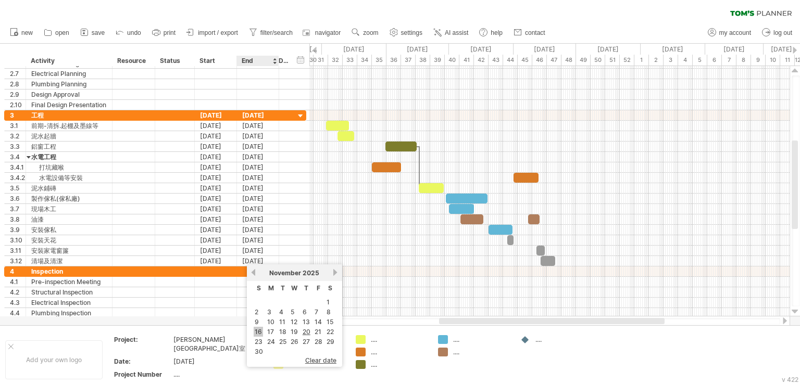
click at [257, 333] on link "16" at bounding box center [258, 332] width 9 height 10
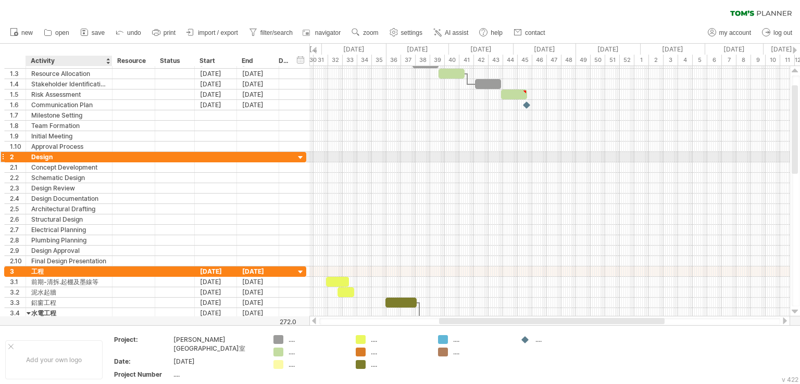
click at [58, 155] on div "Design" at bounding box center [69, 157] width 76 height 10
drag, startPoint x: 56, startPoint y: 156, endPoint x: 33, endPoint y: 161, distance: 23.9
click at [33, 161] on div "2 ****** Design" at bounding box center [155, 157] width 302 height 11
type input "**"
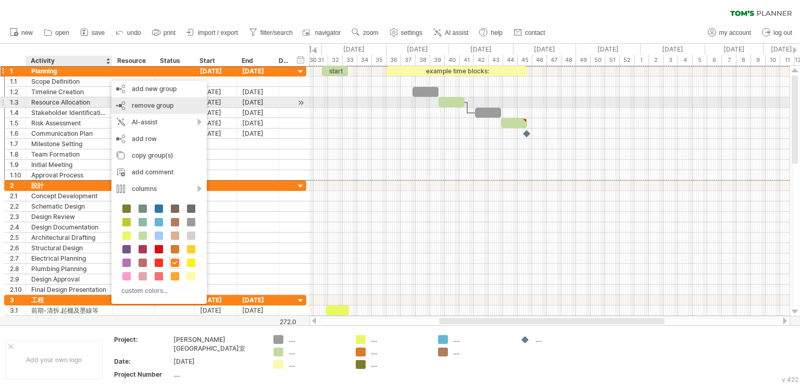
click at [135, 104] on span "remove group" at bounding box center [153, 106] width 42 height 8
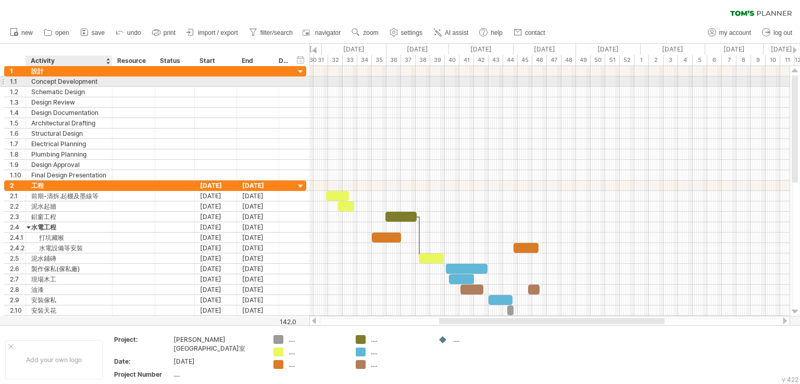
click at [51, 82] on div "Concept Development" at bounding box center [69, 82] width 76 height 10
drag, startPoint x: 98, startPoint y: 82, endPoint x: 24, endPoint y: 83, distance: 74.0
click at [24, 80] on div "**********" at bounding box center [155, 81] width 302 height 11
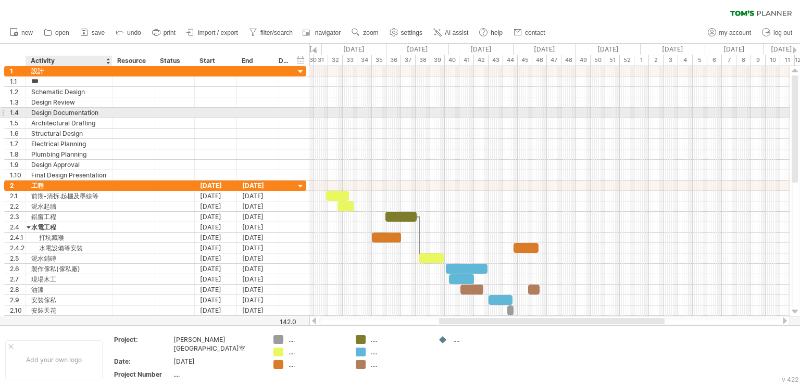
type input "***"
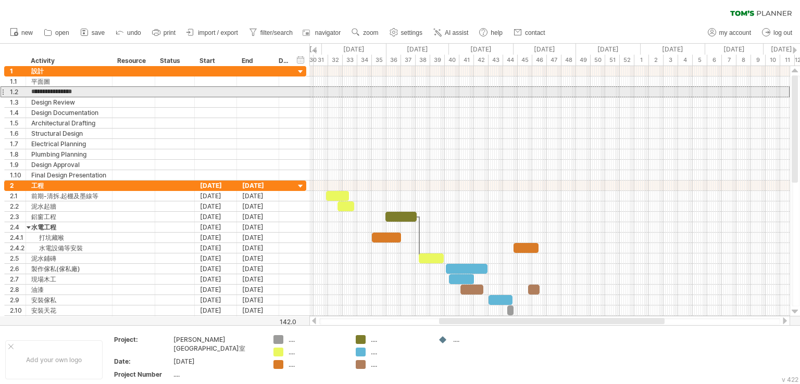
drag, startPoint x: 93, startPoint y: 90, endPoint x: 0, endPoint y: 86, distance: 93.3
click at [0, 86] on div "**********" at bounding box center [153, 196] width 307 height 260
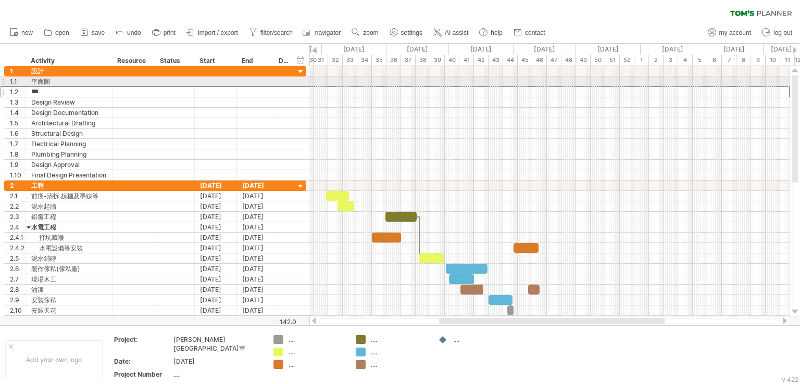
type input "***"
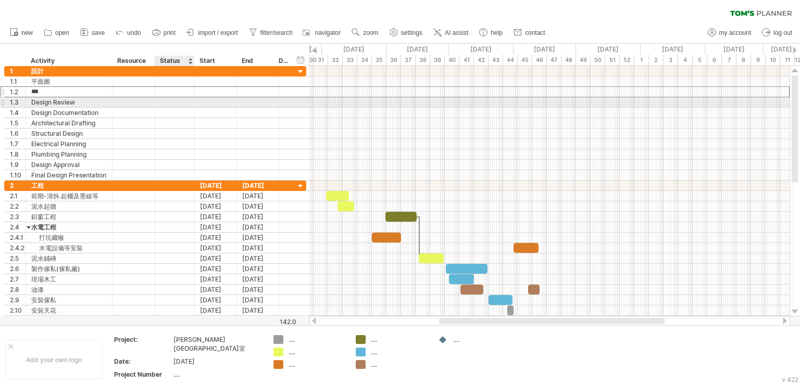
click at [185, 106] on div at bounding box center [174, 102] width 29 height 10
click at [70, 99] on div "Design Review" at bounding box center [69, 102] width 76 height 10
drag, startPoint x: 81, startPoint y: 104, endPoint x: 31, endPoint y: 105, distance: 50.0
click at [31, 105] on input "**********" at bounding box center [69, 102] width 76 height 10
type input "*"
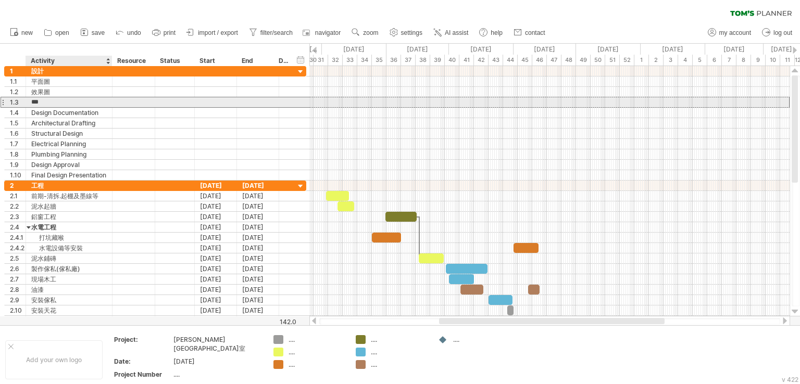
type input "***"
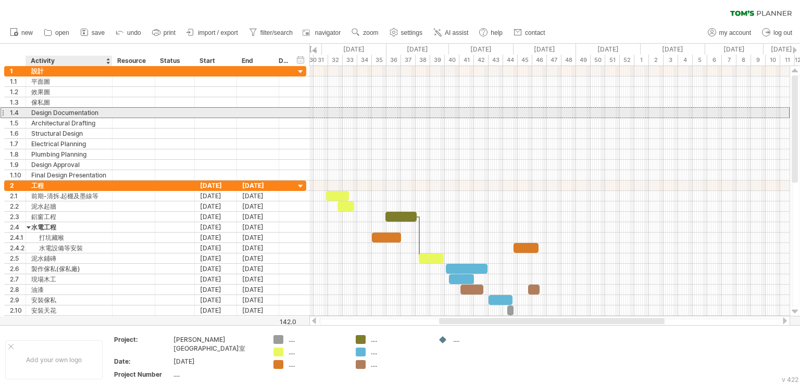
click at [56, 111] on div "Design Documentation" at bounding box center [69, 113] width 76 height 10
click at [93, 111] on input "**********" at bounding box center [69, 113] width 76 height 10
drag, startPoint x: 103, startPoint y: 112, endPoint x: 33, endPoint y: 116, distance: 70.4
click at [33, 116] on input "**********" at bounding box center [69, 113] width 76 height 10
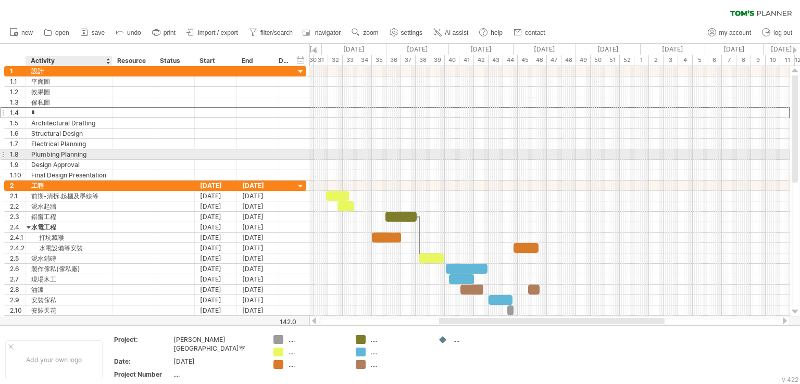
type input "*"
type input "*****"
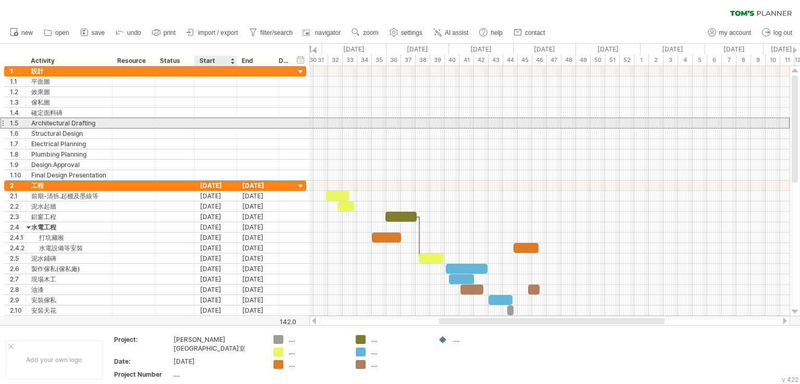
click at [209, 122] on div at bounding box center [216, 123] width 42 height 10
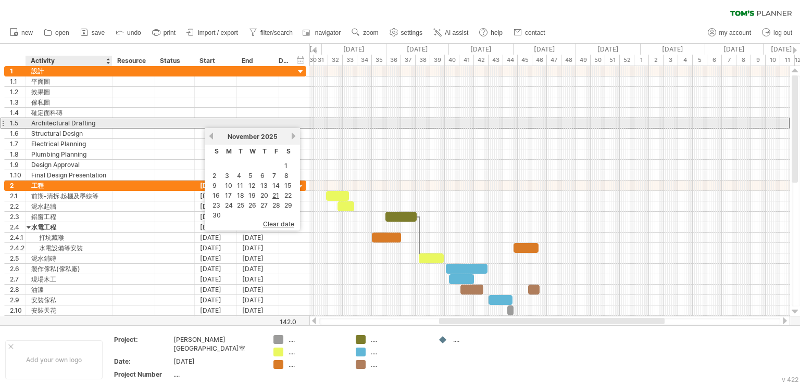
click at [41, 121] on div "Architectural Drafting" at bounding box center [69, 123] width 76 height 10
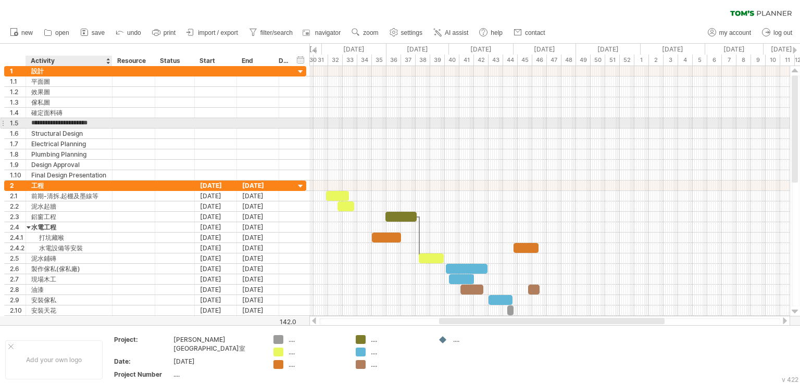
click at [71, 122] on input "**********" at bounding box center [69, 123] width 76 height 10
click at [98, 123] on input "**********" at bounding box center [69, 123] width 76 height 10
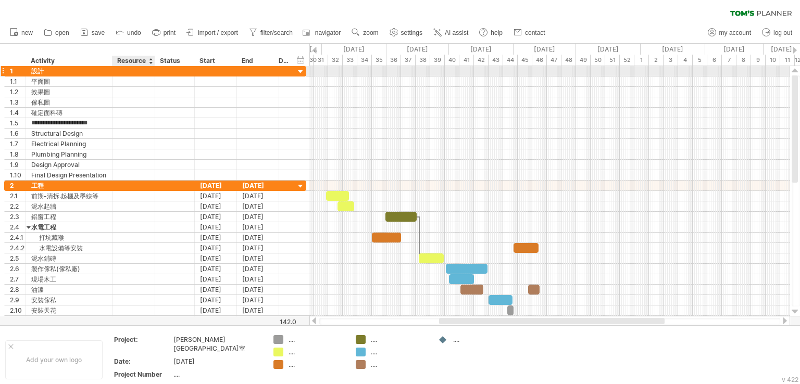
click at [129, 71] on div at bounding box center [134, 71] width 32 height 10
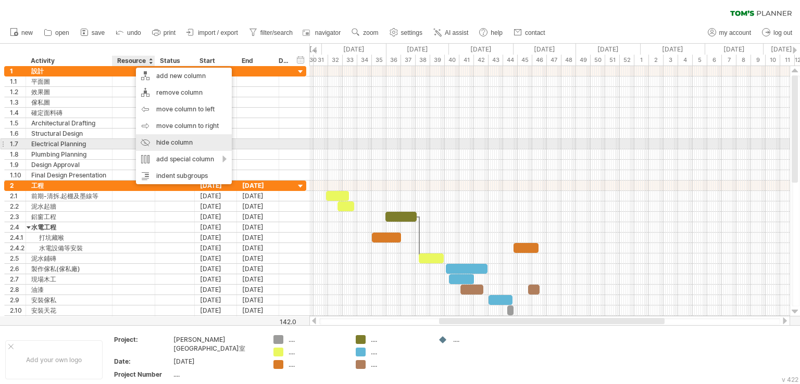
click at [170, 148] on div "hide column" at bounding box center [184, 142] width 96 height 17
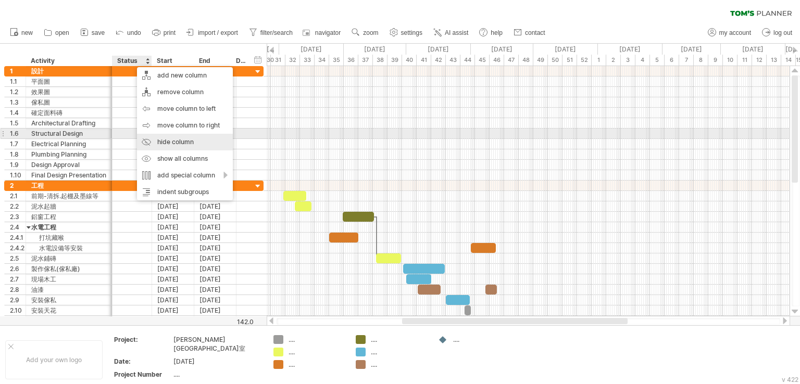
click at [165, 139] on div "hide column" at bounding box center [185, 142] width 96 height 17
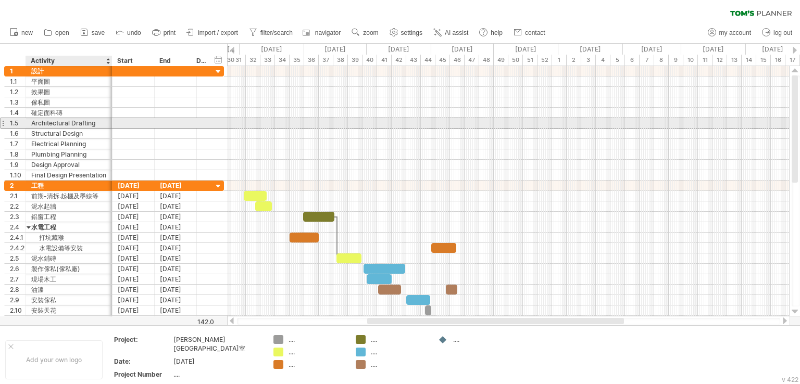
click at [65, 126] on div "Architectural Drafting" at bounding box center [69, 123] width 76 height 10
click at [96, 123] on input "**********" at bounding box center [69, 123] width 76 height 10
drag, startPoint x: 96, startPoint y: 123, endPoint x: 32, endPoint y: 124, distance: 64.1
click at [32, 124] on input "**********" at bounding box center [69, 123] width 76 height 10
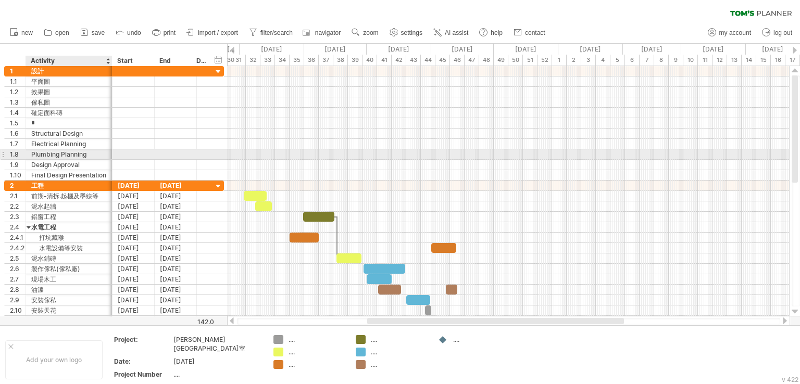
type input "*"
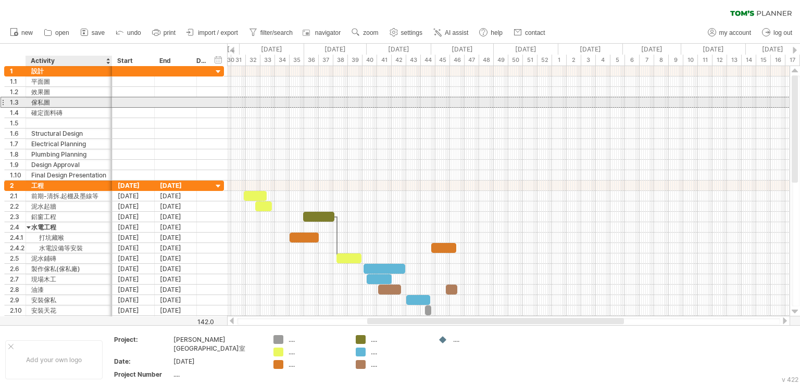
click at [95, 103] on div "傢私圖" at bounding box center [69, 102] width 76 height 10
type input "******"
click at [54, 102] on input "******" at bounding box center [69, 102] width 76 height 10
drag, startPoint x: 50, startPoint y: 102, endPoint x: 69, endPoint y: 103, distance: 18.8
click at [69, 103] on input "******" at bounding box center [69, 102] width 76 height 10
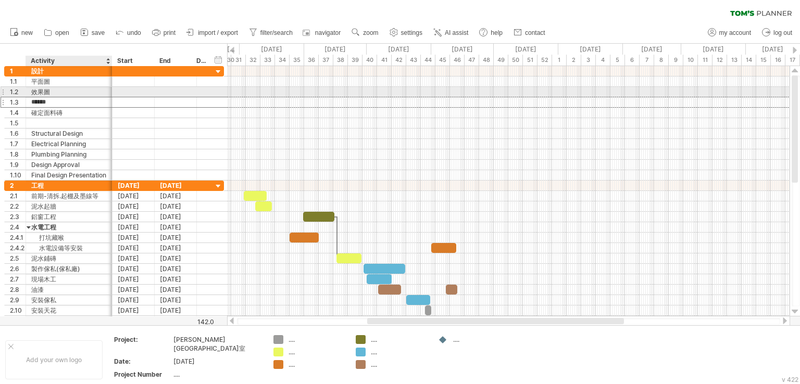
click at [66, 96] on div "效果圖" at bounding box center [69, 92] width 76 height 10
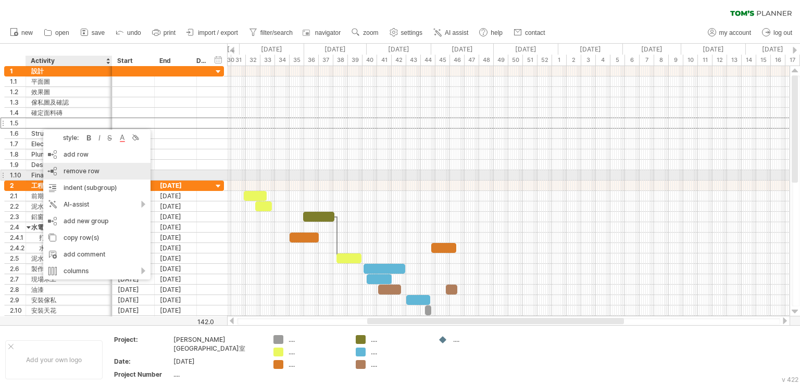
click at [76, 171] on span "remove row" at bounding box center [82, 171] width 36 height 8
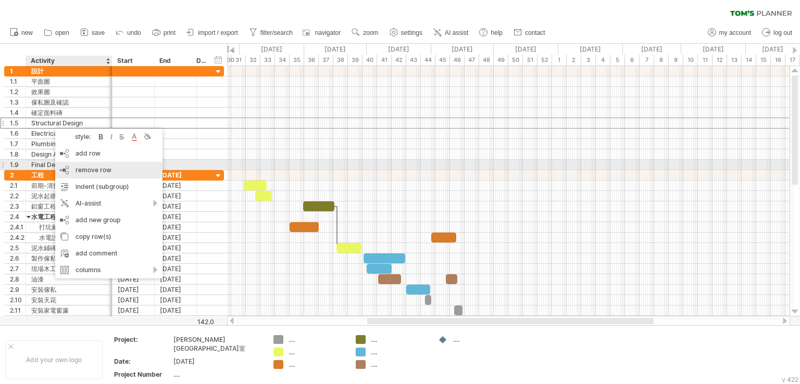
click at [67, 169] on div "remove row remove selected rows" at bounding box center [108, 170] width 107 height 17
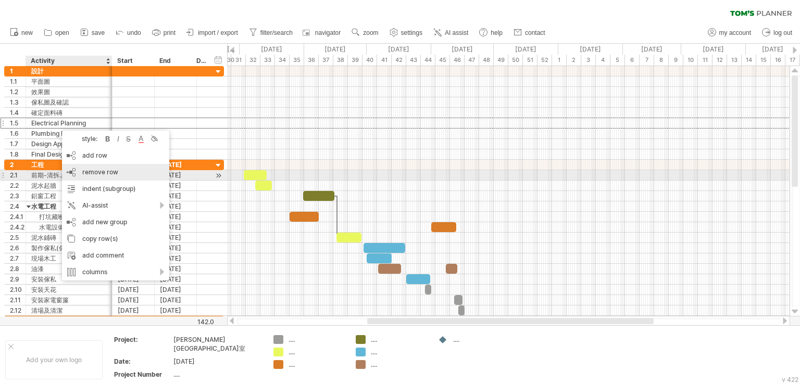
click at [78, 171] on div "remove row remove selected rows" at bounding box center [115, 172] width 107 height 17
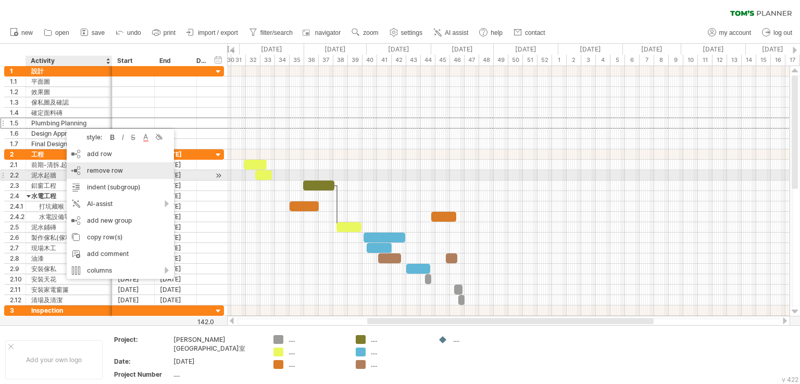
click at [95, 175] on div "remove row remove selected rows" at bounding box center [120, 170] width 107 height 17
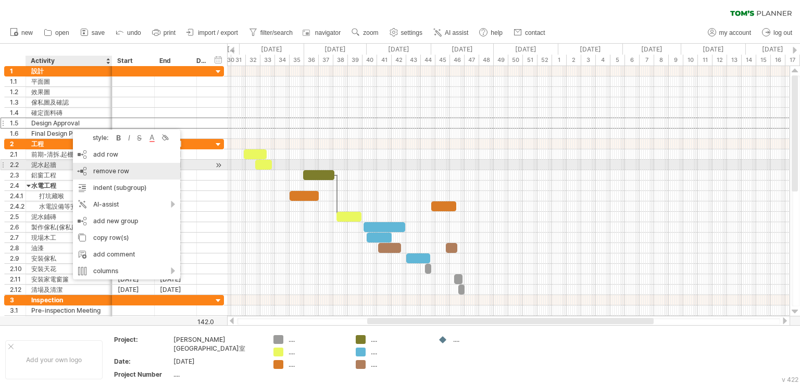
click at [92, 167] on div "remove row remove selected rows" at bounding box center [126, 171] width 107 height 17
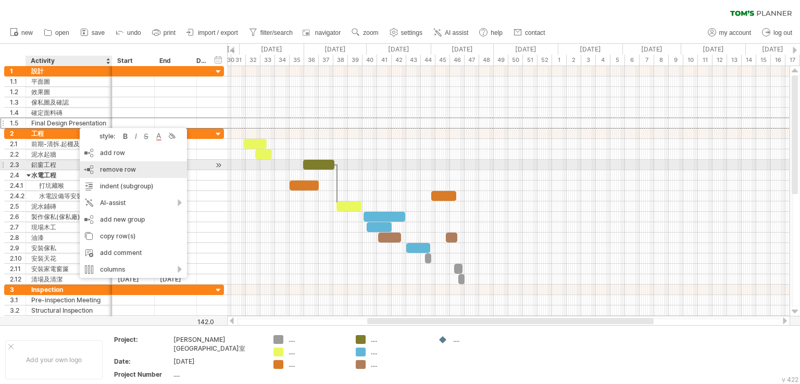
click at [108, 168] on span "remove row" at bounding box center [118, 170] width 36 height 8
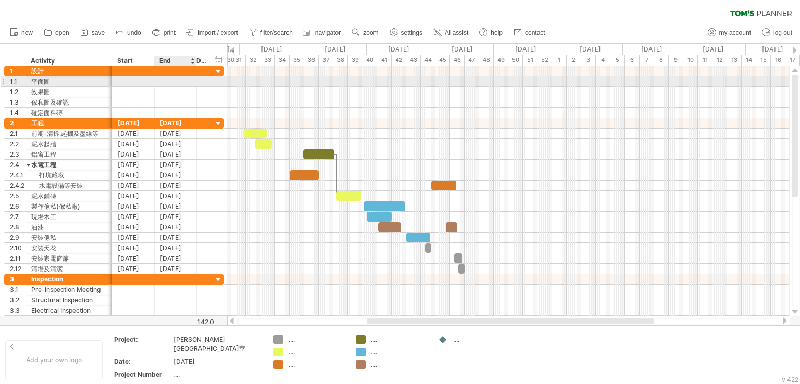
click at [160, 83] on div at bounding box center [176, 82] width 42 height 10
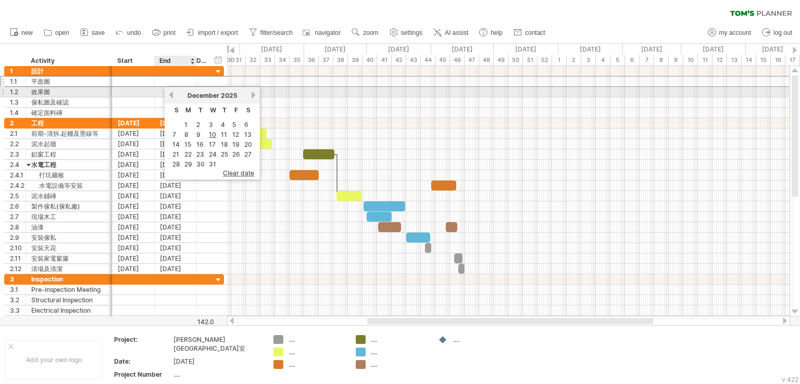
click at [170, 97] on link "previous" at bounding box center [171, 95] width 8 height 8
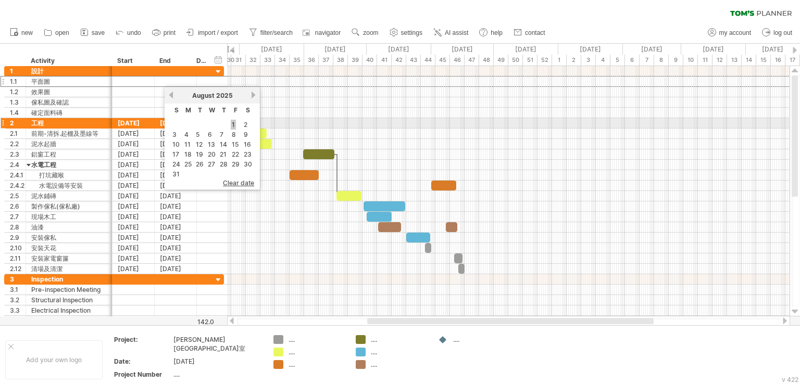
click at [233, 128] on link "1" at bounding box center [233, 125] width 5 height 10
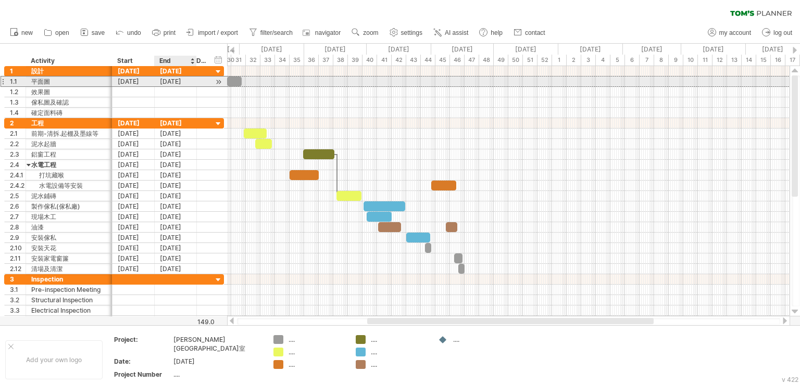
click at [189, 84] on div "[DATE]" at bounding box center [176, 82] width 42 height 10
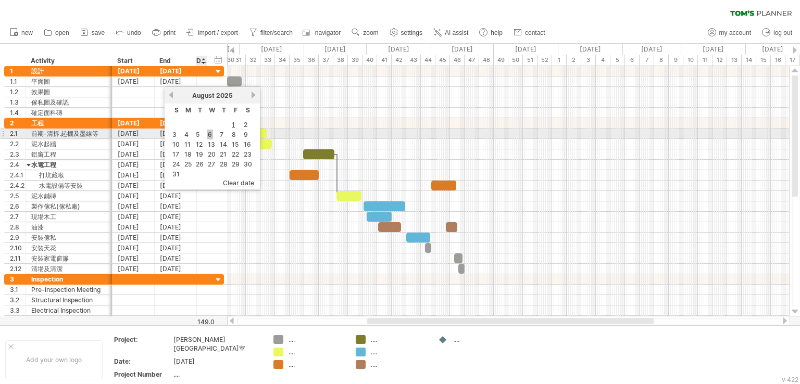
click at [210, 135] on link "6" at bounding box center [210, 135] width 6 height 10
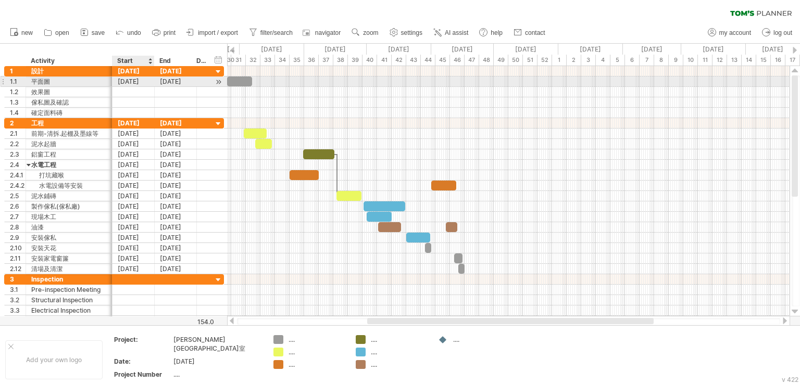
click at [147, 83] on div "[DATE]" at bounding box center [133, 82] width 42 height 10
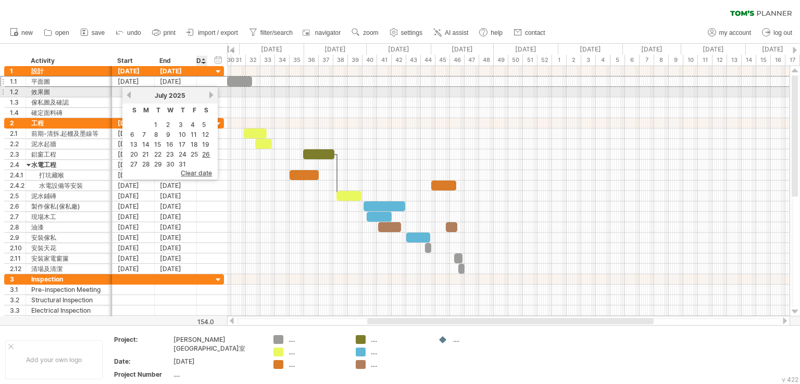
click at [205, 96] on div "[DATE]" at bounding box center [170, 96] width 76 height 8
click at [207, 95] on link "next" at bounding box center [211, 95] width 8 height 8
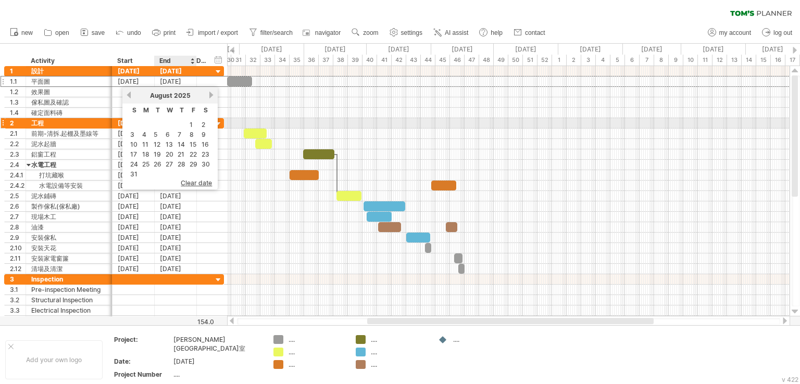
click at [189, 122] on link "1" at bounding box center [191, 125] width 5 height 10
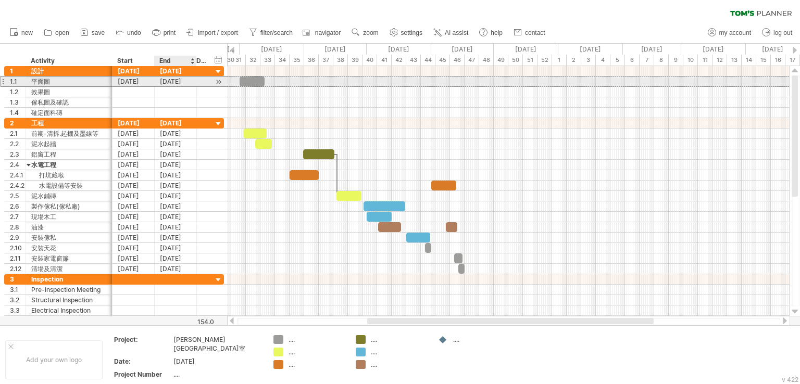
click at [186, 82] on div "[DATE]" at bounding box center [176, 82] width 42 height 10
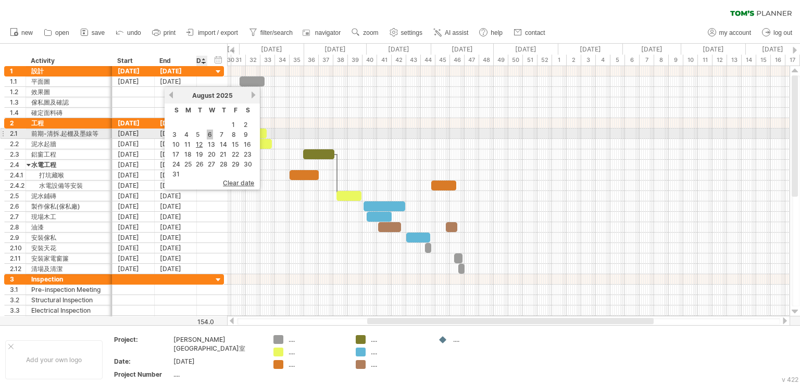
click at [211, 135] on link "6" at bounding box center [210, 135] width 6 height 10
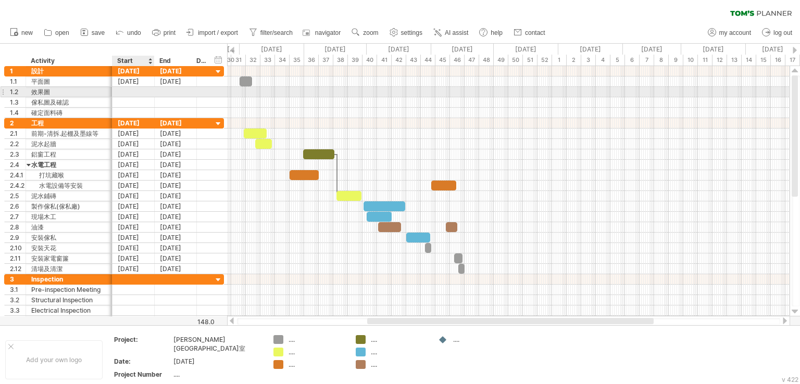
click at [140, 92] on div at bounding box center [133, 92] width 42 height 10
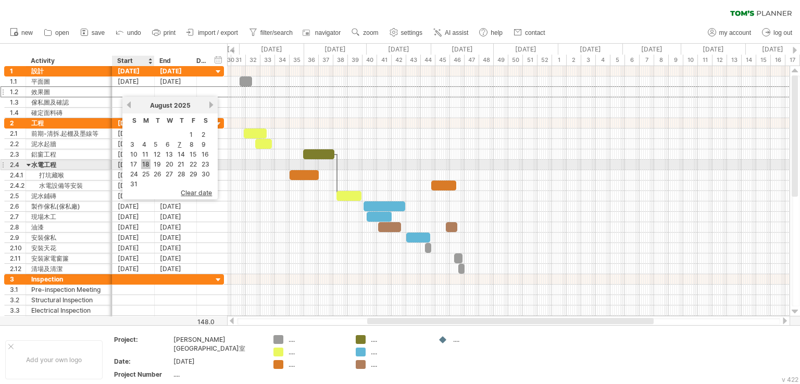
click at [146, 161] on link "18" at bounding box center [145, 164] width 9 height 10
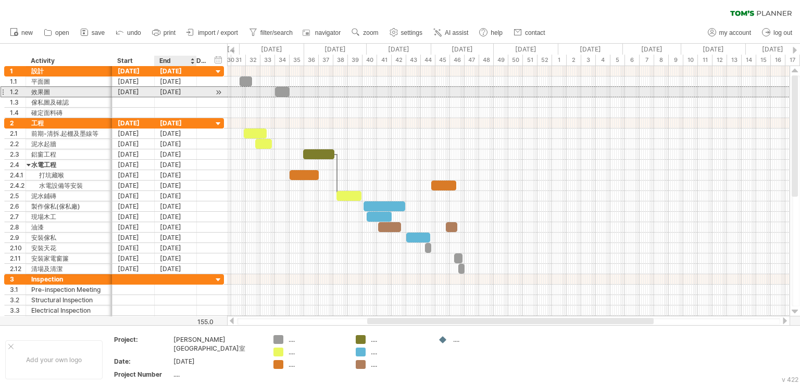
click at [183, 94] on div "[DATE]" at bounding box center [176, 92] width 42 height 10
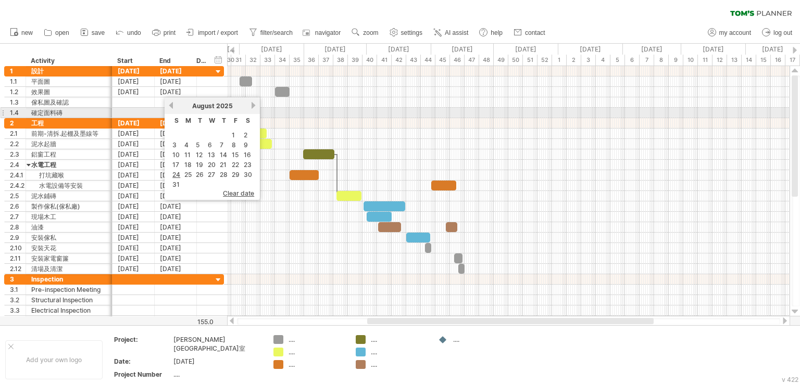
click at [252, 108] on link "next" at bounding box center [253, 106] width 8 height 8
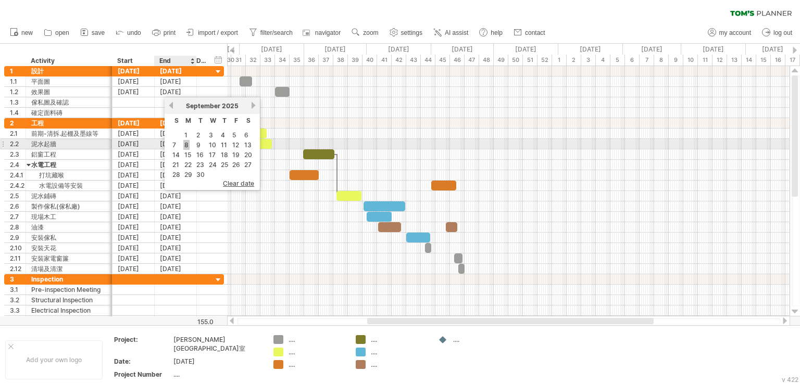
click at [188, 146] on link "8" at bounding box center [186, 145] width 6 height 10
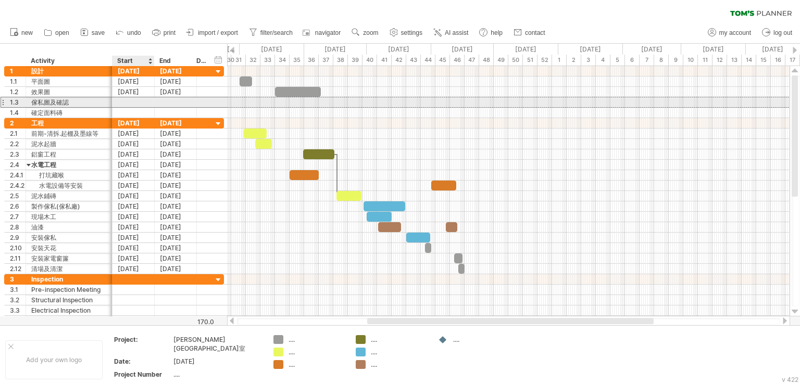
click at [137, 103] on div at bounding box center [133, 102] width 42 height 10
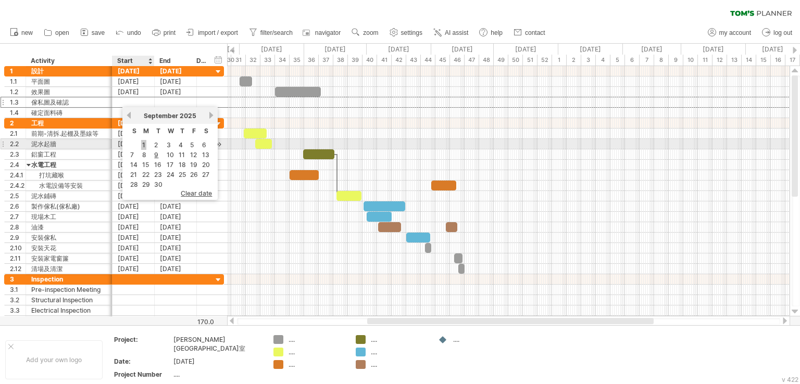
click at [144, 146] on link "1" at bounding box center [143, 145] width 5 height 10
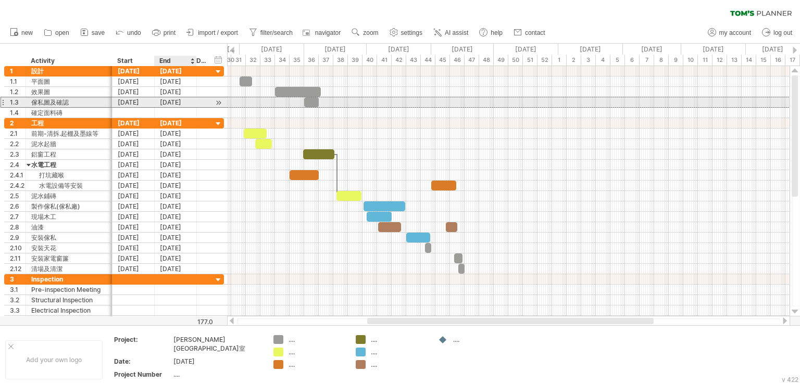
click at [182, 101] on div "[DATE]" at bounding box center [176, 102] width 42 height 10
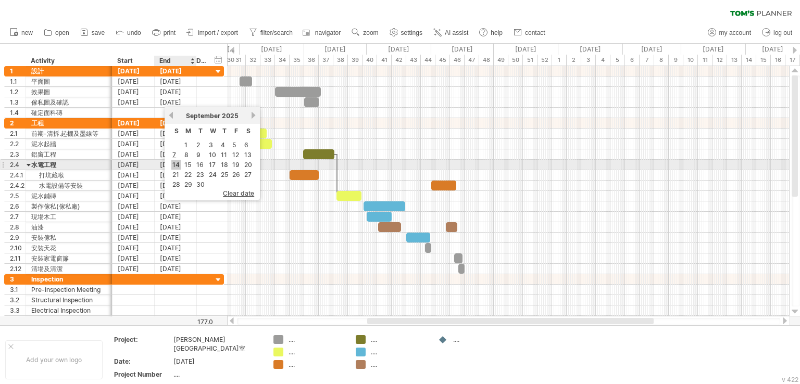
click at [177, 165] on link "14" at bounding box center [175, 165] width 9 height 10
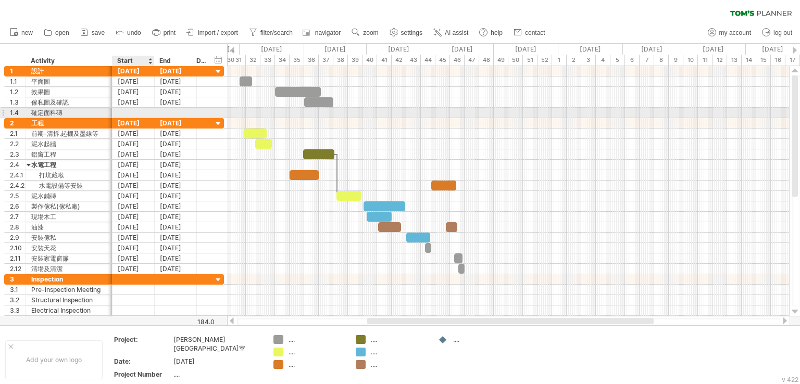
click at [133, 112] on div at bounding box center [133, 113] width 42 height 10
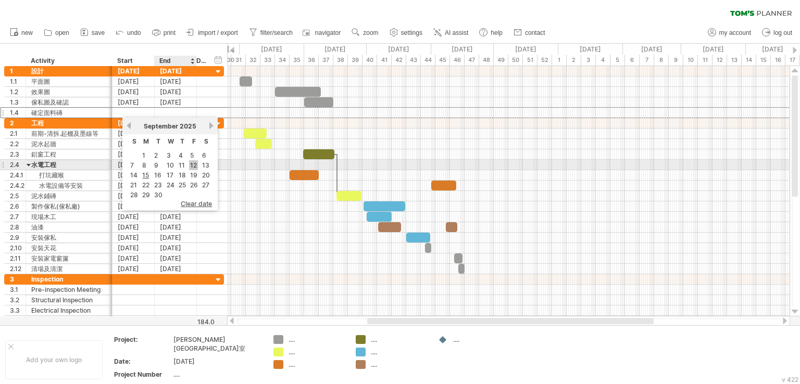
click at [190, 164] on link "12" at bounding box center [193, 165] width 9 height 10
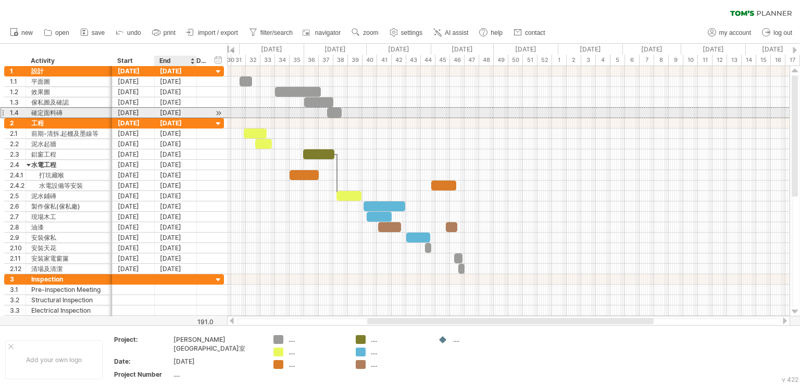
click at [185, 110] on div "[DATE]" at bounding box center [176, 113] width 42 height 10
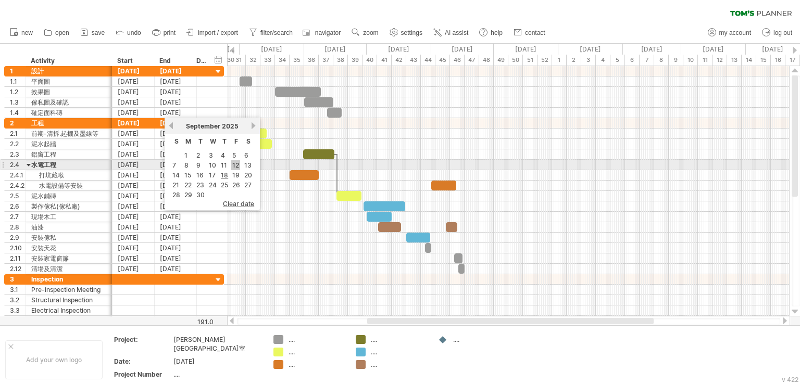
click at [232, 164] on link "12" at bounding box center [235, 165] width 9 height 10
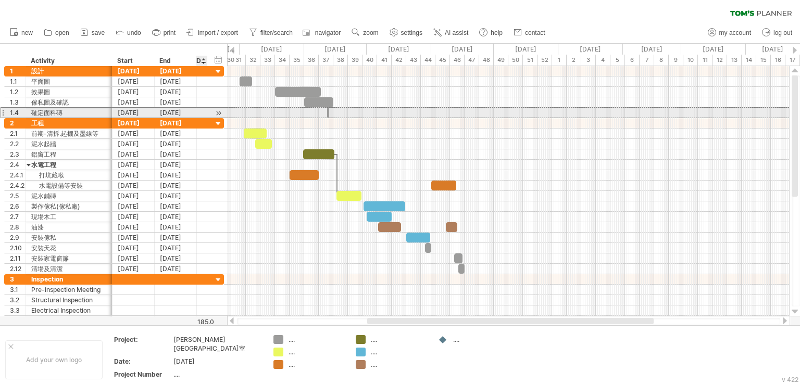
click at [209, 113] on div "1.4 ***** 確定面料磚 [DATE] [DATE] 1.0 1.0" at bounding box center [114, 112] width 220 height 11
drag, startPoint x: 219, startPoint y: 112, endPoint x: 230, endPoint y: 114, distance: 11.6
click at [230, 114] on div "Trying to reach [DOMAIN_NAME] Connected again... 0% clear filter new 1" at bounding box center [400, 192] width 800 height 384
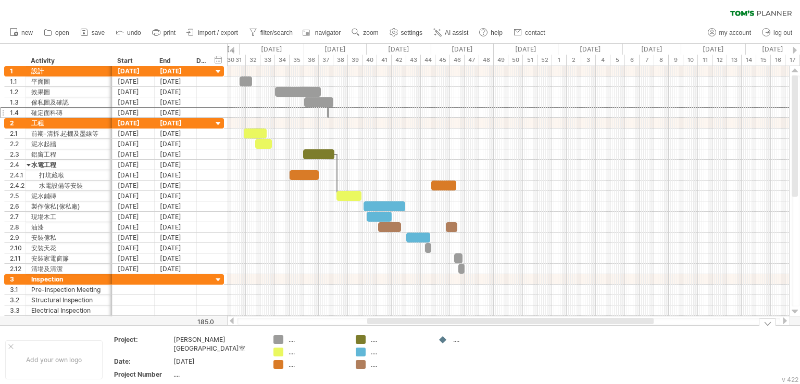
click at [441, 340] on div "Trying to reach [DOMAIN_NAME] Connected again... 0% clear filter new 1" at bounding box center [400, 192] width 800 height 384
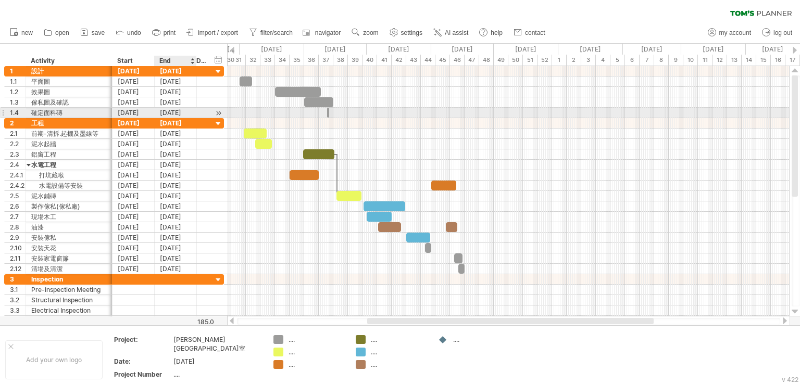
click at [183, 114] on div "[DATE]" at bounding box center [176, 113] width 42 height 10
click at [200, 115] on div "1.0 1.0" at bounding box center [202, 113] width 11 height 10
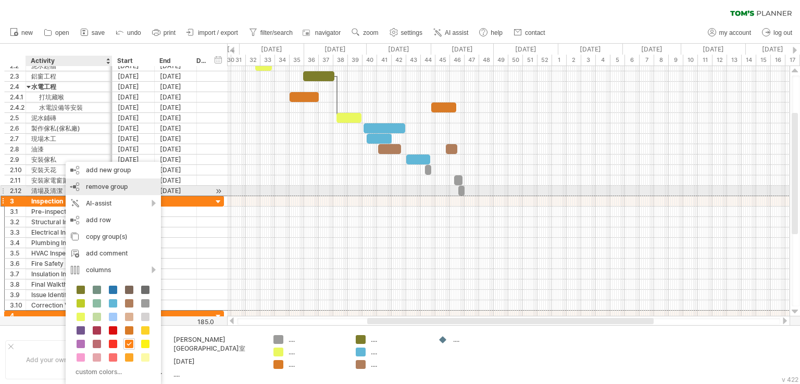
click at [83, 192] on div "remove group remove selected groups" at bounding box center [113, 187] width 95 height 17
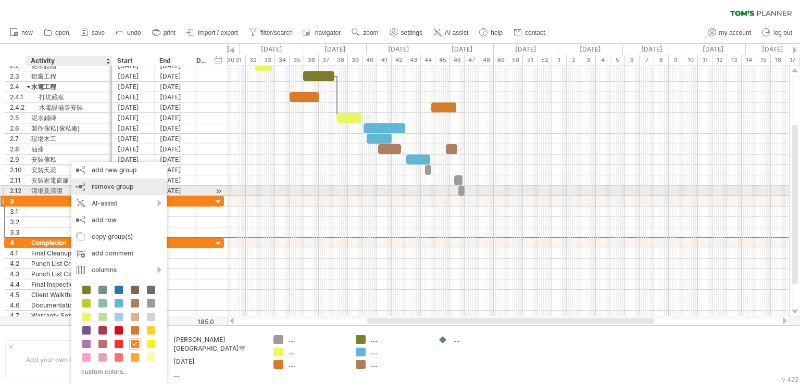
click at [114, 188] on span "remove group" at bounding box center [113, 187] width 42 height 8
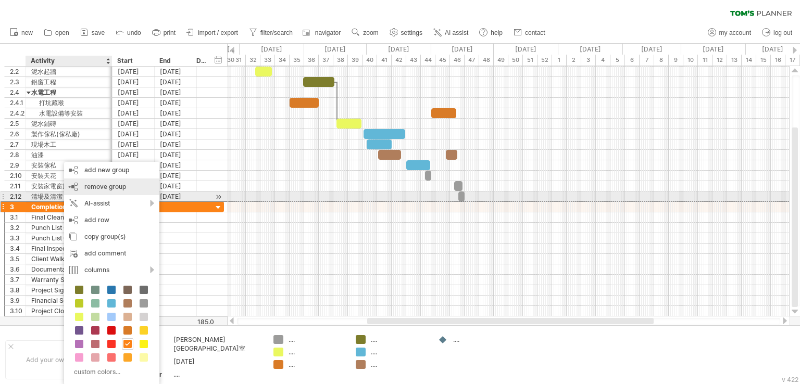
click at [99, 192] on div "remove group remove selected groups" at bounding box center [111, 187] width 95 height 17
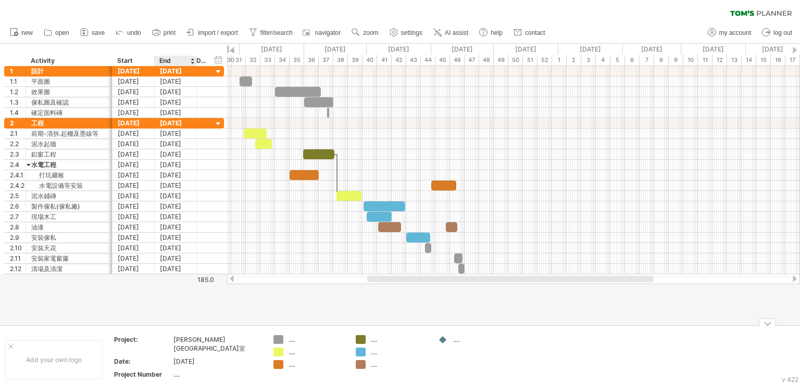
click at [188, 370] on div "...." at bounding box center [216, 374] width 87 height 9
click at [192, 370] on input "text" at bounding box center [215, 374] width 84 height 9
click at [187, 370] on input "text" at bounding box center [215, 374] width 84 height 9
type input "*******"
click at [441, 364] on td "...." at bounding box center [474, 359] width 82 height 49
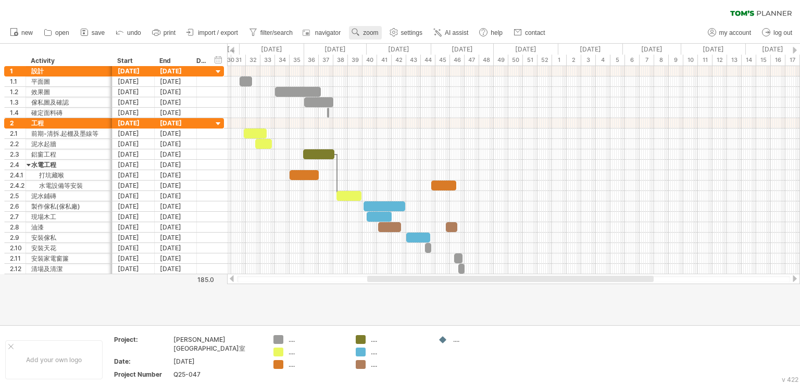
click at [358, 34] on use at bounding box center [355, 32] width 10 height 10
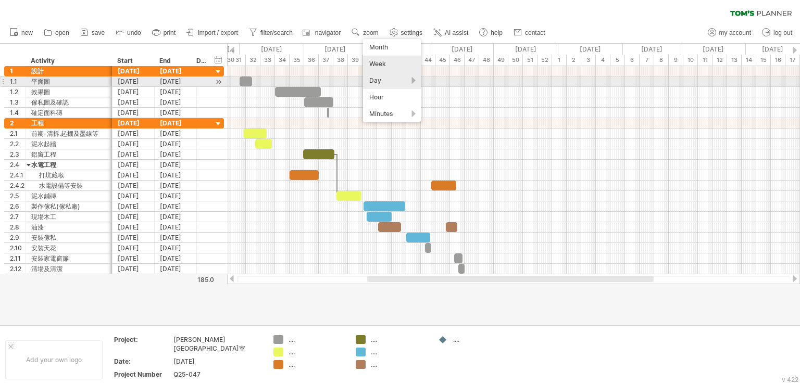
click at [387, 83] on div "Day" at bounding box center [392, 80] width 58 height 17
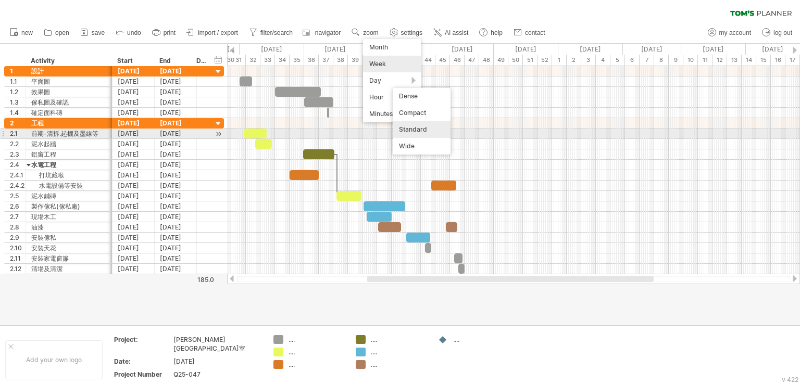
click at [420, 130] on div "Standard" at bounding box center [422, 129] width 58 height 17
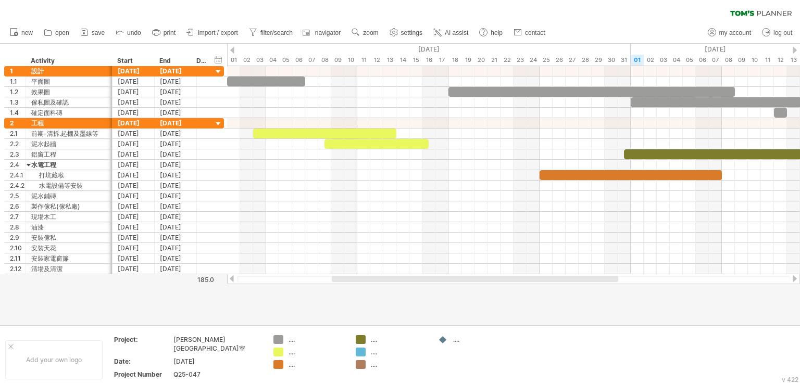
drag, startPoint x: 353, startPoint y: 278, endPoint x: 376, endPoint y: 275, distance: 23.0
click at [376, 276] on div at bounding box center [475, 279] width 286 height 6
click at [368, 36] on span "zoom" at bounding box center [370, 32] width 15 height 7
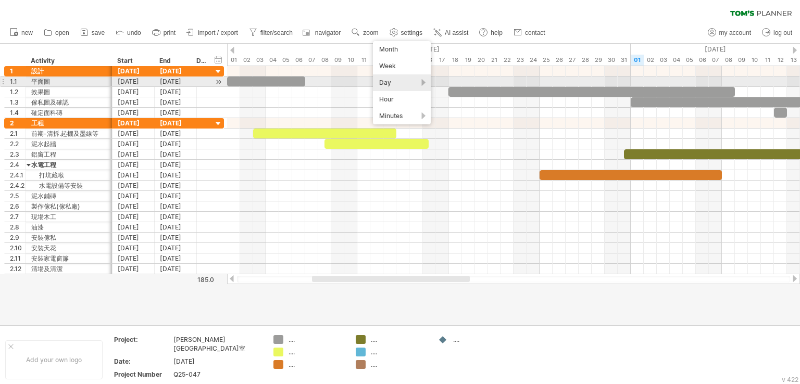
click at [408, 80] on div "Day" at bounding box center [402, 82] width 58 height 17
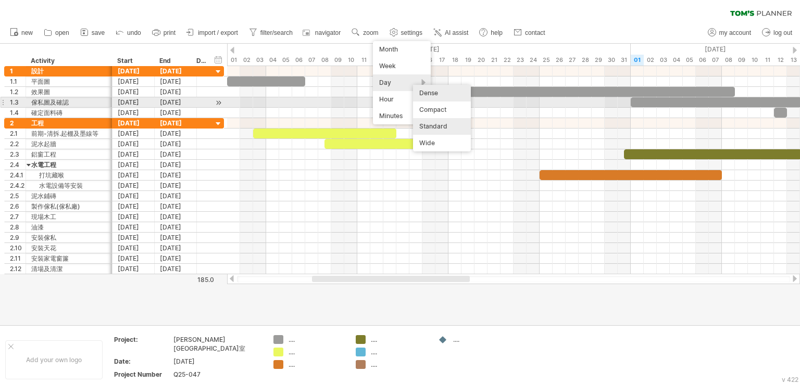
click at [431, 98] on div "Dense" at bounding box center [442, 93] width 58 height 17
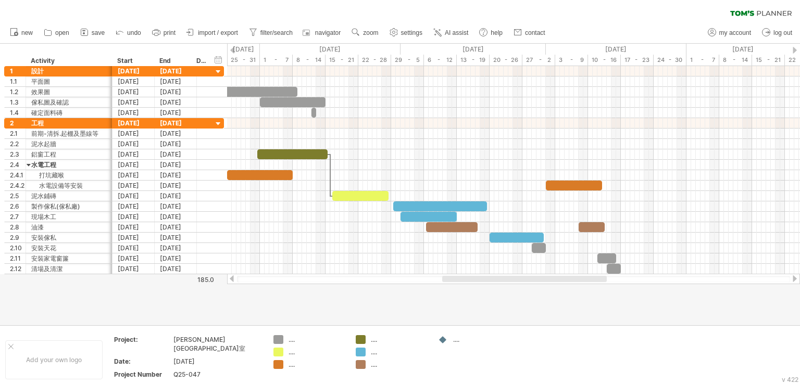
drag, startPoint x: 462, startPoint y: 281, endPoint x: 495, endPoint y: 292, distance: 34.1
click at [495, 292] on div "Trying to reach [DOMAIN_NAME] Connected again... 0% clear filter new 1" at bounding box center [400, 192] width 800 height 384
click at [227, 51] on div "[DATE]" at bounding box center [187, 49] width 145 height 11
click at [212, 51] on div "hide start/end/duration show start/end/duration ******** Activity Start End Days" at bounding box center [113, 55] width 227 height 22
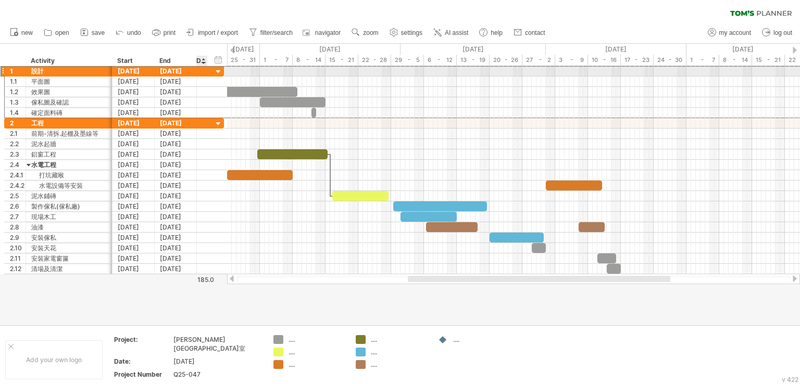
click at [218, 73] on div at bounding box center [219, 72] width 10 height 10
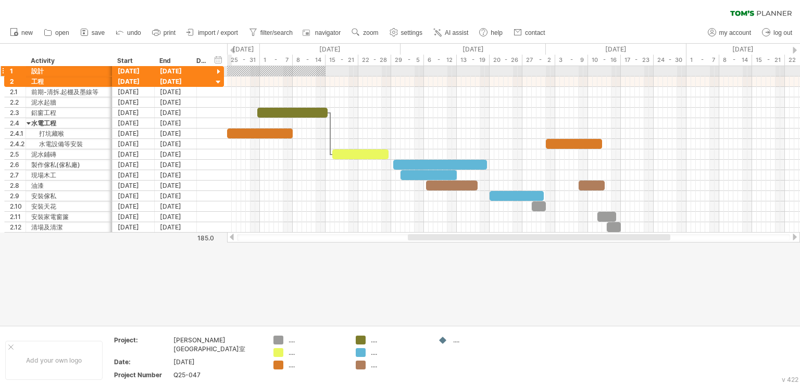
click at [220, 71] on div at bounding box center [219, 72] width 10 height 10
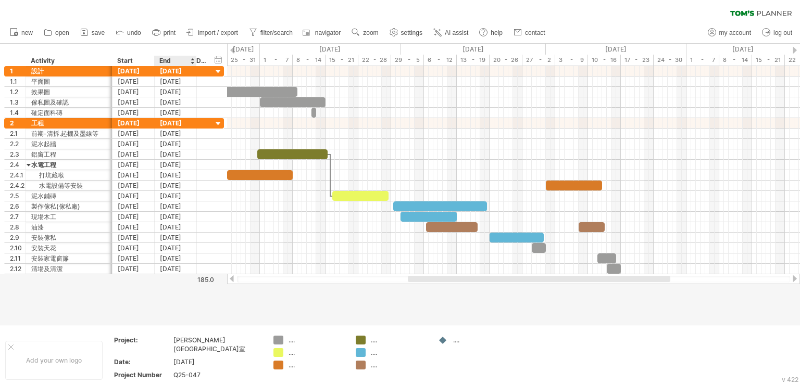
drag, startPoint x: 207, startPoint y: 291, endPoint x: 193, endPoint y: 298, distance: 15.8
click at [198, 295] on div at bounding box center [400, 185] width 800 height 282
click at [380, 34] on link "zoom" at bounding box center [365, 33] width 32 height 14
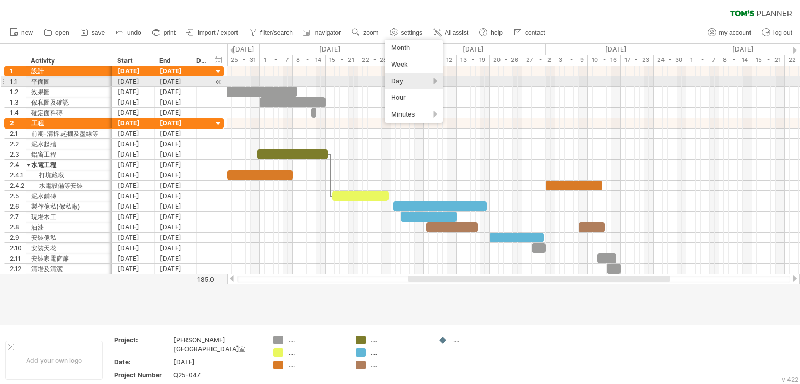
click at [403, 86] on div "Day" at bounding box center [414, 81] width 58 height 17
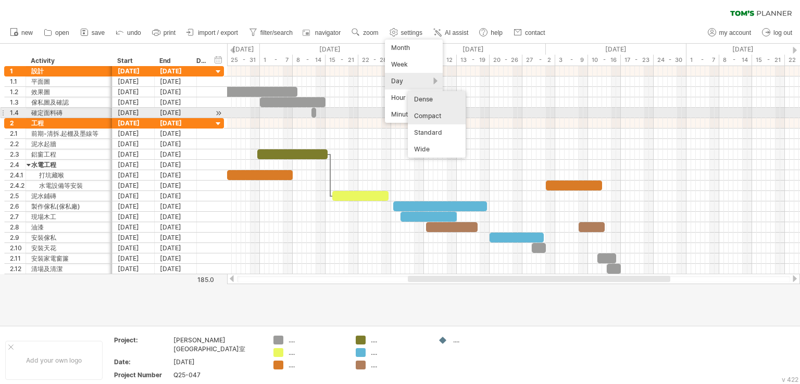
click at [422, 113] on div "Compact" at bounding box center [437, 116] width 58 height 17
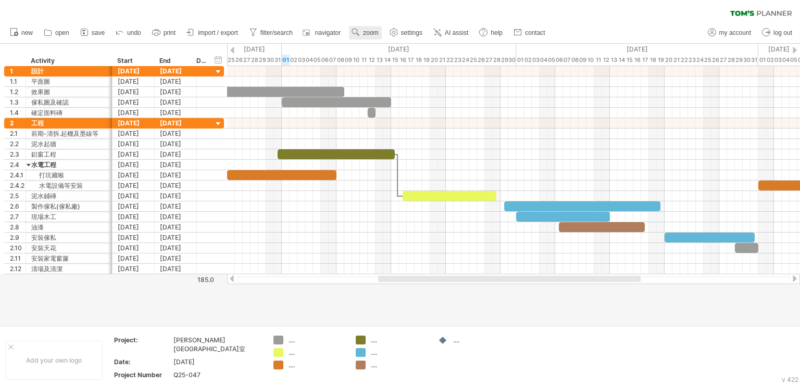
click at [374, 35] on span "zoom" at bounding box center [370, 32] width 15 height 7
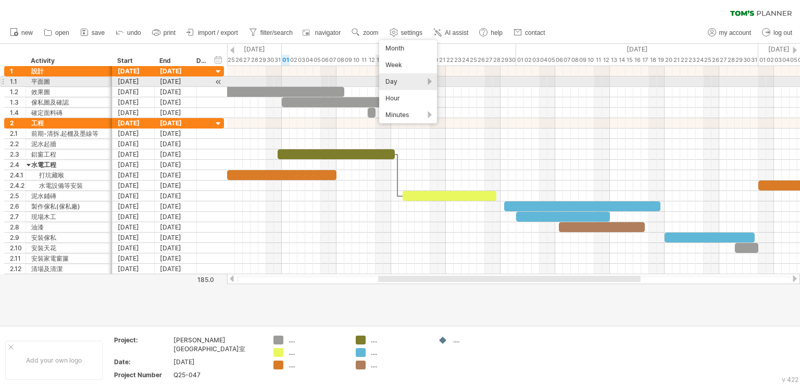
click at [393, 82] on div "Day" at bounding box center [408, 81] width 58 height 17
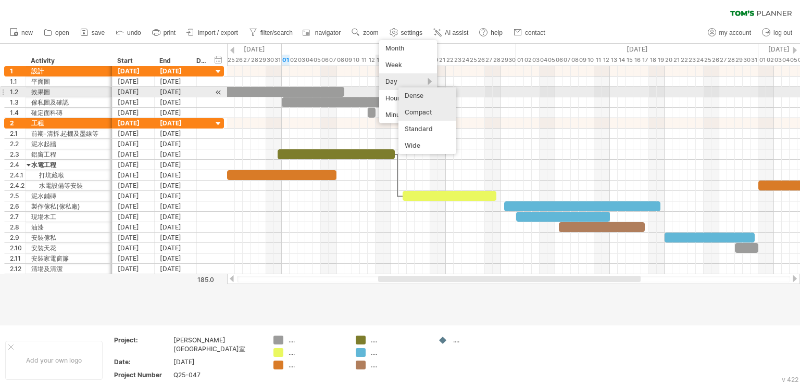
click at [415, 96] on div "Dense" at bounding box center [427, 95] width 58 height 17
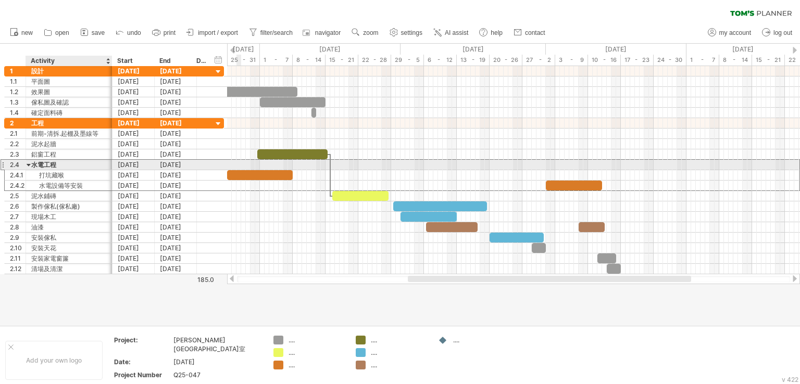
click at [49, 163] on div "水電工程" at bounding box center [69, 165] width 76 height 10
click at [28, 161] on div at bounding box center [29, 165] width 5 height 10
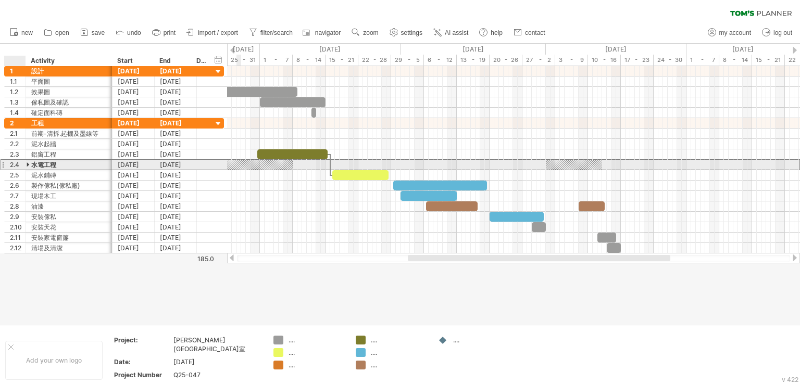
click at [28, 161] on div at bounding box center [29, 165] width 5 height 10
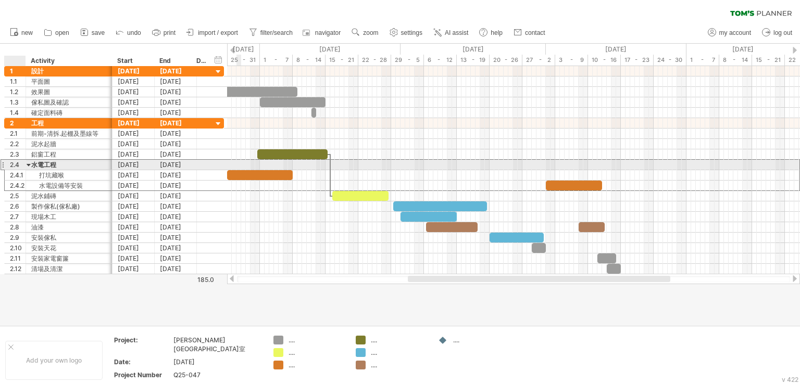
click at [28, 161] on div at bounding box center [29, 165] width 5 height 10
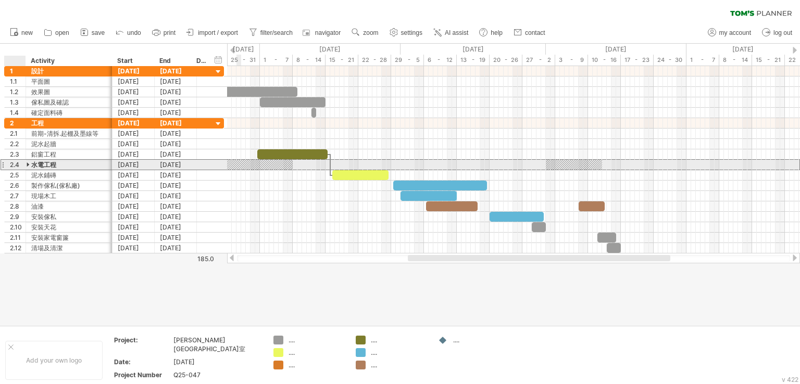
click at [28, 161] on div at bounding box center [29, 165] width 5 height 10
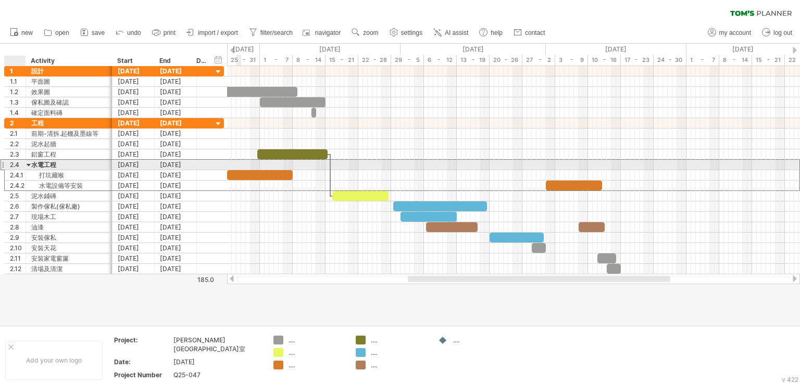
click at [28, 161] on div at bounding box center [29, 165] width 5 height 10
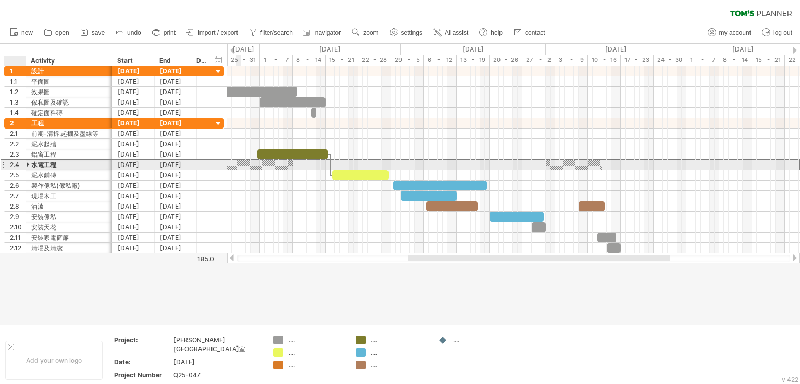
click at [28, 161] on div at bounding box center [29, 165] width 5 height 10
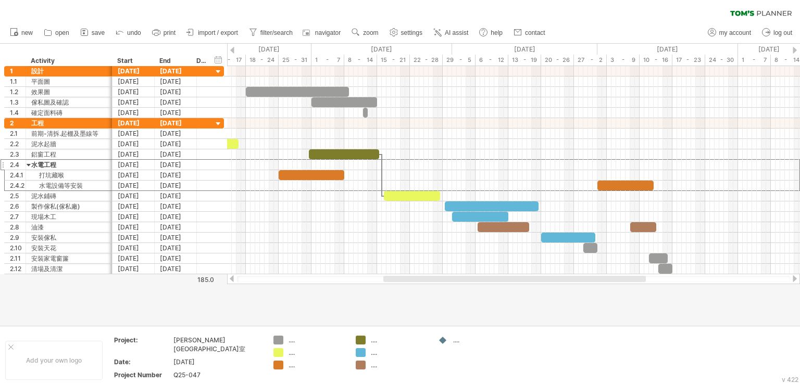
drag, startPoint x: 421, startPoint y: 281, endPoint x: 397, endPoint y: 296, distance: 28.5
click at [397, 296] on div "Trying to reach [DOMAIN_NAME] Connected again... 0% clear filter new 1" at bounding box center [400, 192] width 800 height 384
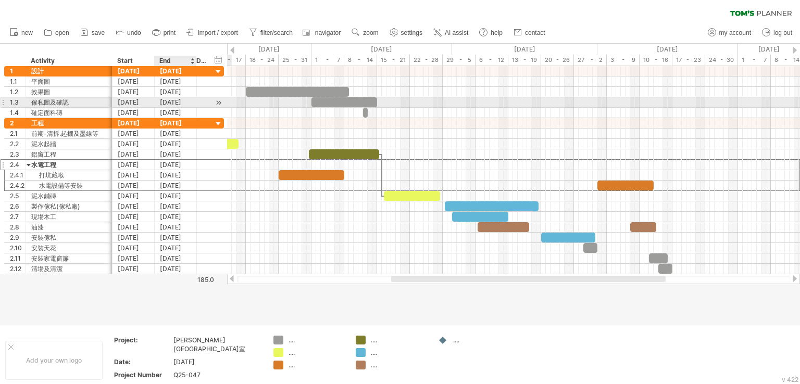
click at [179, 101] on div "[DATE]" at bounding box center [176, 102] width 42 height 10
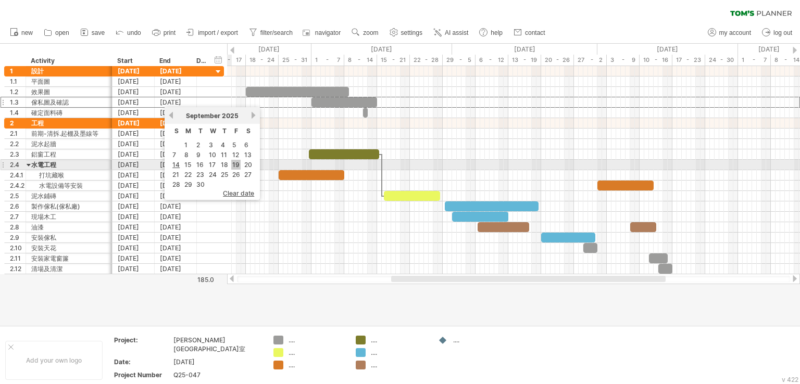
click at [231, 166] on link "19" at bounding box center [235, 165] width 9 height 10
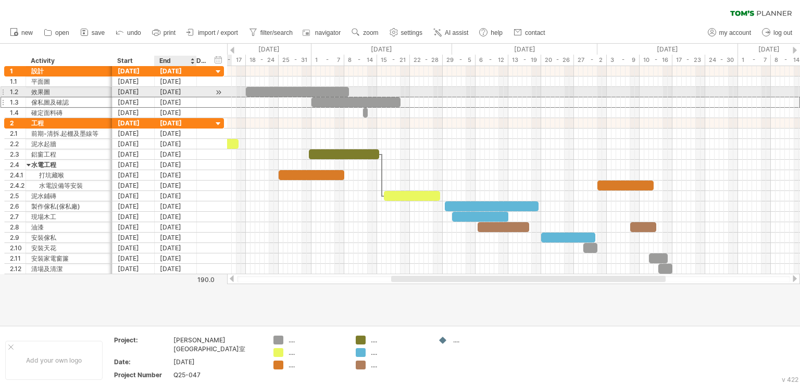
click at [185, 92] on div "[DATE]" at bounding box center [176, 92] width 42 height 10
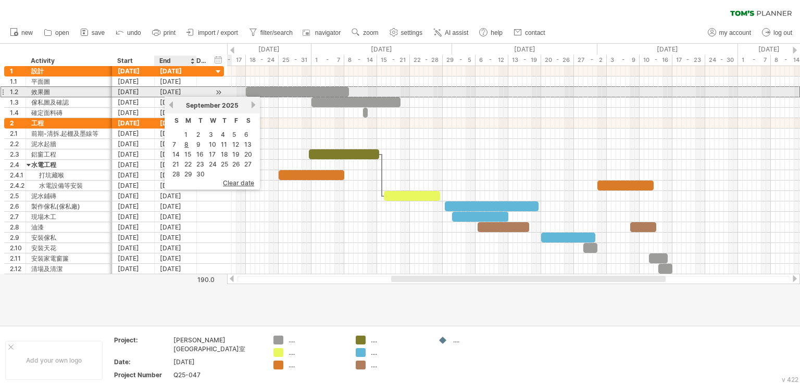
click at [183, 94] on div "[DATE]" at bounding box center [176, 92] width 42 height 10
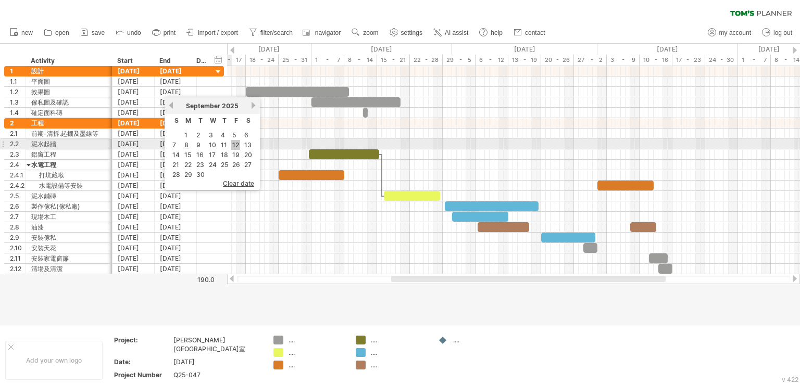
click at [235, 146] on link "12" at bounding box center [235, 145] width 9 height 10
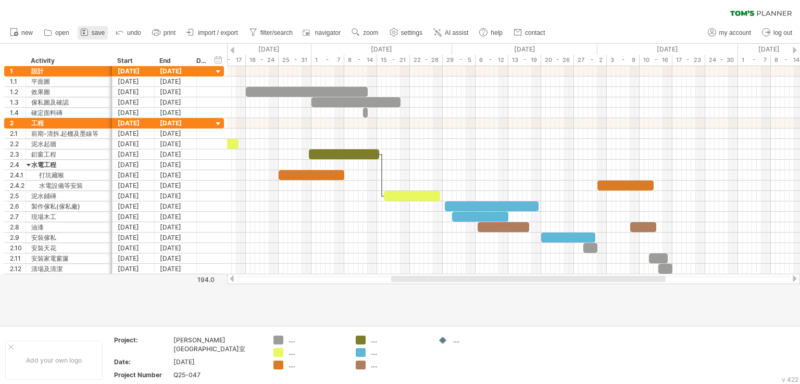
click at [84, 34] on icon at bounding box center [84, 32] width 10 height 10
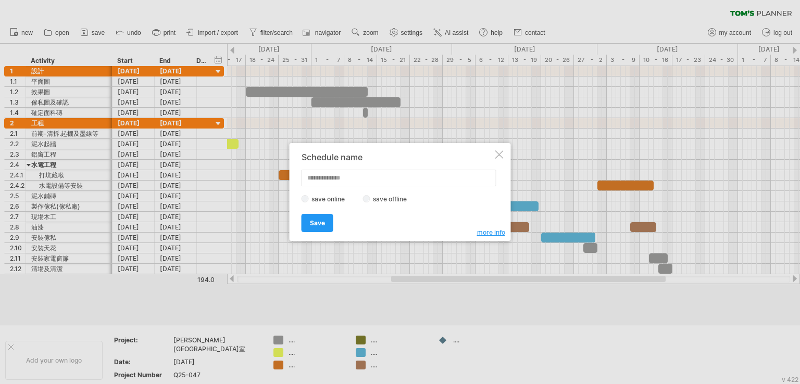
click at [331, 178] on input "text" at bounding box center [399, 178] width 195 height 17
type input "*******"
click at [315, 220] on span "Save" at bounding box center [317, 223] width 15 height 8
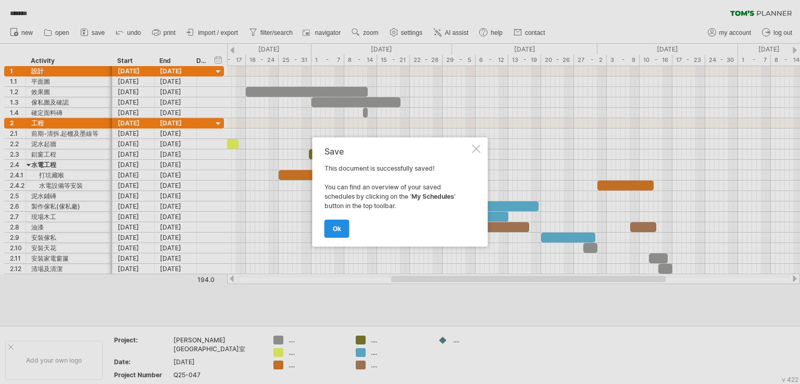
click at [335, 229] on span "ok" at bounding box center [337, 229] width 8 height 8
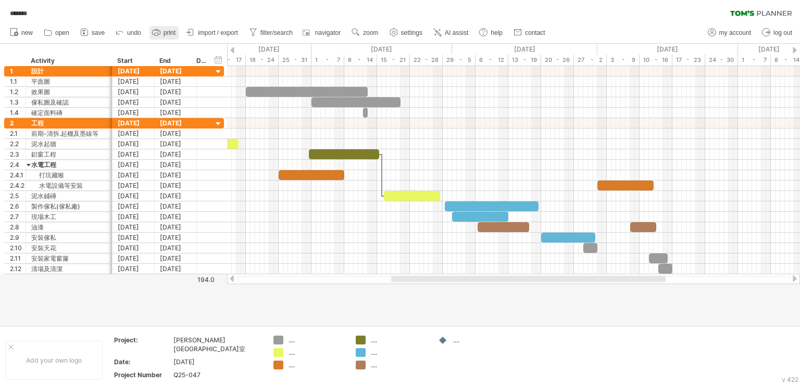
click at [156, 30] on rect at bounding box center [156, 30] width 4 height 1
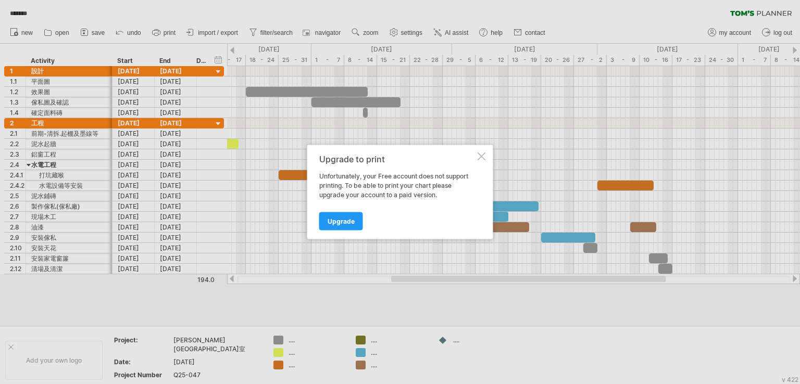
click at [482, 156] on div at bounding box center [482, 157] width 8 height 8
